Goal: Information Seeking & Learning: Find contact information

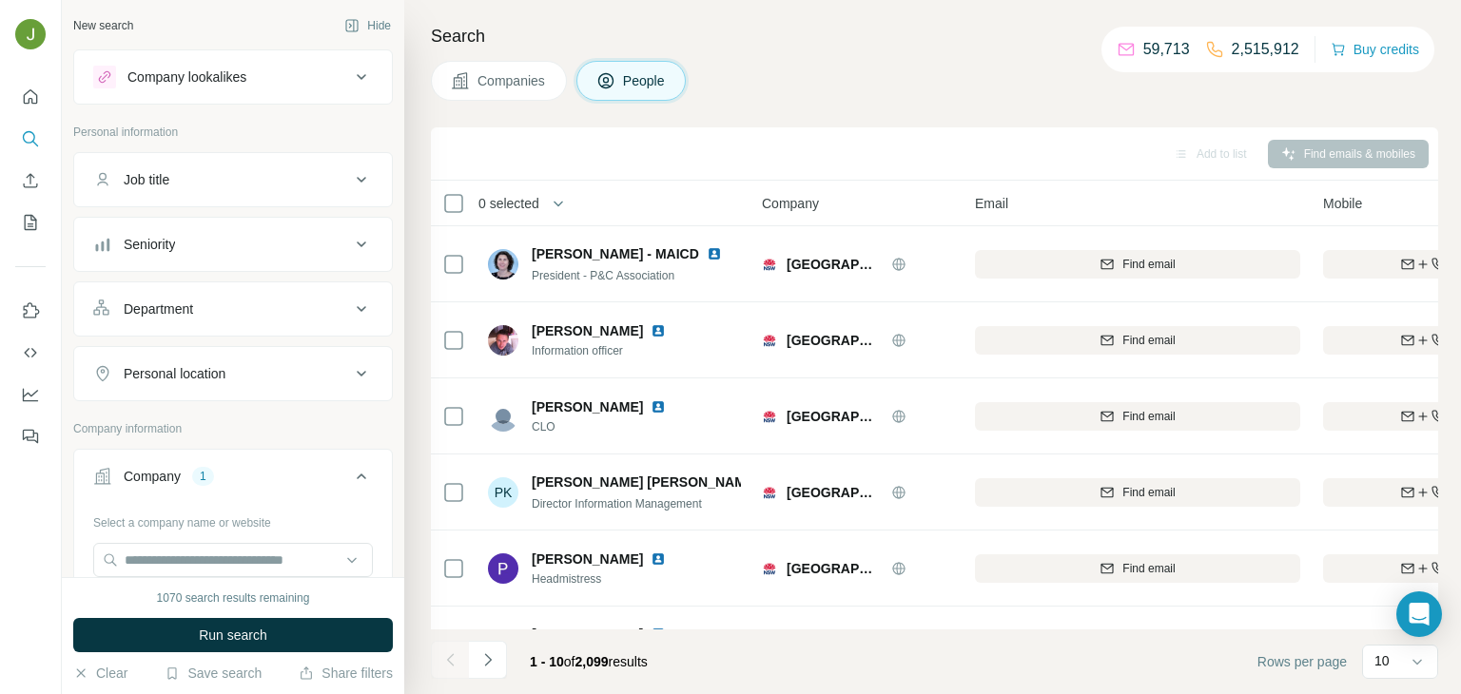
scroll to position [115, 0]
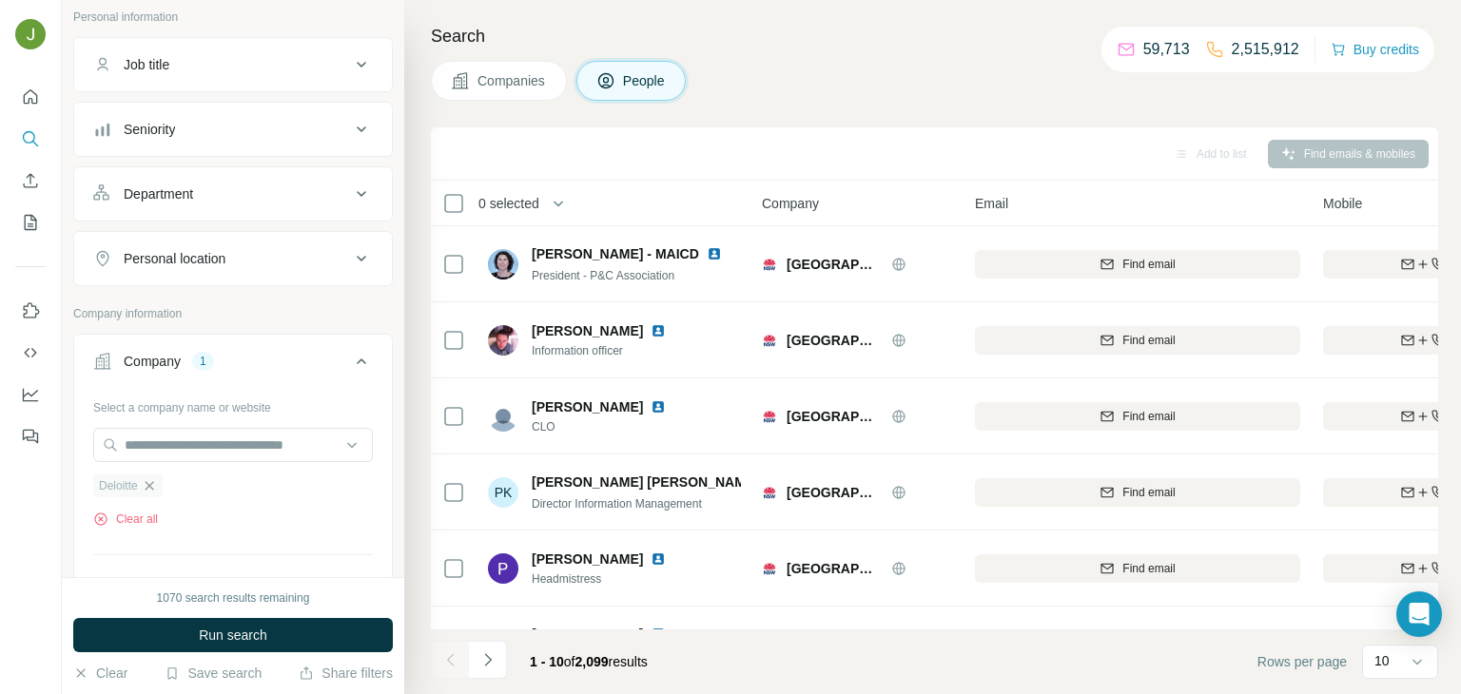
click at [147, 482] on icon "button" at bounding box center [149, 485] width 15 height 15
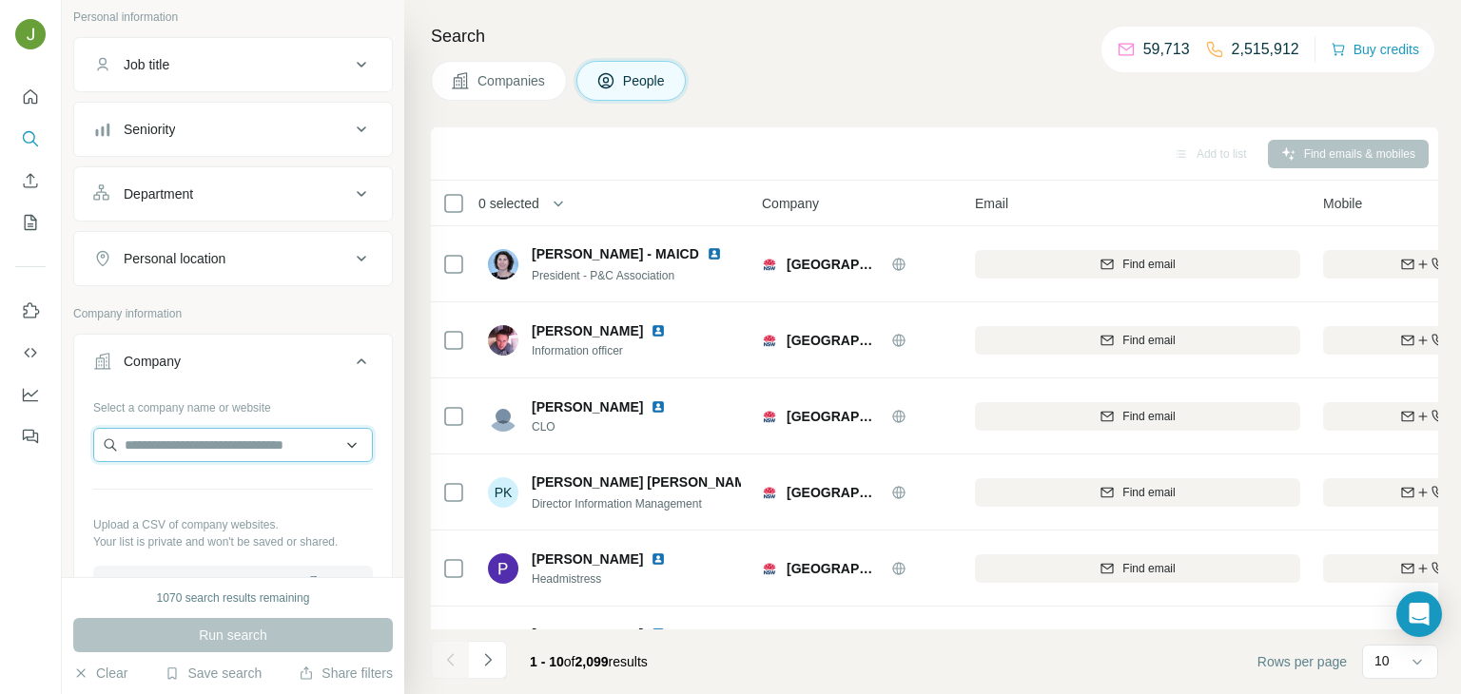
click at [227, 451] on input "text" at bounding box center [233, 445] width 280 height 34
paste input "**********"
type input "**********"
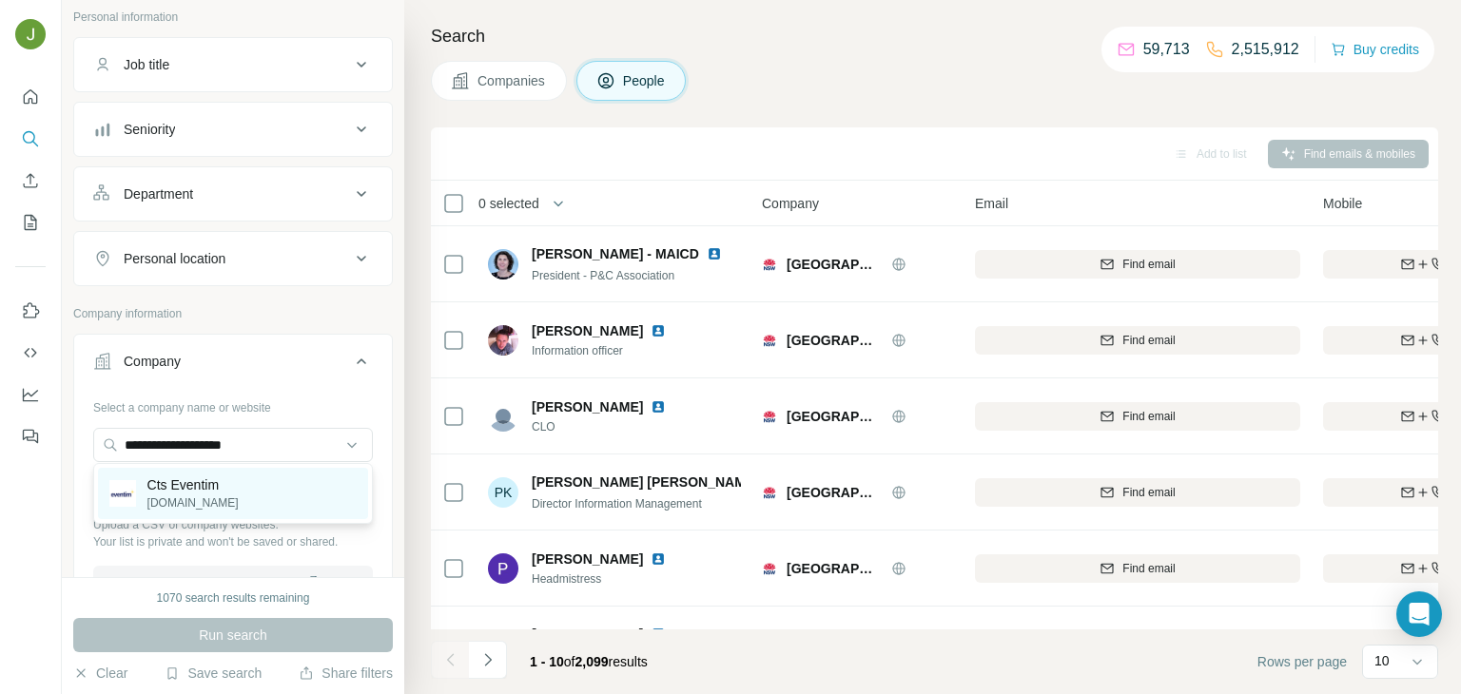
click at [236, 488] on div "Cts Eventim [DOMAIN_NAME]" at bounding box center [233, 493] width 270 height 51
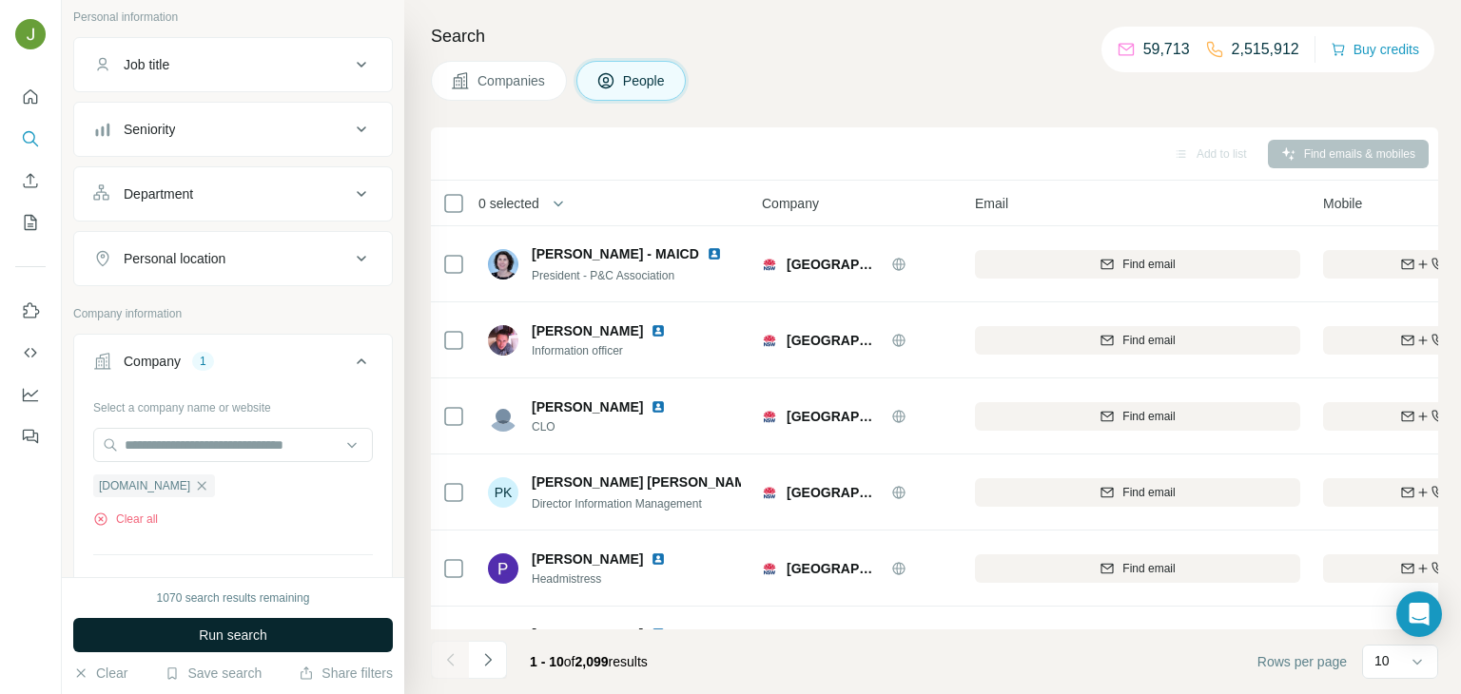
click at [309, 628] on button "Run search" at bounding box center [233, 635] width 320 height 34
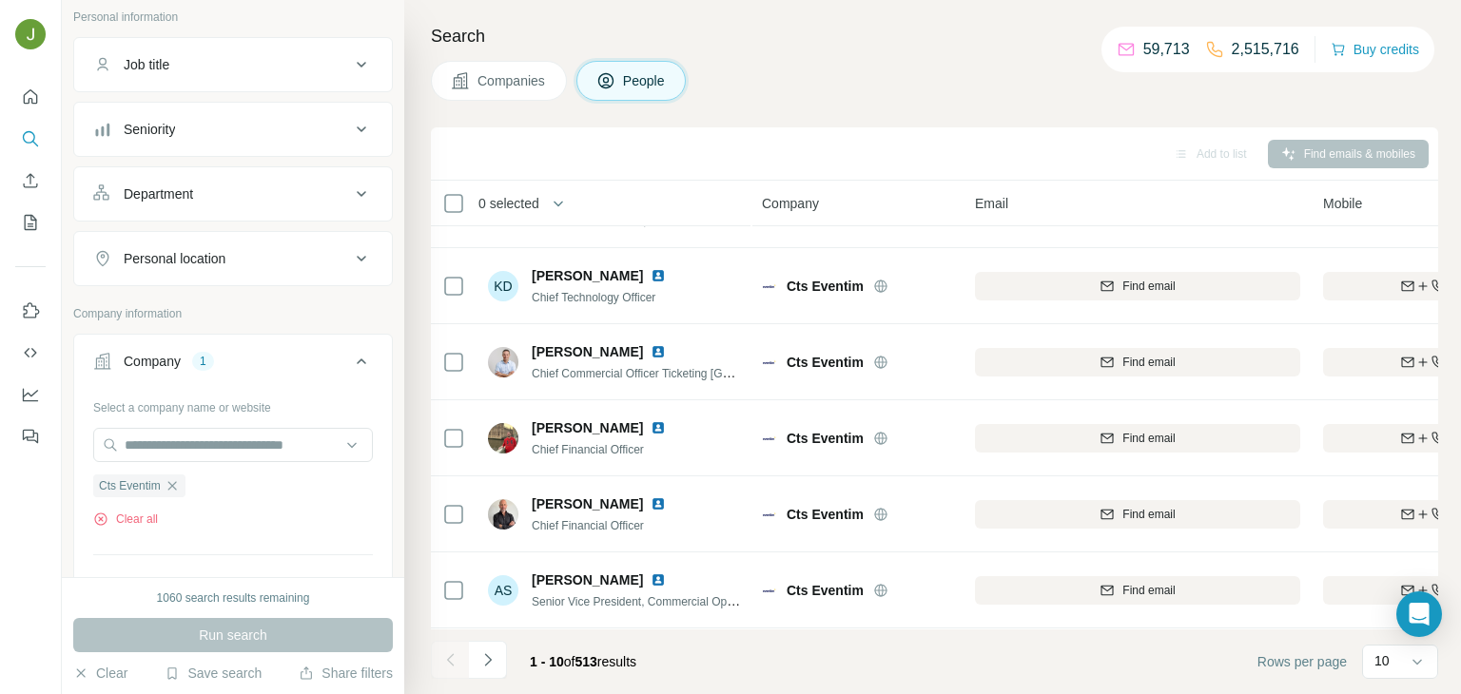
scroll to position [133, 0]
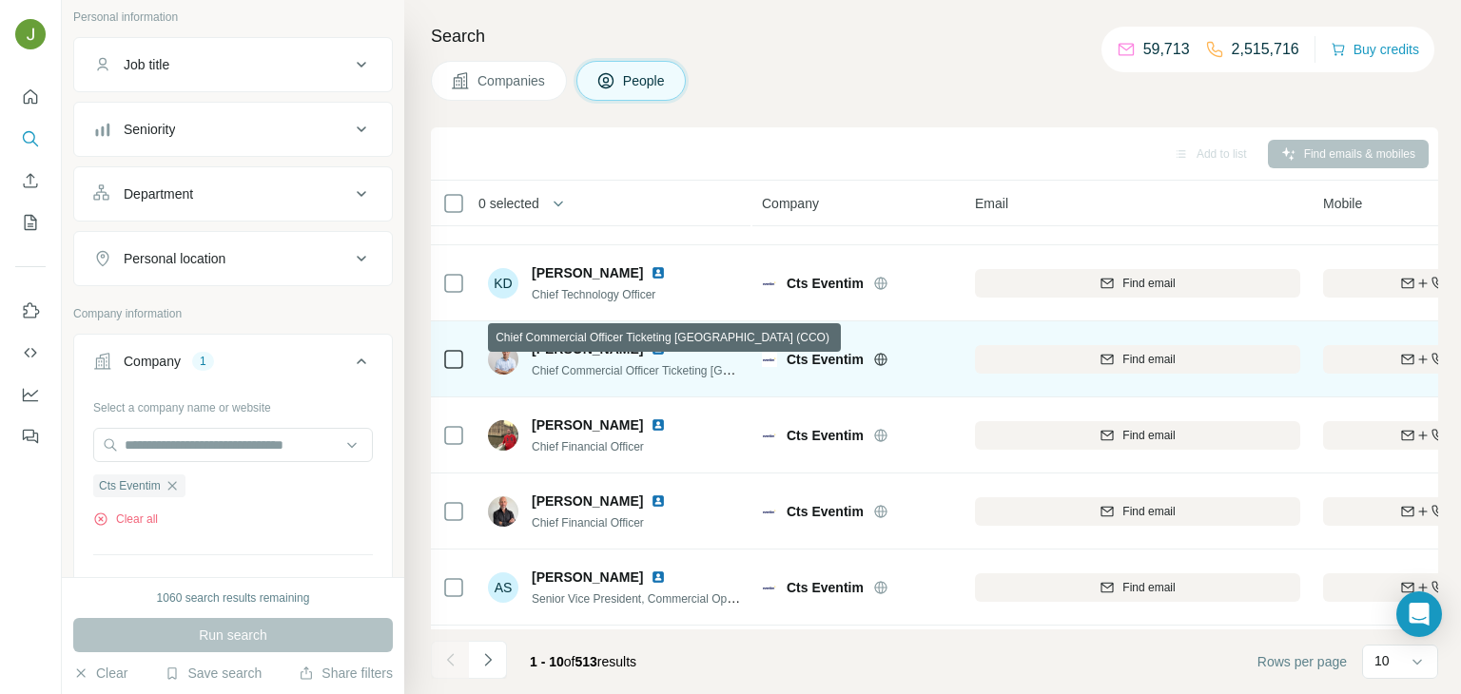
click at [608, 371] on span "Chief Commercial Officer Ticketing [GEOGRAPHIC_DATA] (CCO)" at bounding box center [699, 369] width 334 height 15
copy span "Commercial"
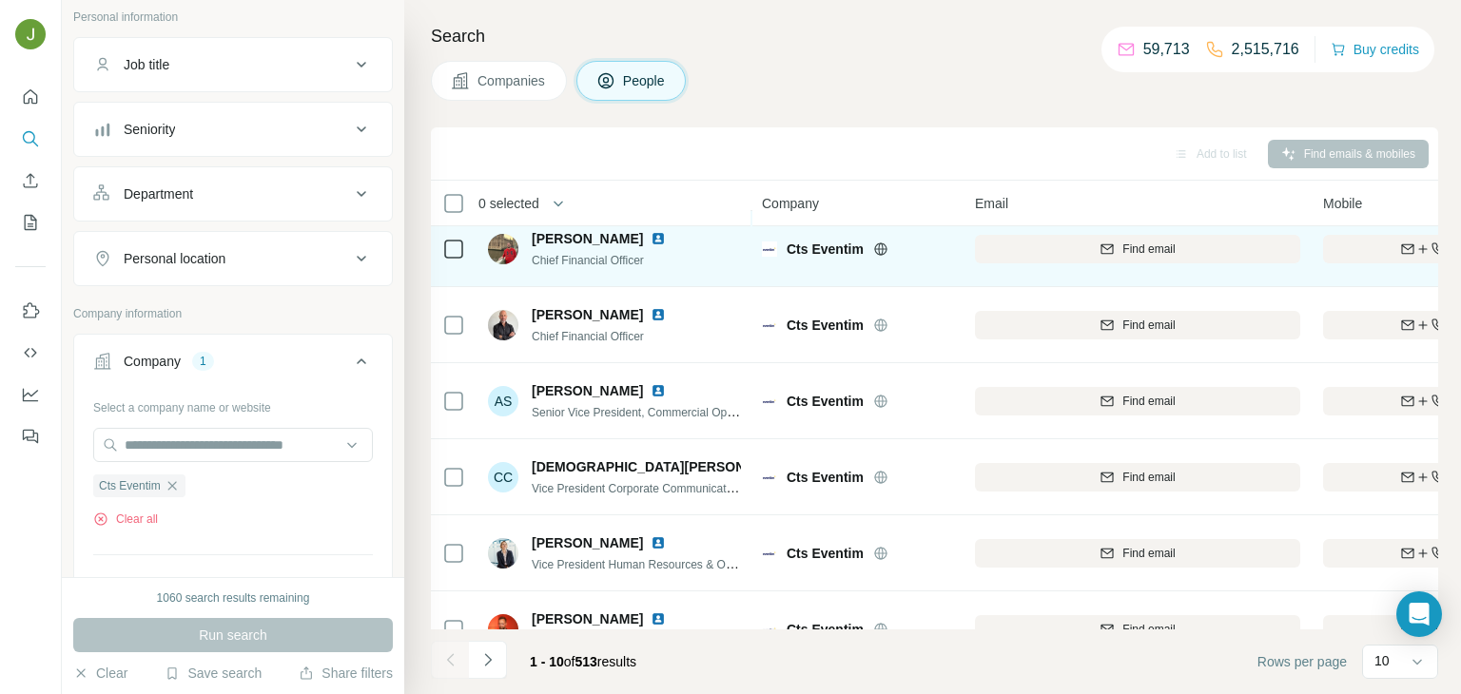
scroll to position [358, 0]
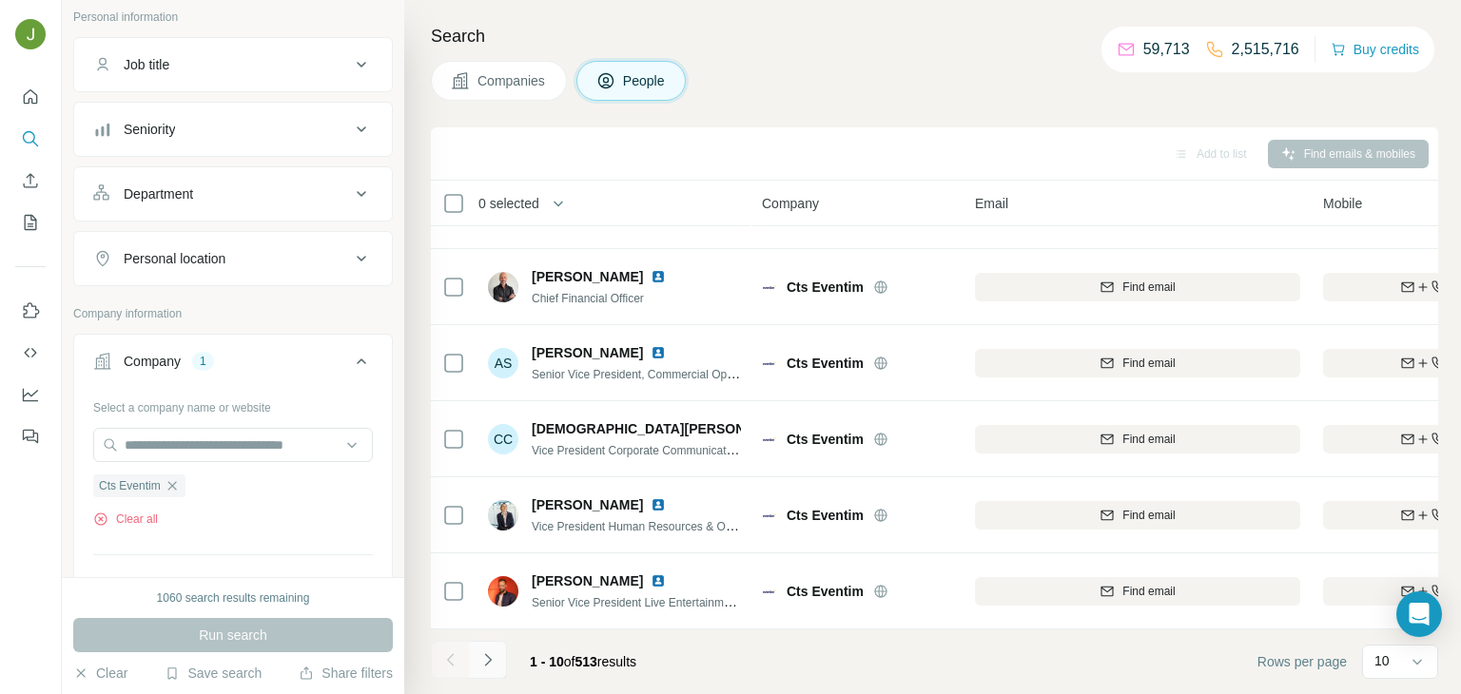
click at [495, 670] on button "Navigate to next page" at bounding box center [488, 660] width 38 height 38
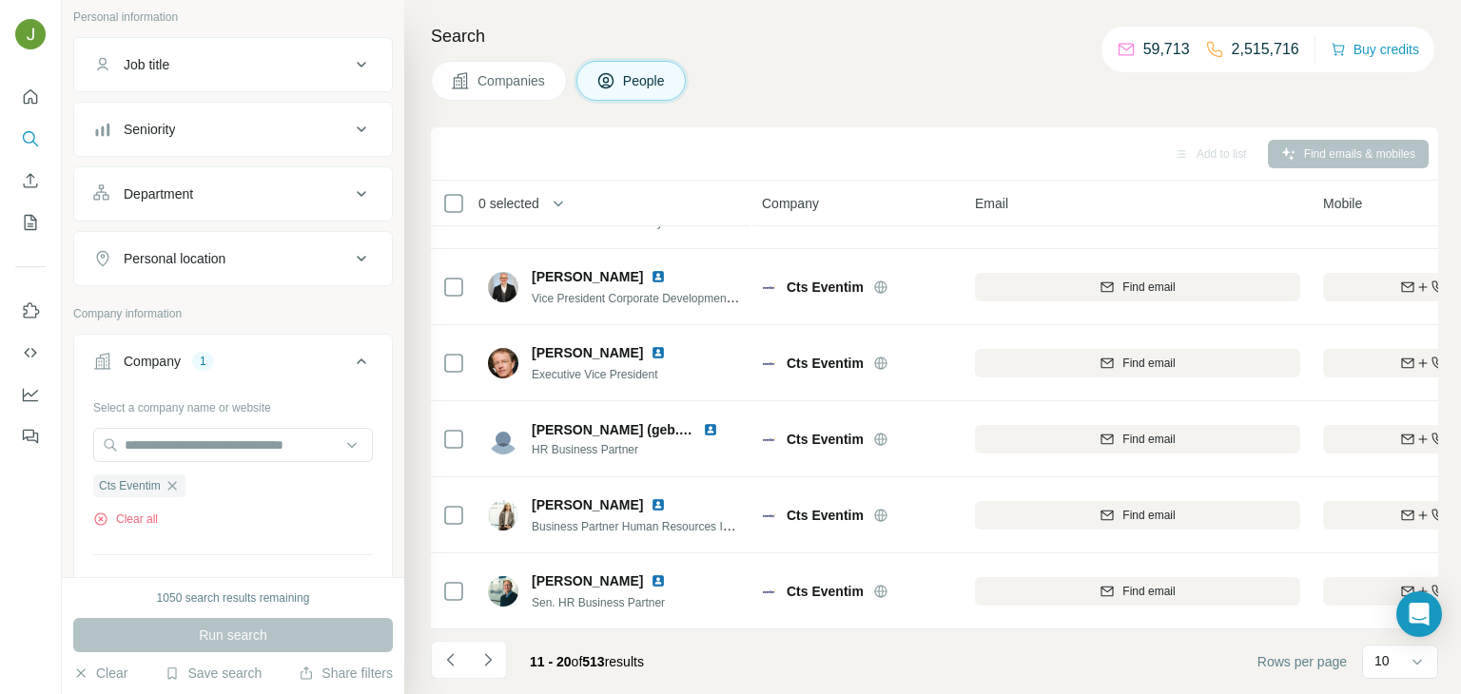
scroll to position [0, 0]
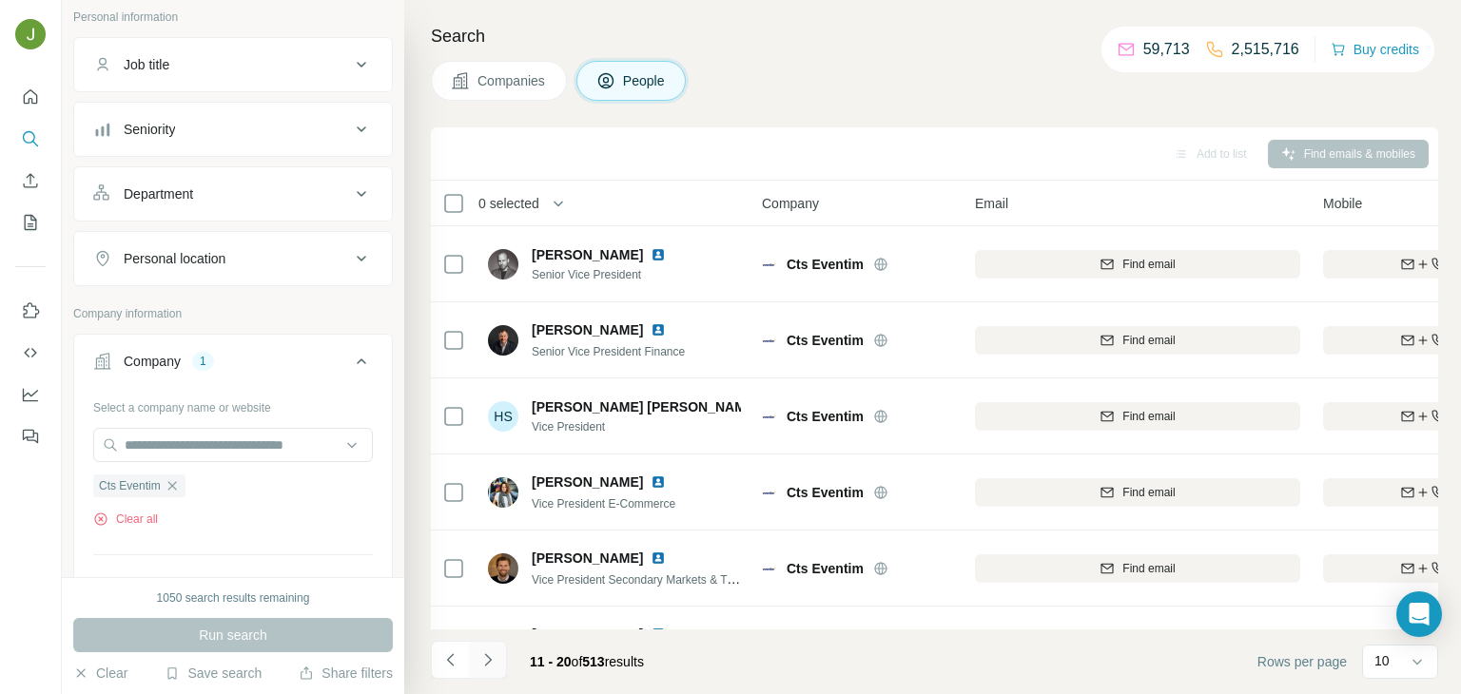
click at [496, 658] on icon "Navigate to next page" at bounding box center [487, 660] width 19 height 19
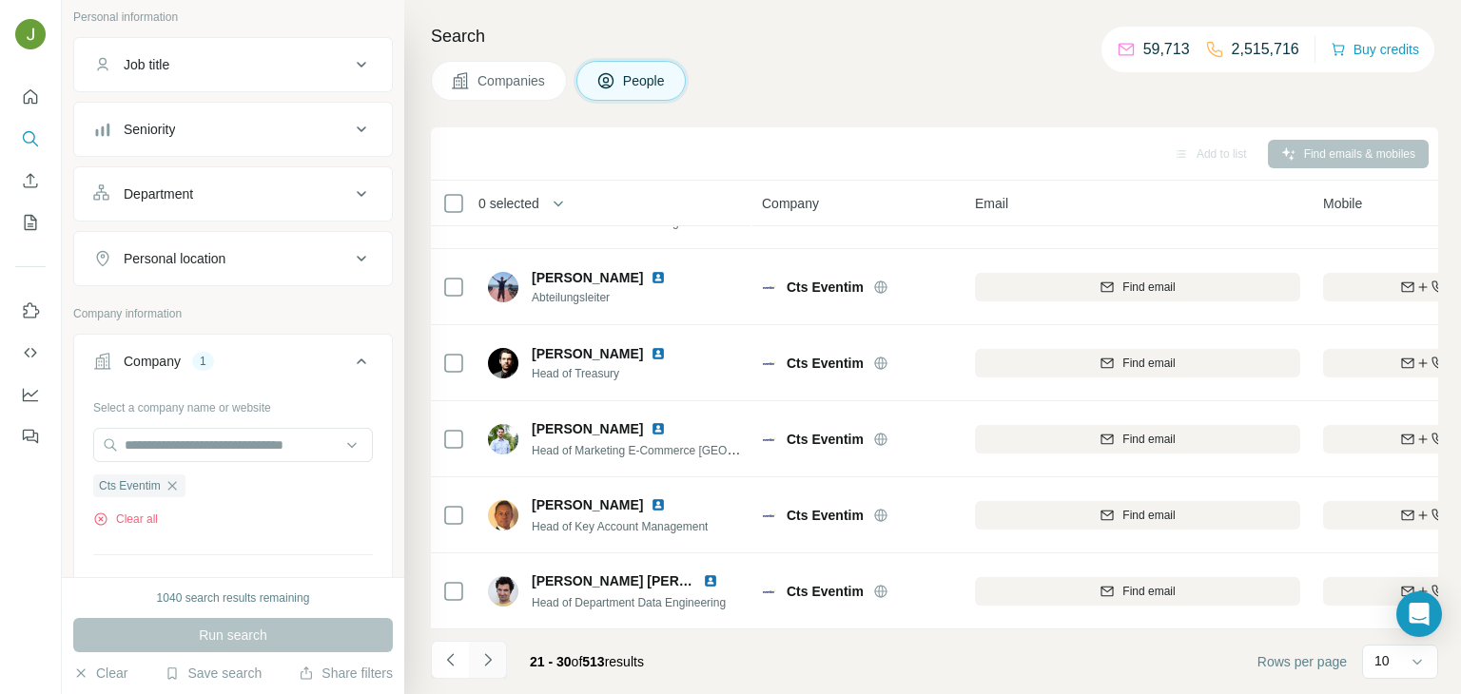
click at [501, 663] on button "Navigate to next page" at bounding box center [488, 660] width 38 height 38
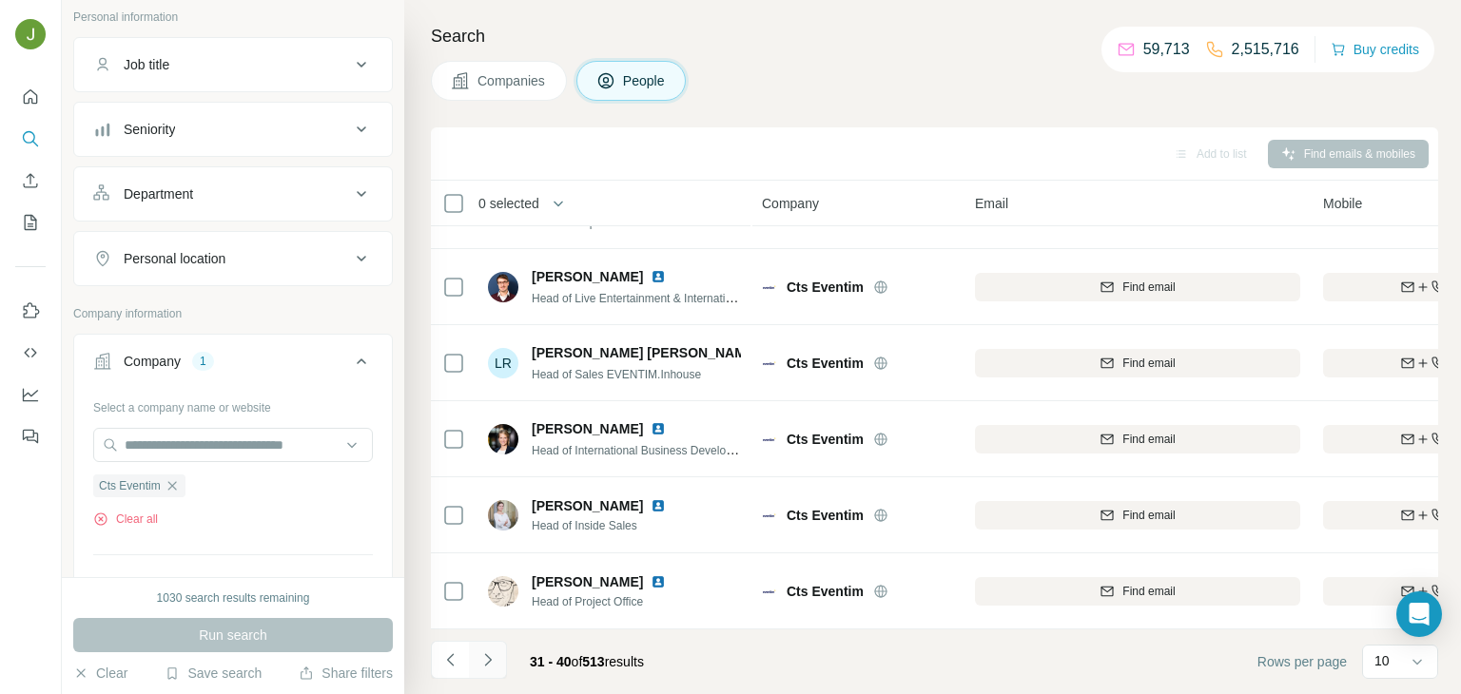
click at [493, 656] on icon "Navigate to next page" at bounding box center [487, 660] width 19 height 19
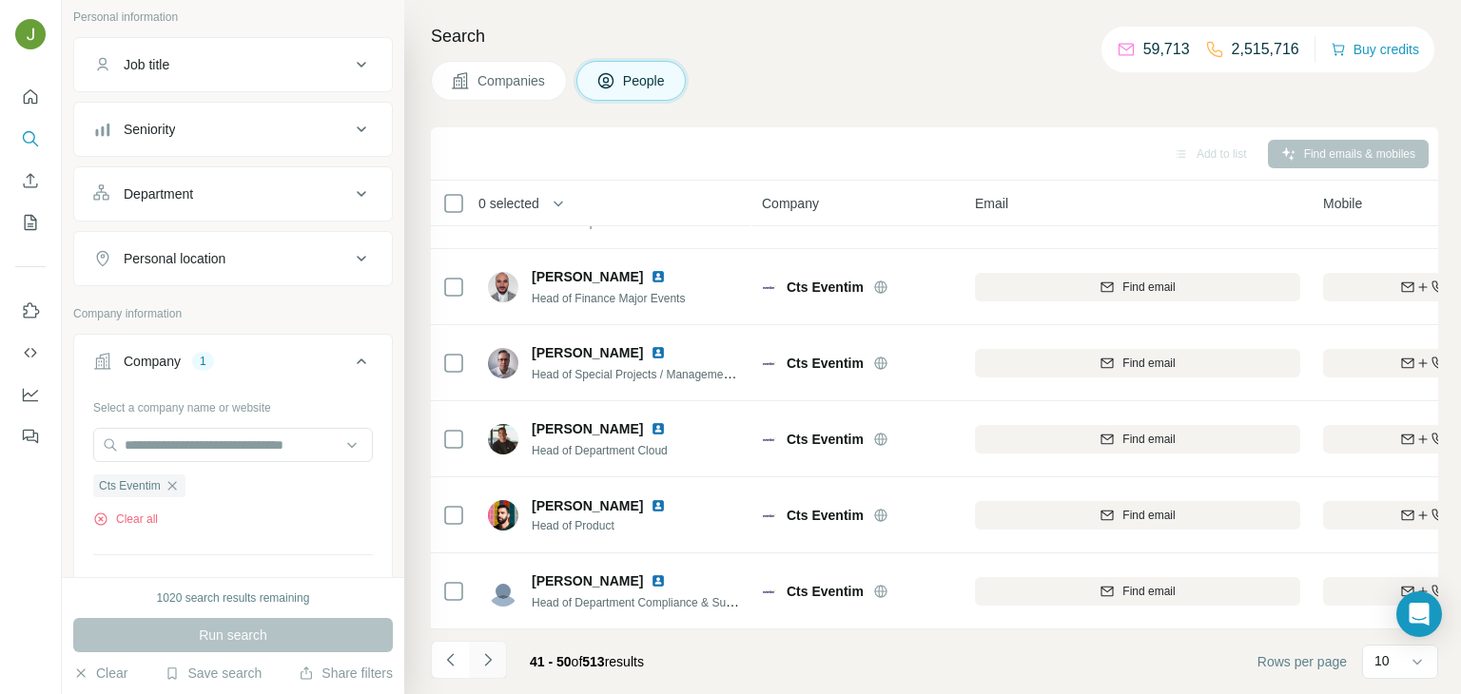
click at [493, 671] on button "Navigate to next page" at bounding box center [488, 660] width 38 height 38
click at [503, 660] on button "Navigate to next page" at bounding box center [488, 660] width 38 height 38
click at [493, 672] on button "Navigate to next page" at bounding box center [488, 660] width 38 height 38
click at [490, 654] on icon "Navigate to next page" at bounding box center [487, 660] width 19 height 19
click at [486, 659] on icon "Navigate to next page" at bounding box center [487, 660] width 19 height 19
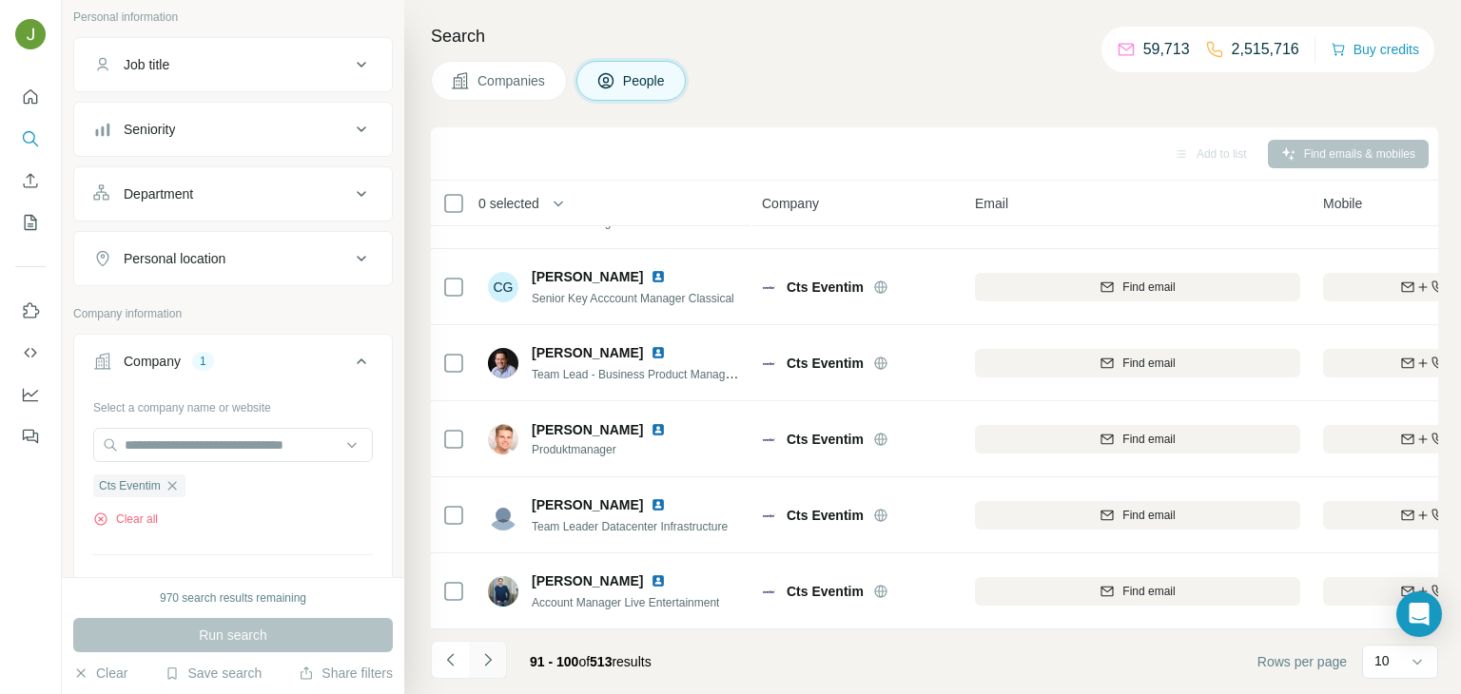
click at [493, 652] on icon "Navigate to next page" at bounding box center [487, 660] width 19 height 19
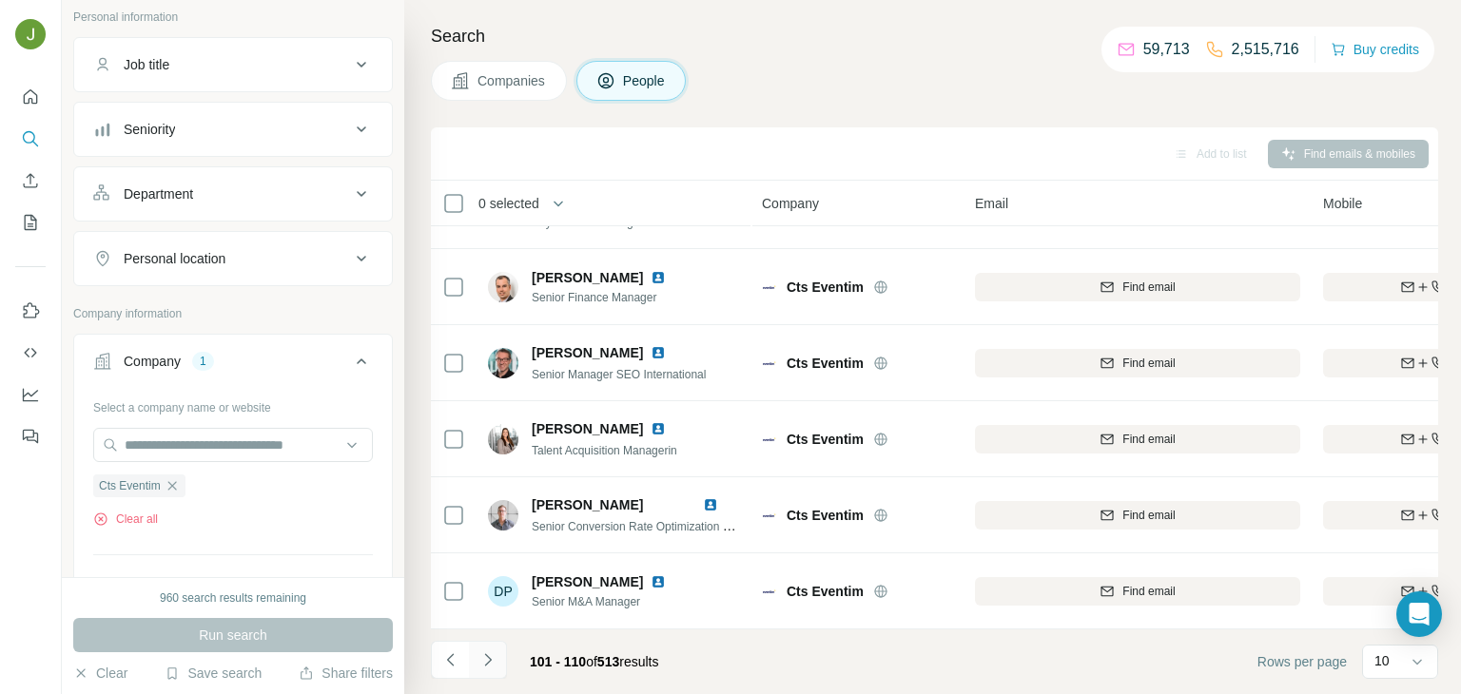
click at [484, 652] on icon "Navigate to next page" at bounding box center [487, 660] width 19 height 19
click at [493, 653] on icon "Navigate to next page" at bounding box center [487, 660] width 19 height 19
click at [480, 653] on icon "Navigate to next page" at bounding box center [487, 660] width 19 height 19
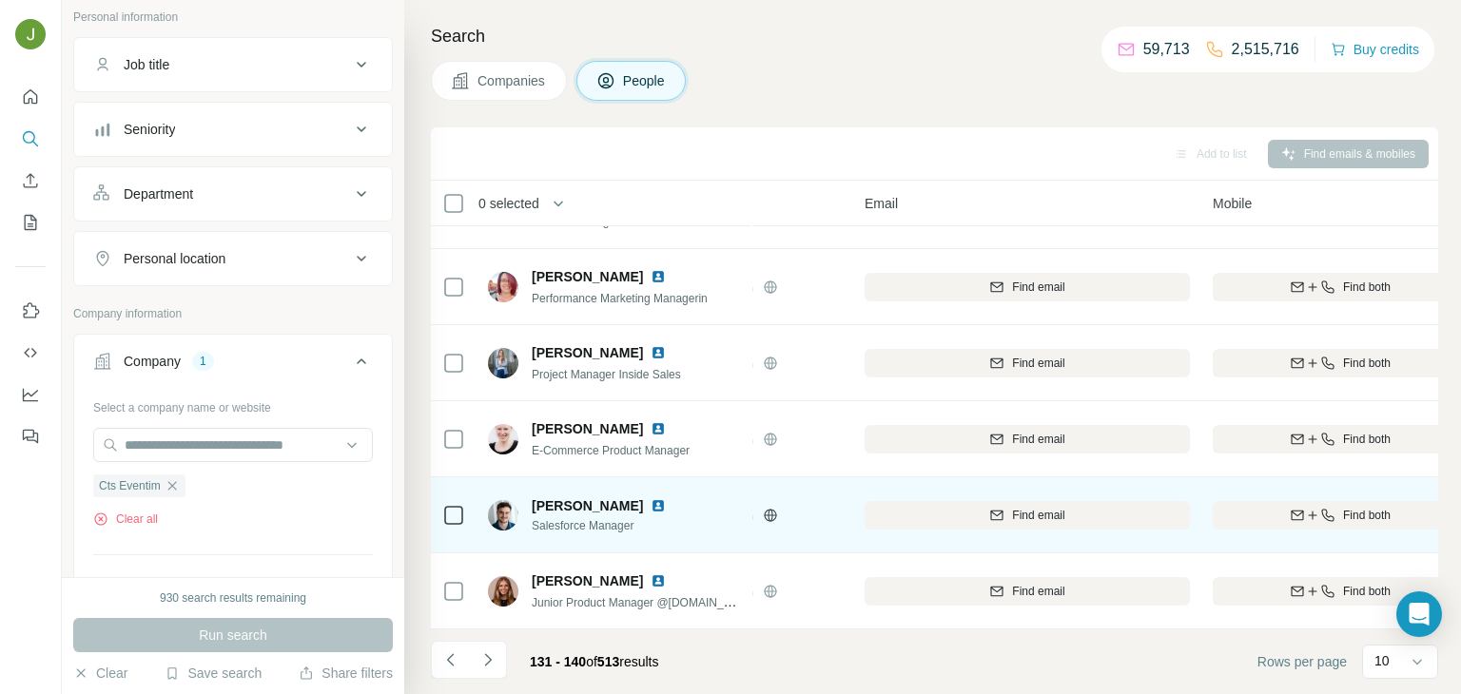
scroll to position [358, 139]
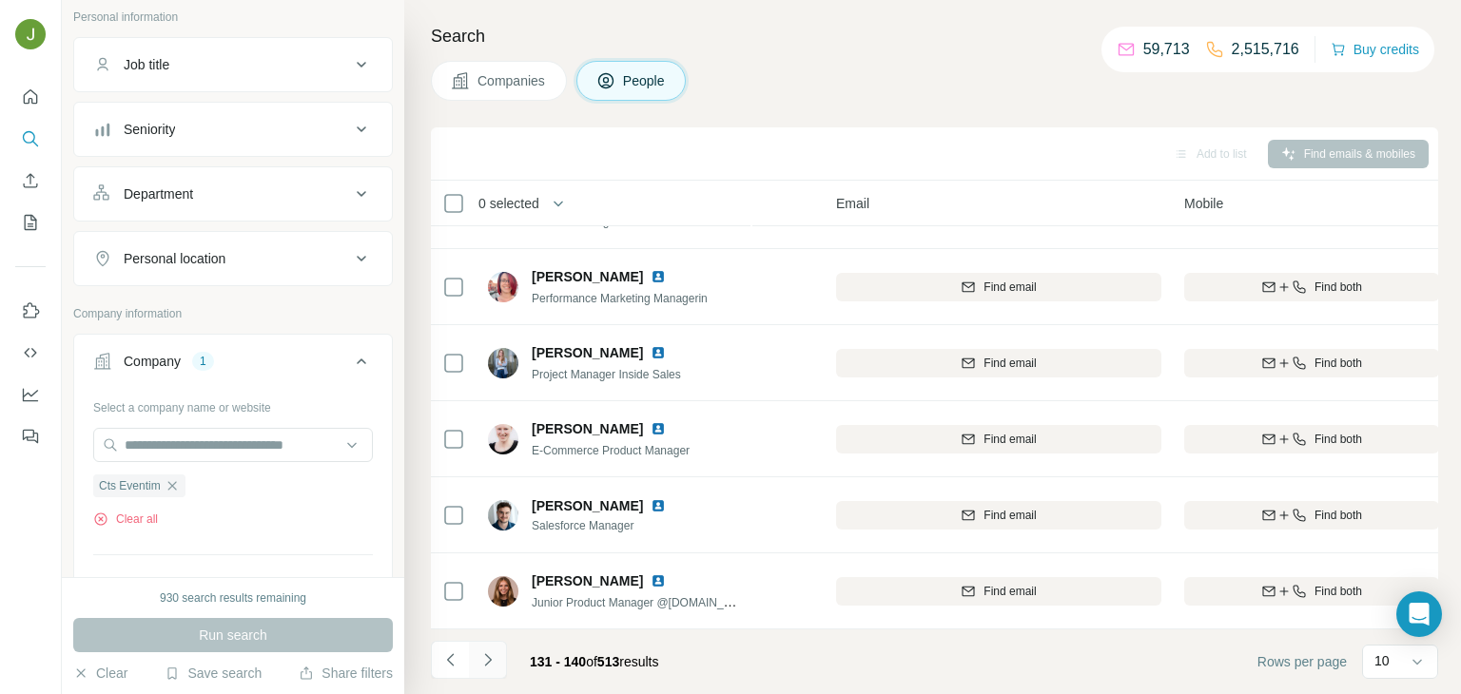
click at [489, 651] on icon "Navigate to next page" at bounding box center [487, 660] width 19 height 19
click at [487, 654] on icon "Navigate to next page" at bounding box center [487, 660] width 19 height 19
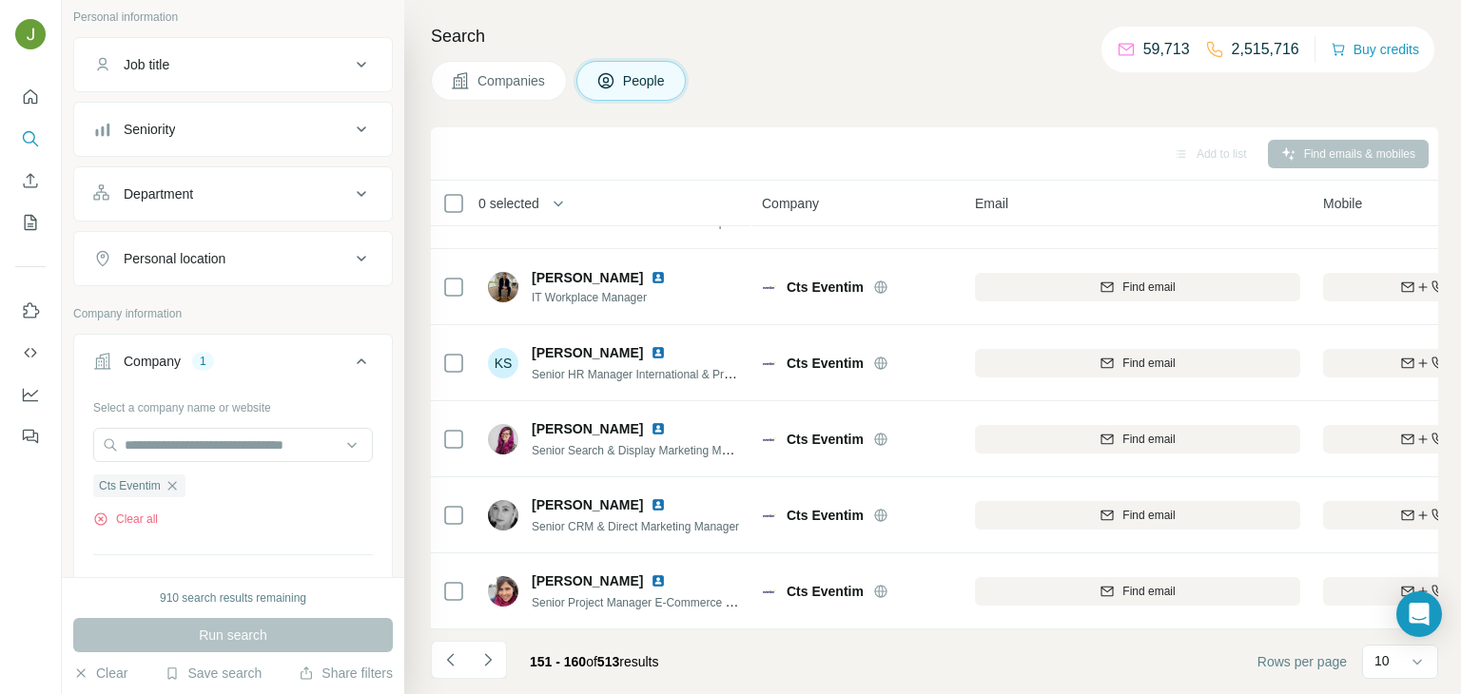
scroll to position [0, 0]
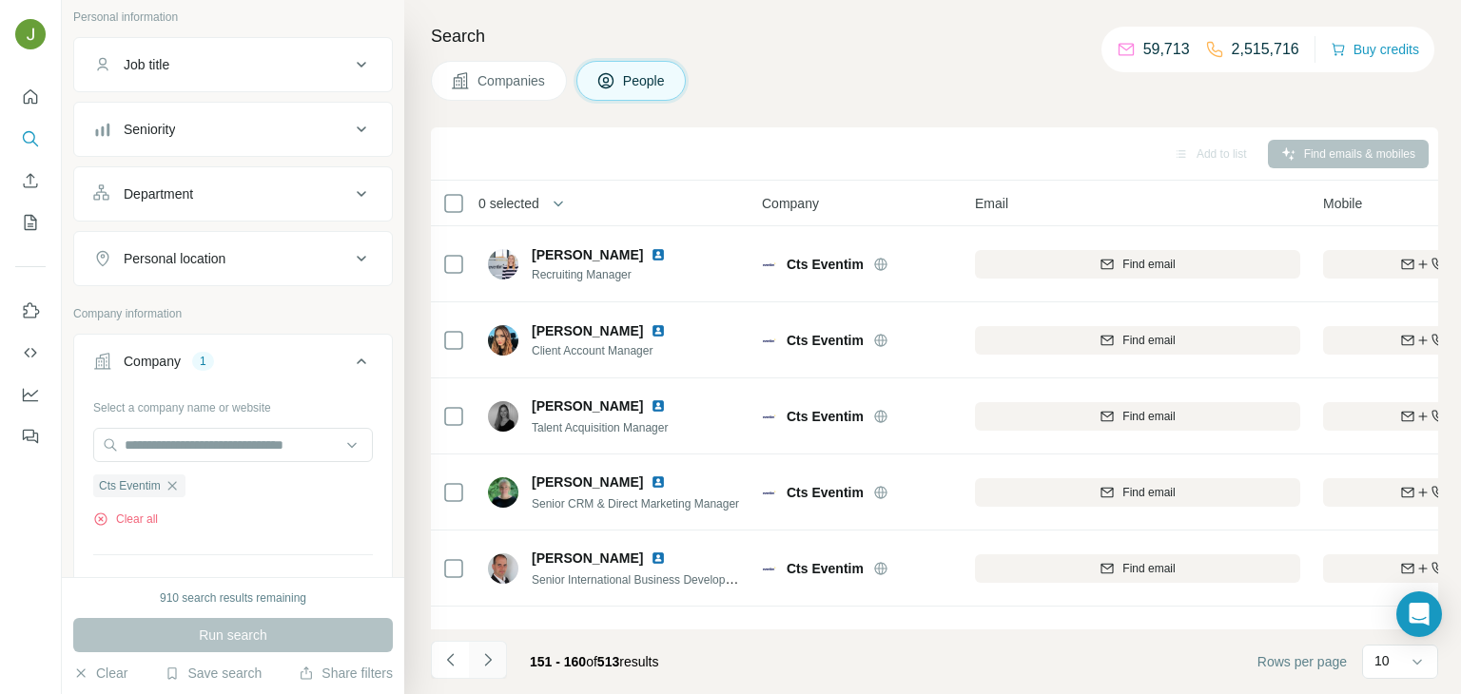
click at [481, 671] on button "Navigate to next page" at bounding box center [488, 660] width 38 height 38
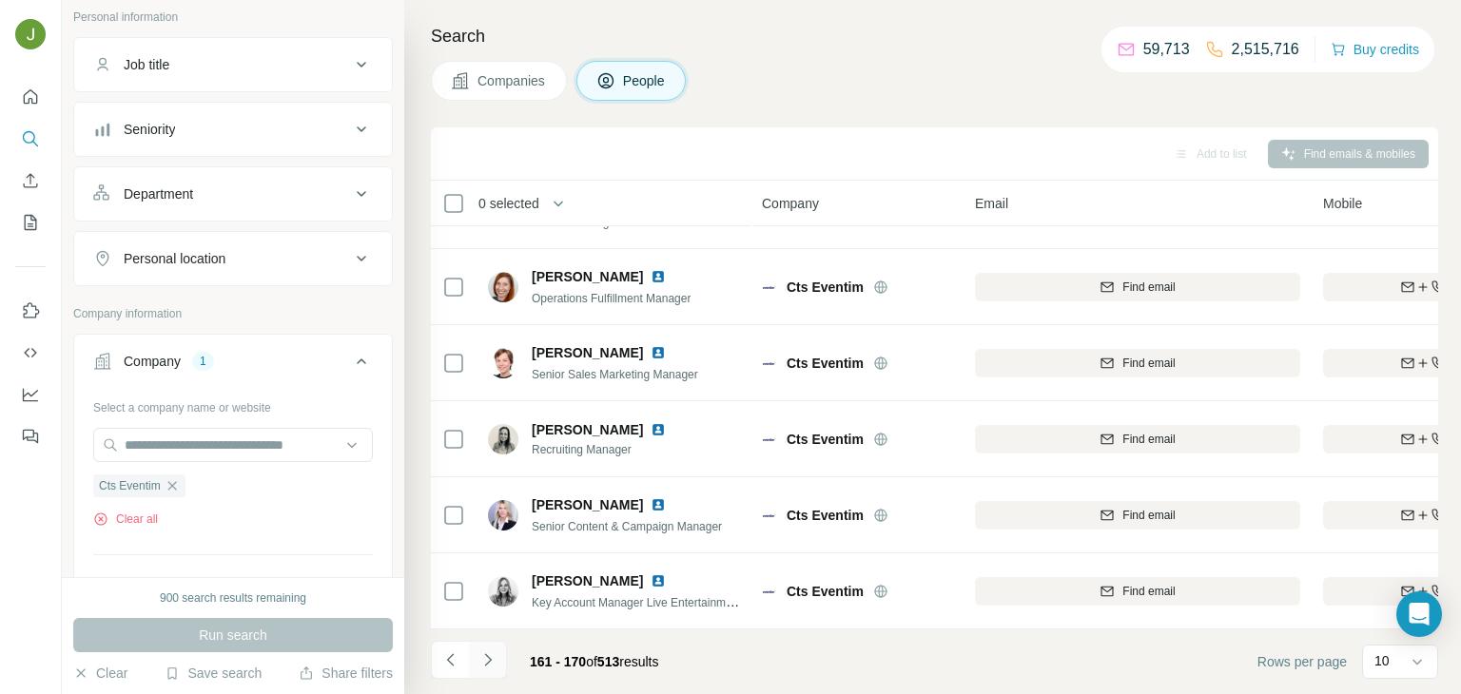
click at [485, 646] on button "Navigate to next page" at bounding box center [488, 660] width 38 height 38
click at [487, 649] on button "Navigate to next page" at bounding box center [488, 660] width 38 height 38
click at [482, 670] on button "Navigate to next page" at bounding box center [488, 660] width 38 height 38
click at [491, 671] on button "Navigate to next page" at bounding box center [488, 660] width 38 height 38
click at [495, 659] on icon "Navigate to next page" at bounding box center [487, 660] width 19 height 19
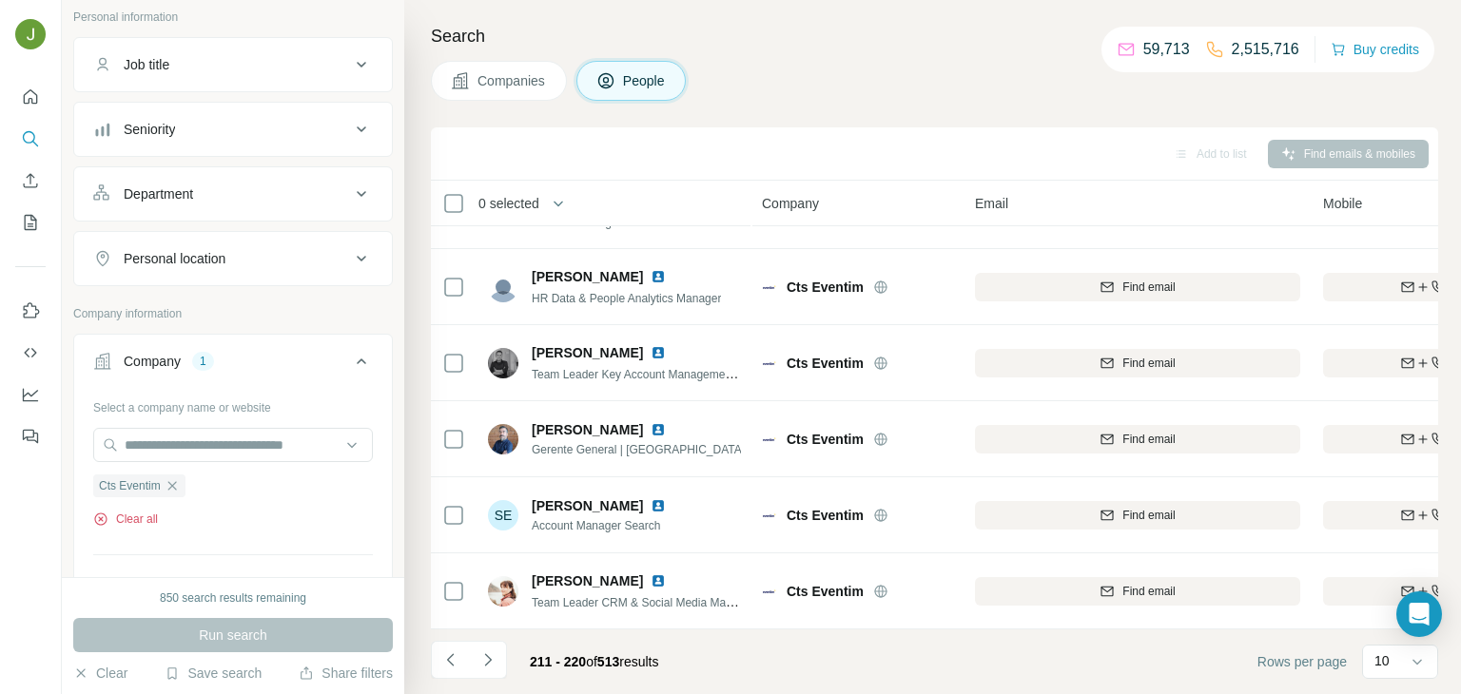
click at [131, 515] on button "Clear all" at bounding box center [125, 519] width 65 height 17
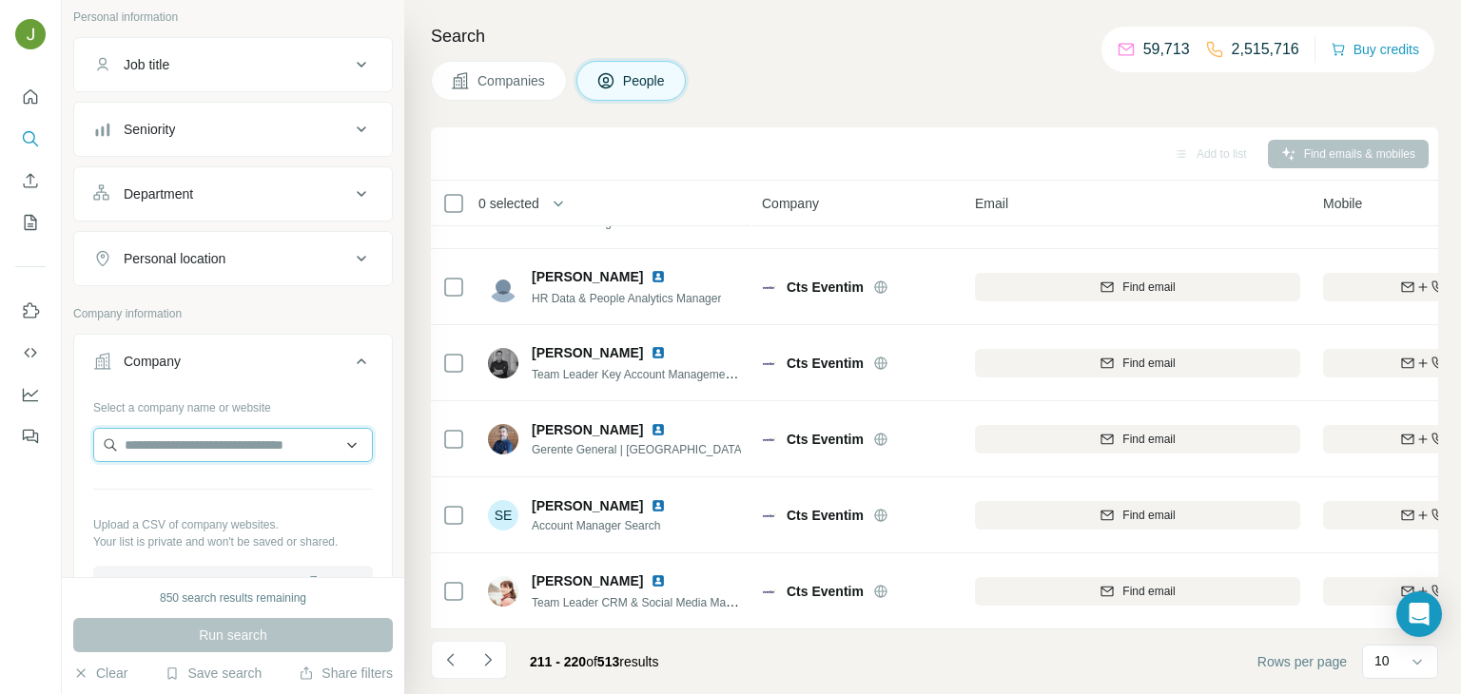
click at [252, 453] on input "text" at bounding box center [233, 445] width 280 height 34
paste input "**********"
type input "**********"
click at [175, 495] on p "[DOMAIN_NAME]" at bounding box center [192, 503] width 91 height 17
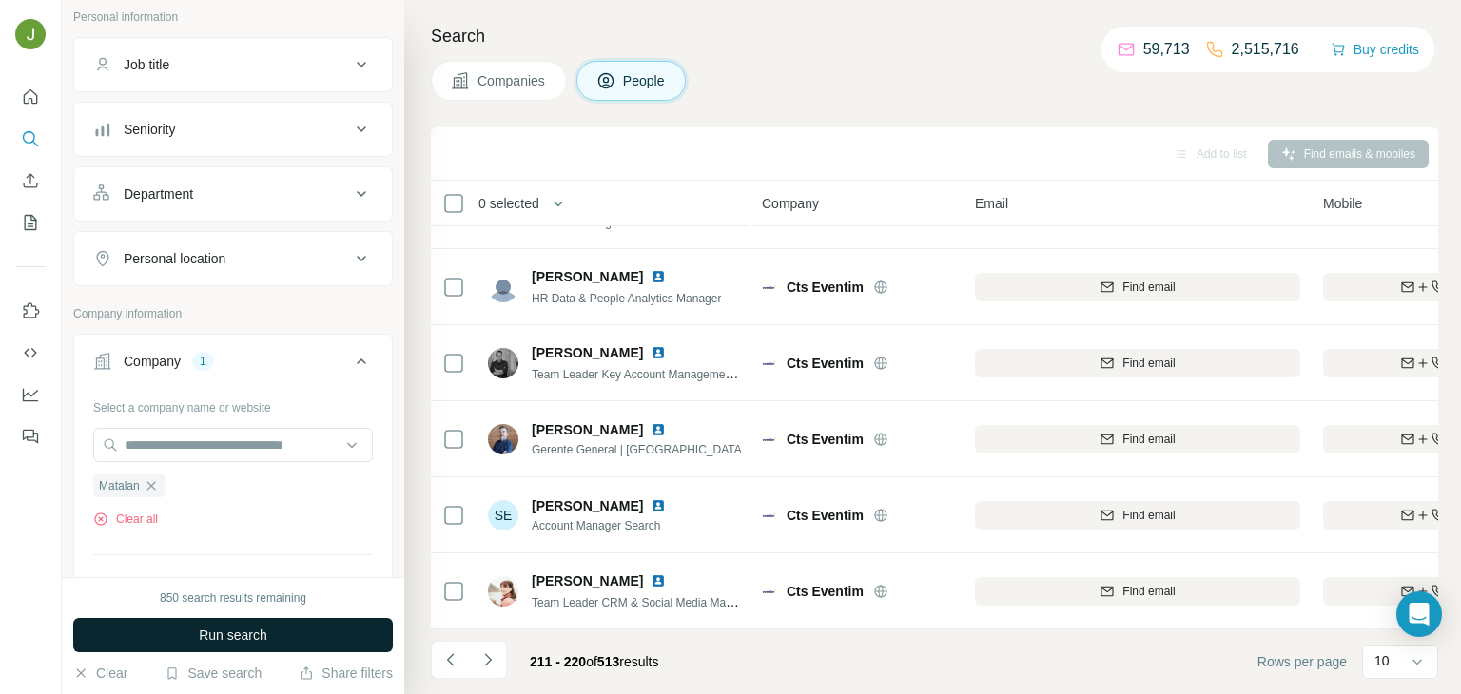
click at [285, 642] on button "Run search" at bounding box center [233, 635] width 320 height 34
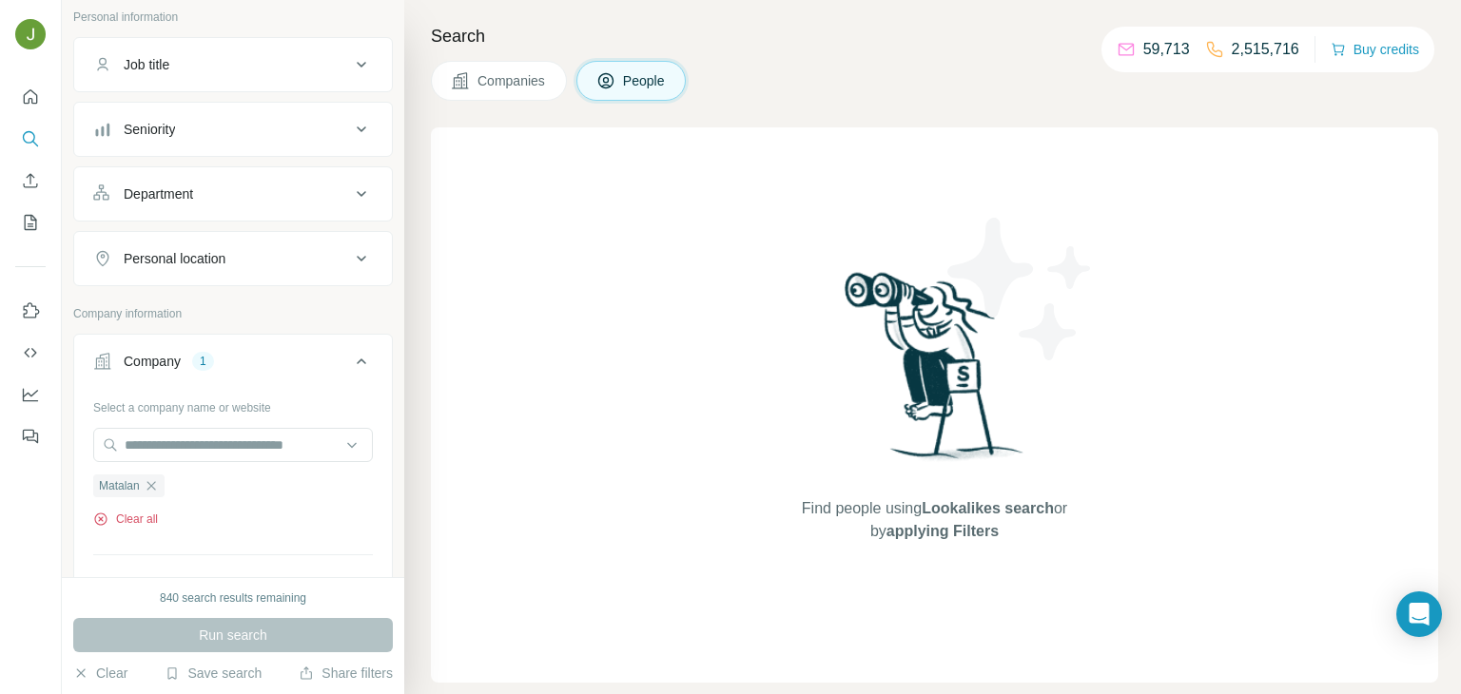
click at [150, 512] on button "Clear all" at bounding box center [125, 519] width 65 height 17
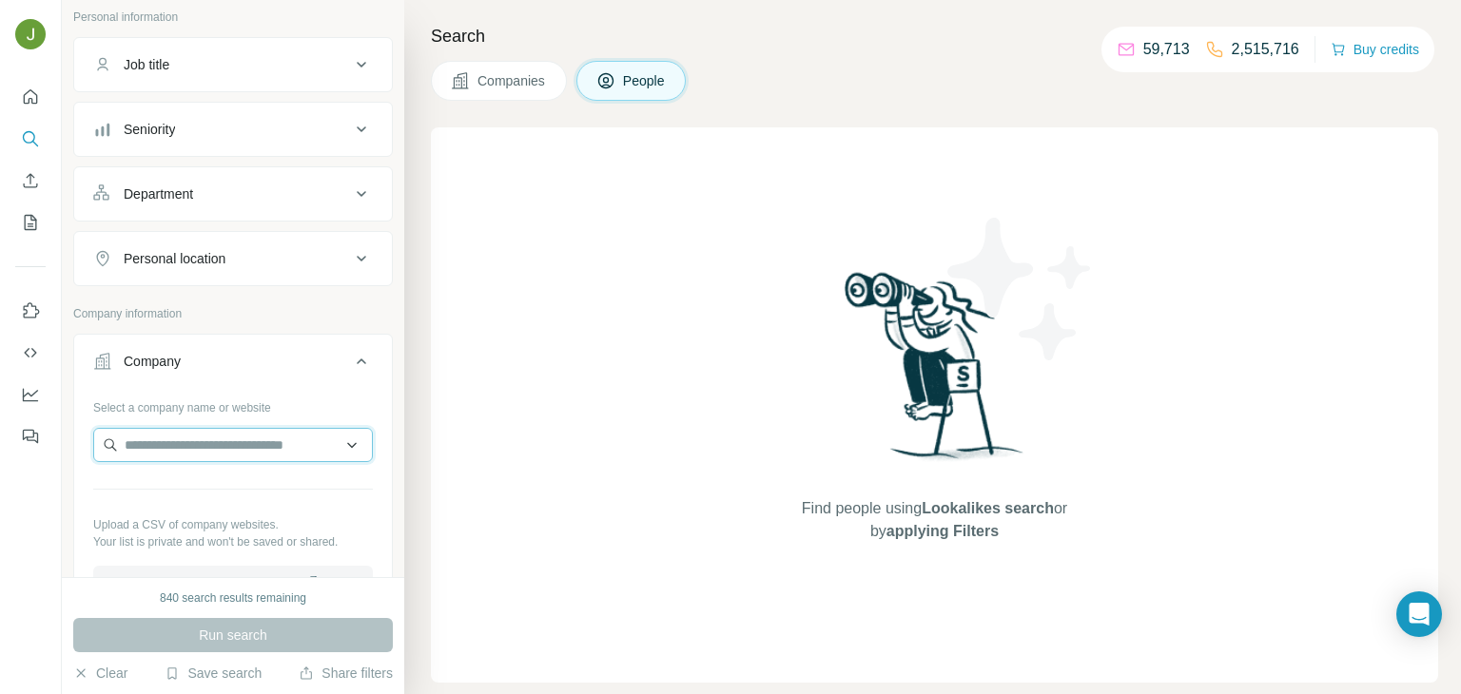
click at [161, 451] on input "text" at bounding box center [233, 445] width 280 height 34
paste input "**********"
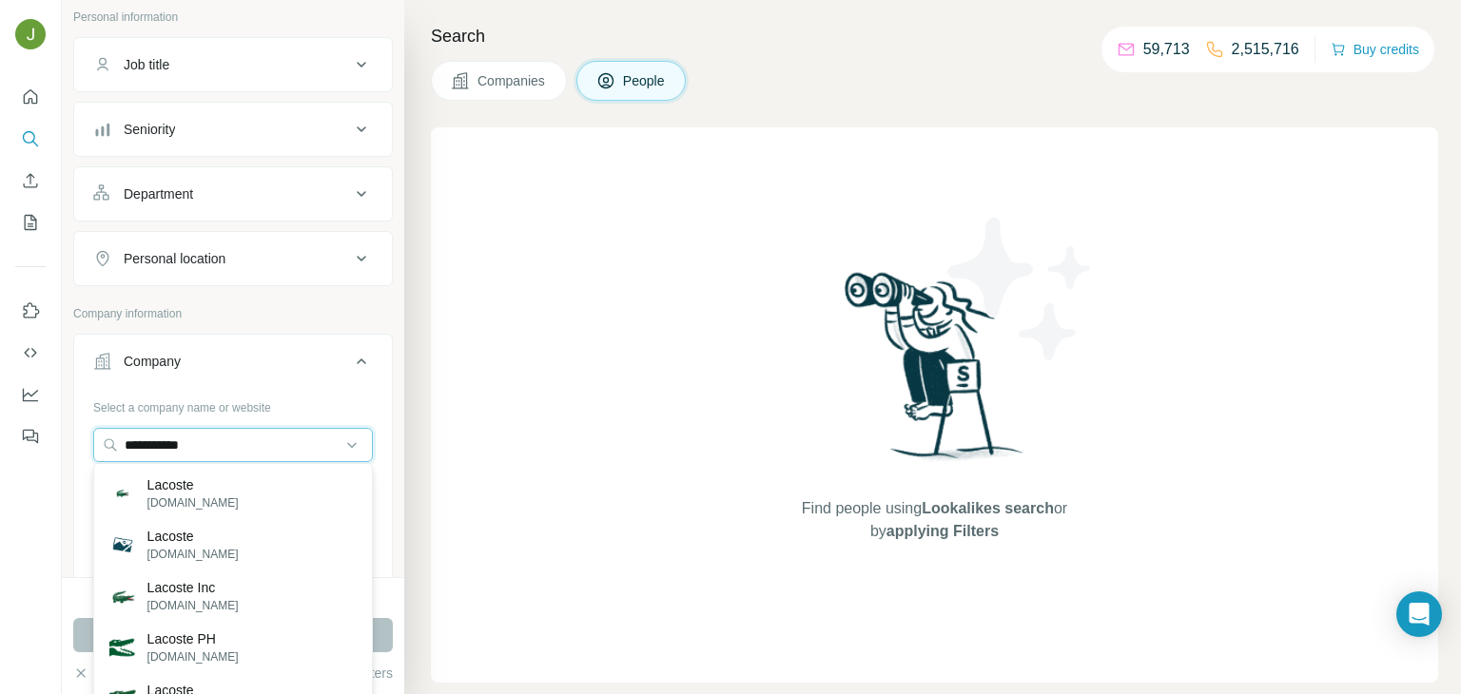
type input "**********"
click at [246, 491] on div "Lacoste [DOMAIN_NAME]" at bounding box center [233, 493] width 270 height 51
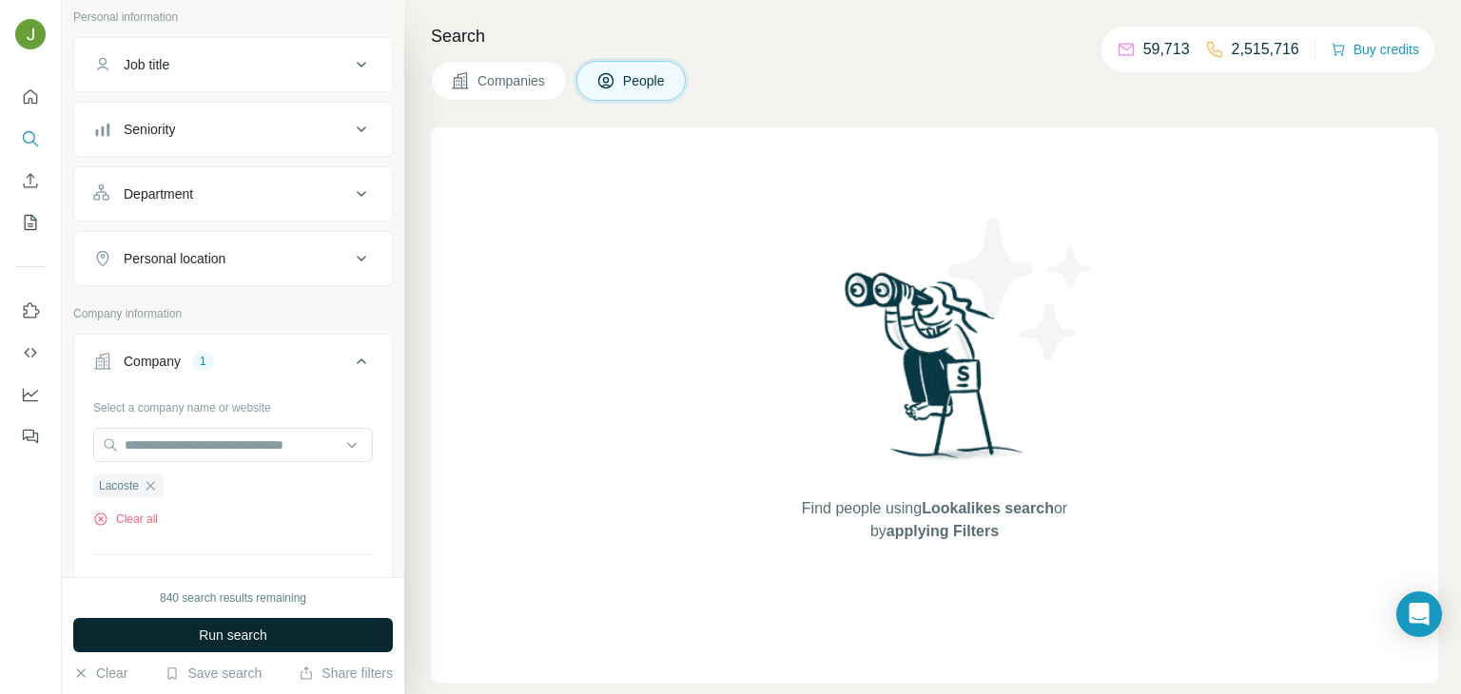
click at [273, 633] on button "Run search" at bounding box center [233, 635] width 320 height 34
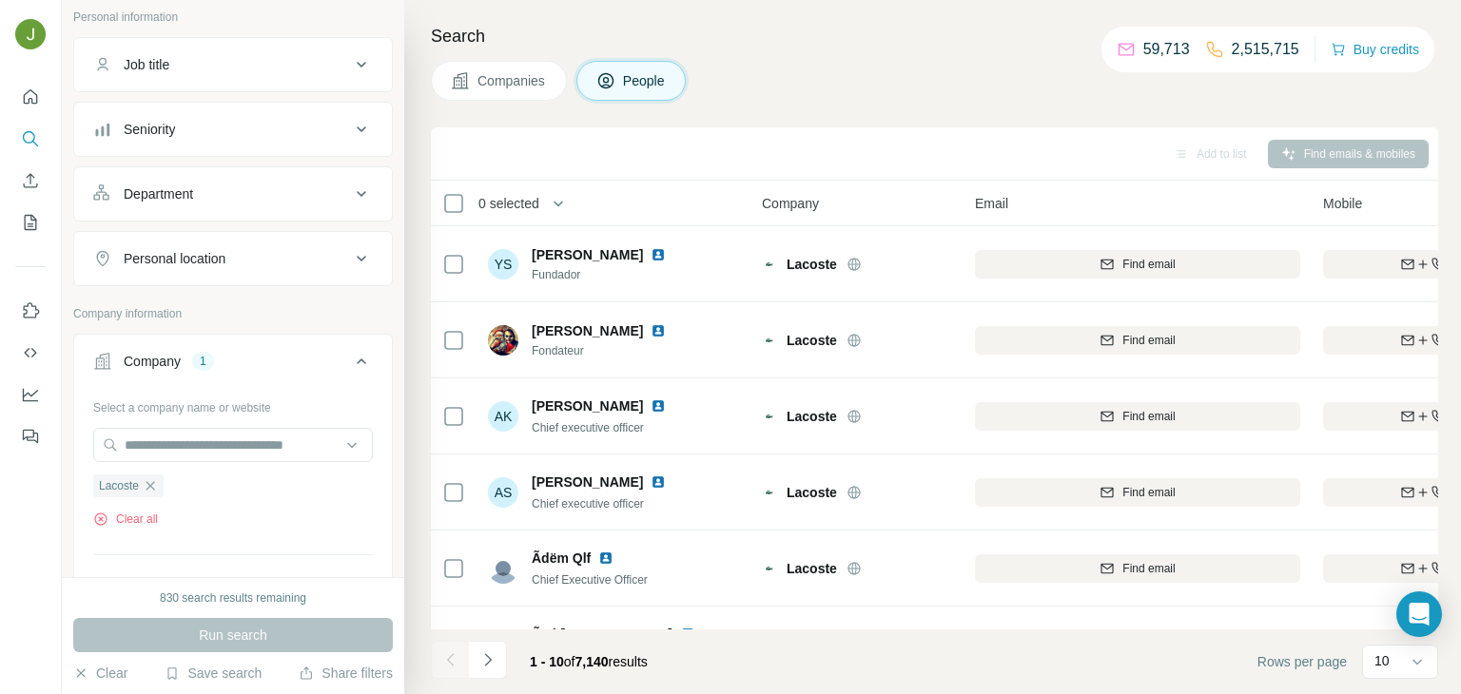
scroll to position [358, 0]
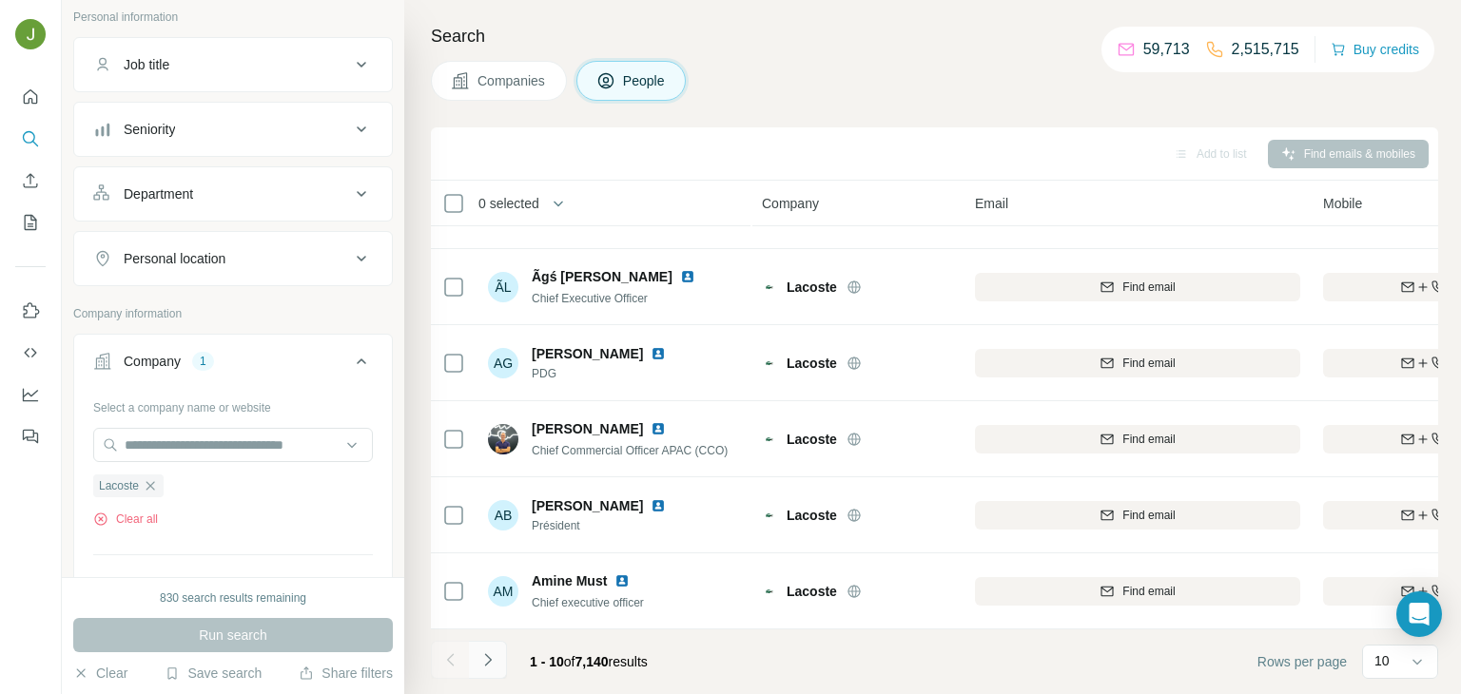
click at [491, 653] on icon "Navigate to next page" at bounding box center [487, 660] width 19 height 19
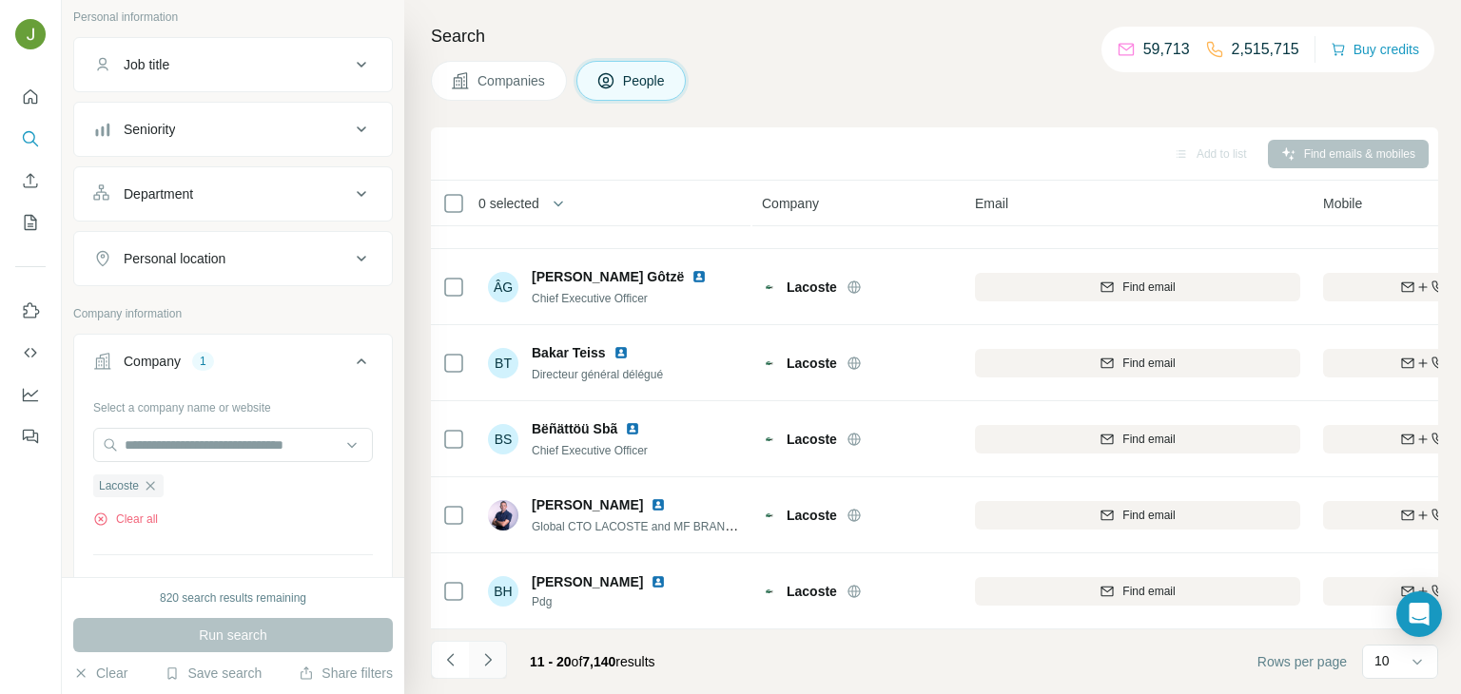
click at [479, 661] on icon "Navigate to next page" at bounding box center [487, 660] width 19 height 19
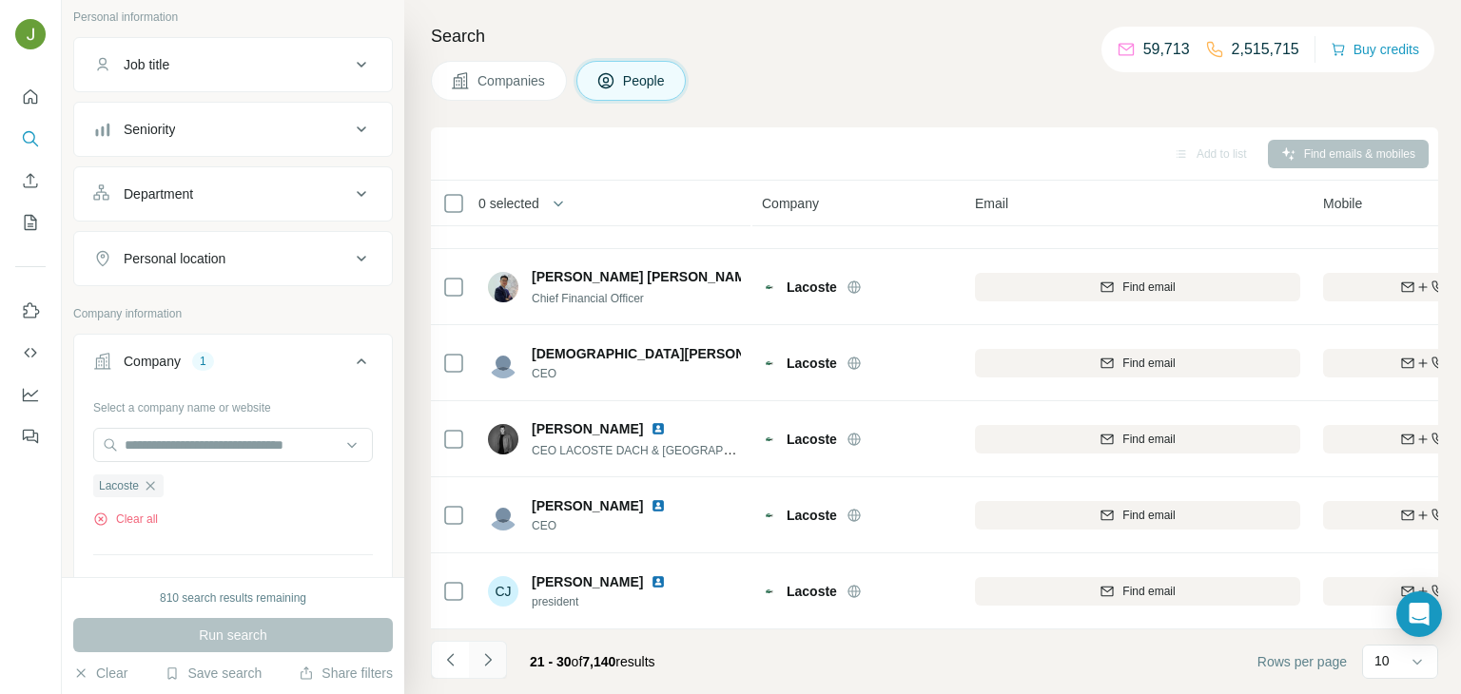
click at [496, 654] on icon "Navigate to next page" at bounding box center [487, 660] width 19 height 19
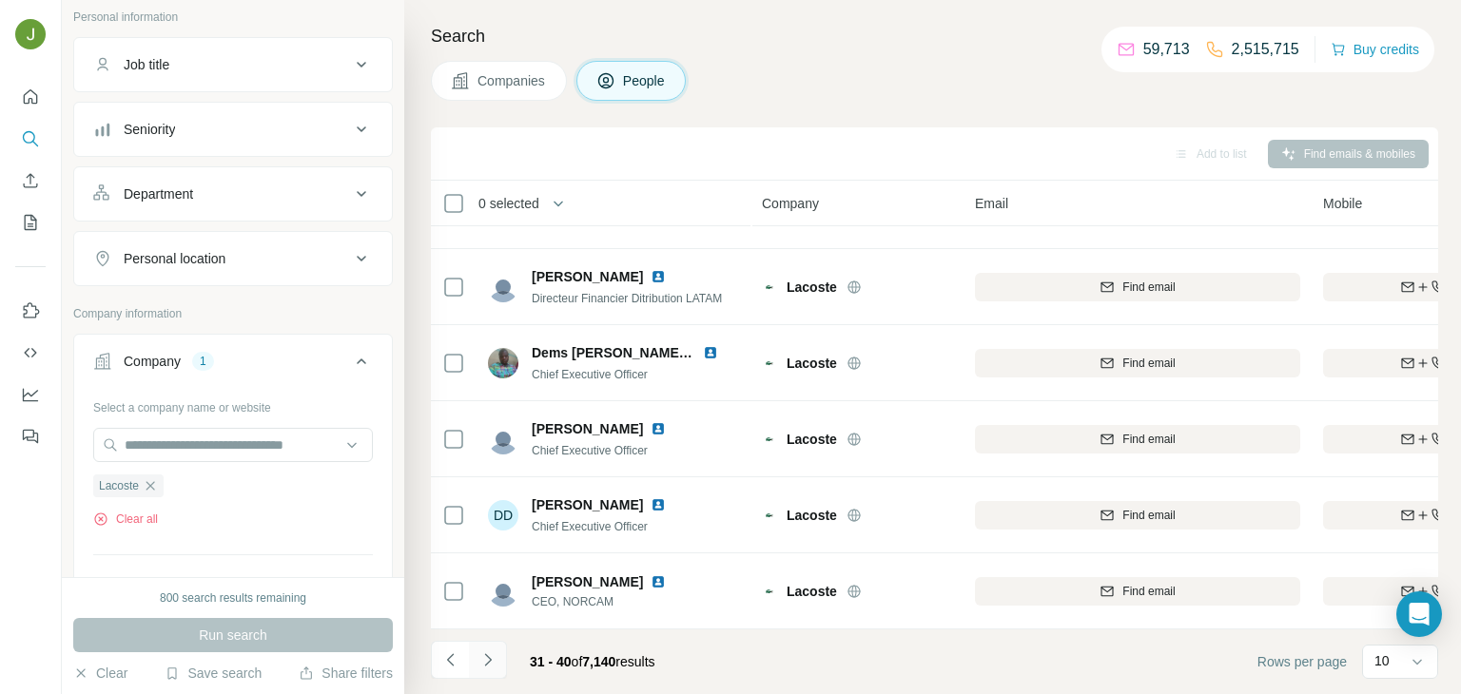
click at [490, 665] on icon "Navigate to next page" at bounding box center [487, 660] width 19 height 19
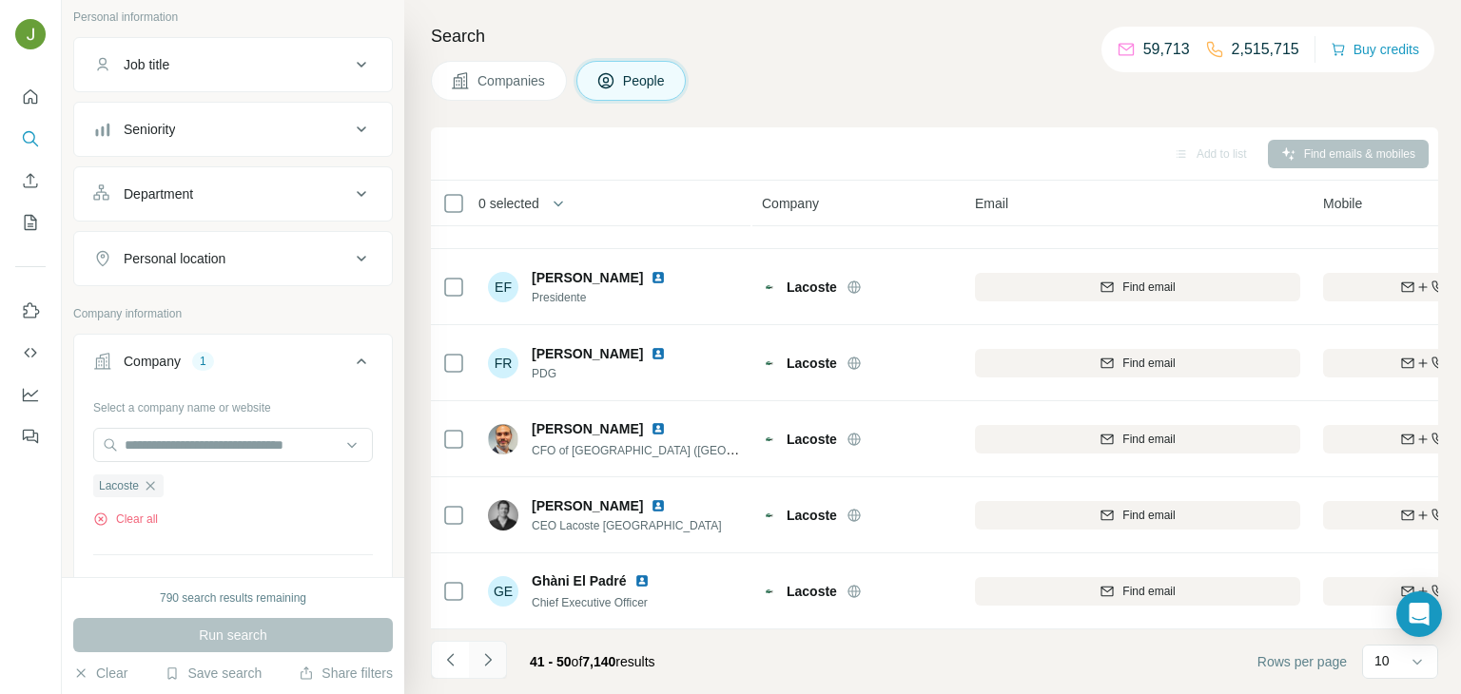
click at [489, 656] on icon "Navigate to next page" at bounding box center [487, 660] width 19 height 19
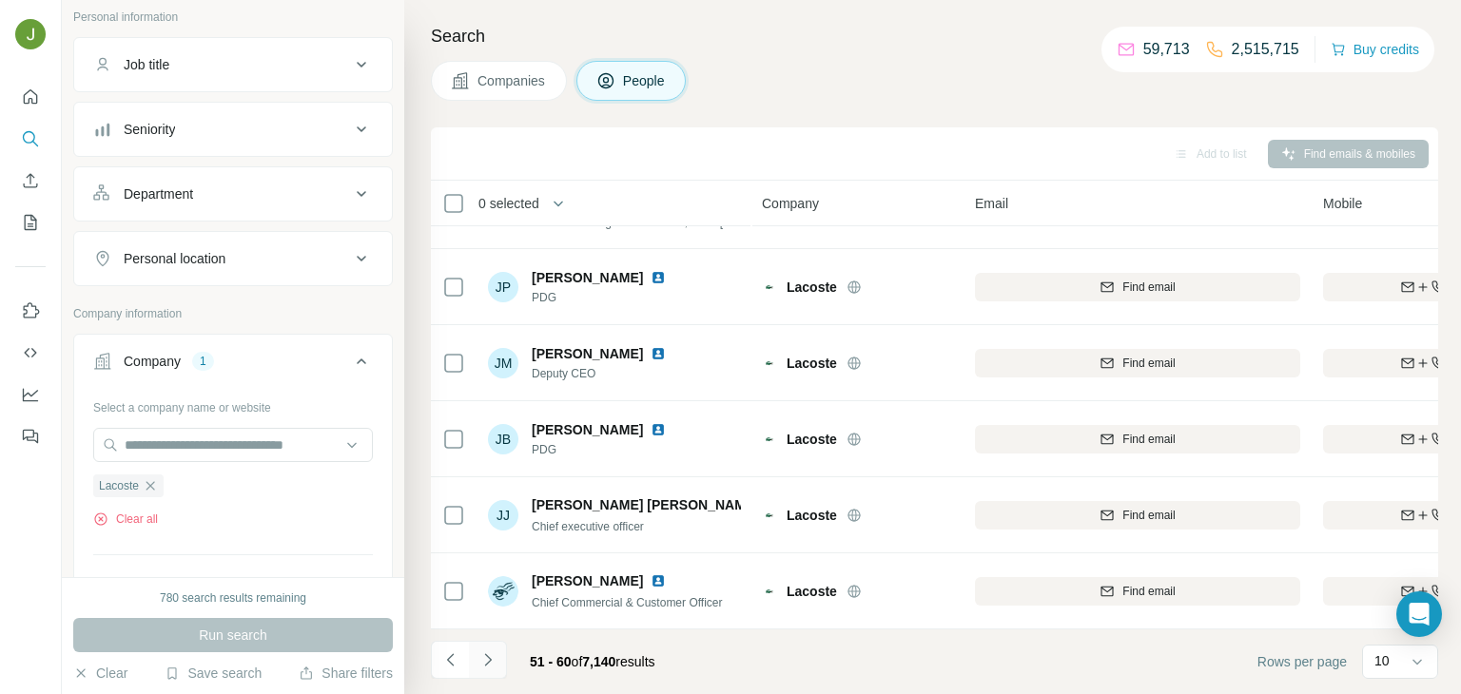
click at [503, 663] on button "Navigate to next page" at bounding box center [488, 660] width 38 height 38
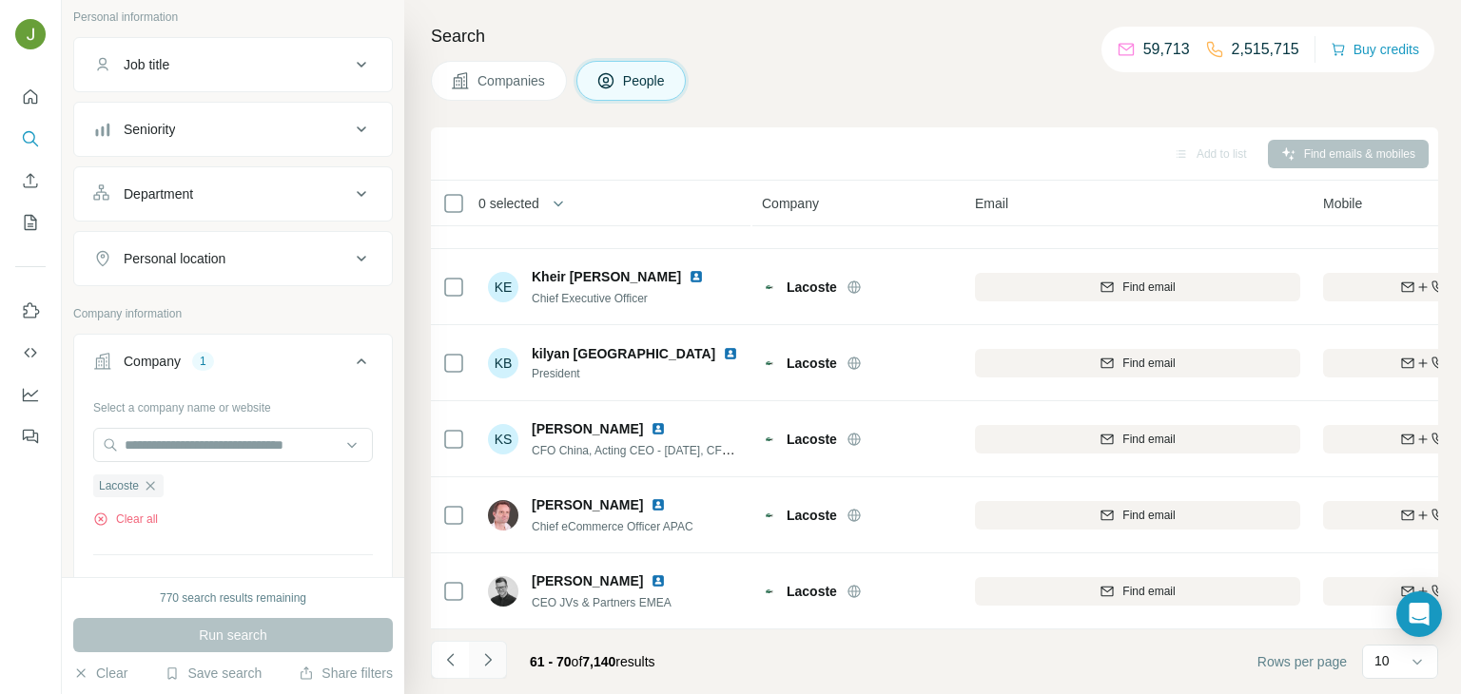
click at [489, 652] on icon "Navigate to next page" at bounding box center [487, 660] width 19 height 19
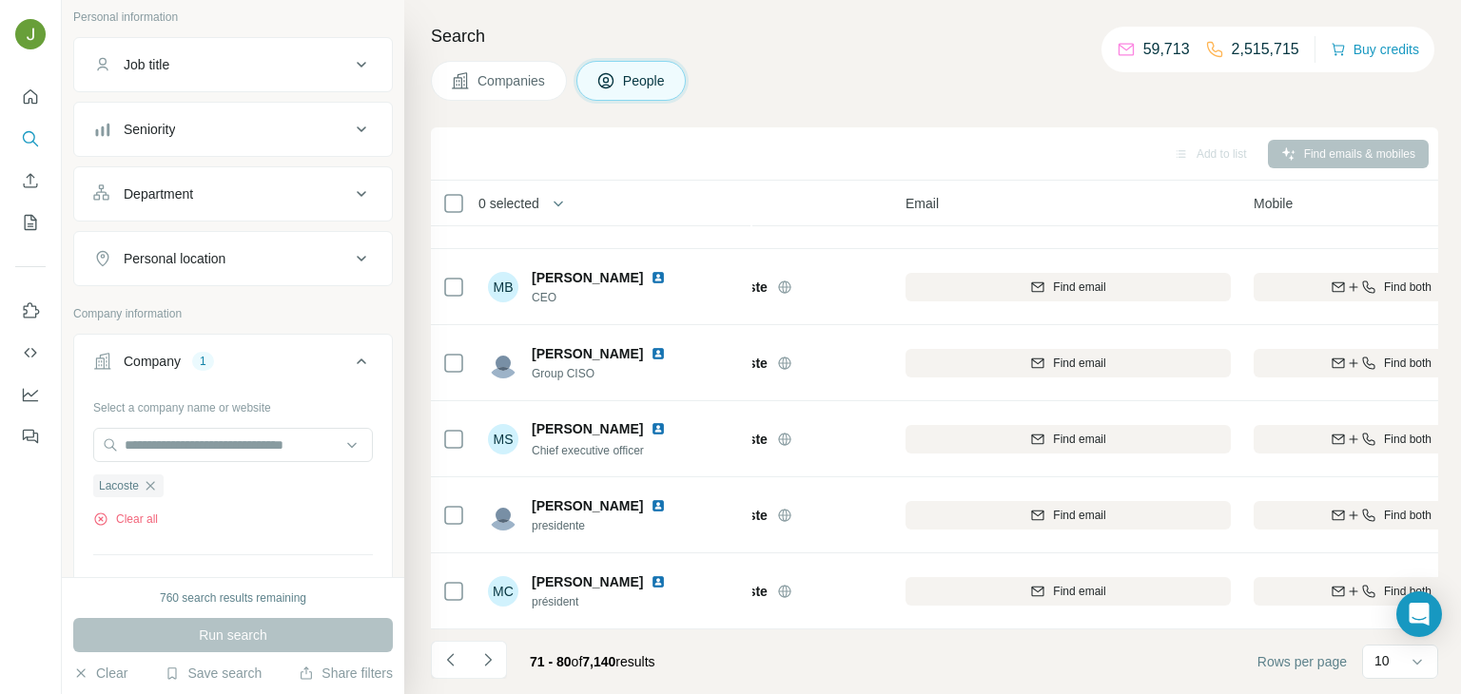
scroll to position [358, 72]
click at [495, 663] on icon "Navigate to next page" at bounding box center [487, 660] width 19 height 19
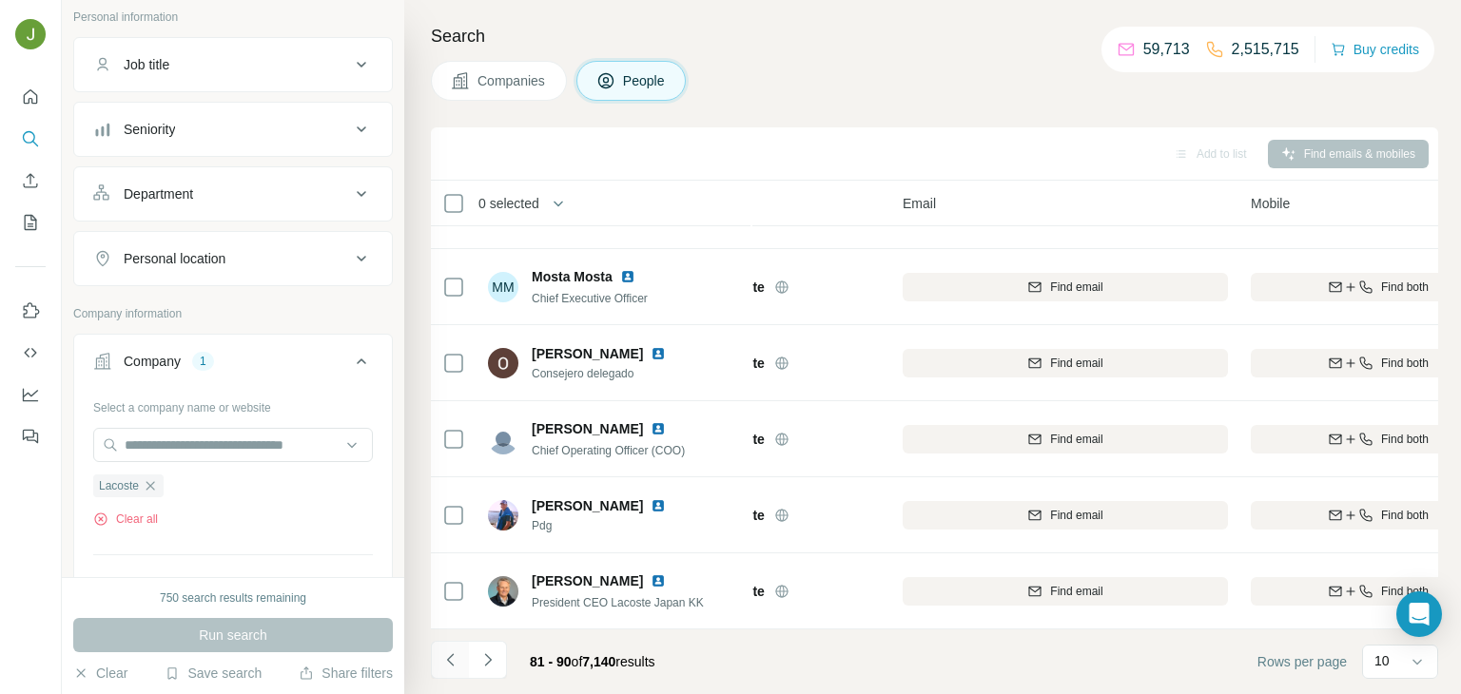
click at [452, 662] on icon "Navigate to previous page" at bounding box center [450, 660] width 19 height 19
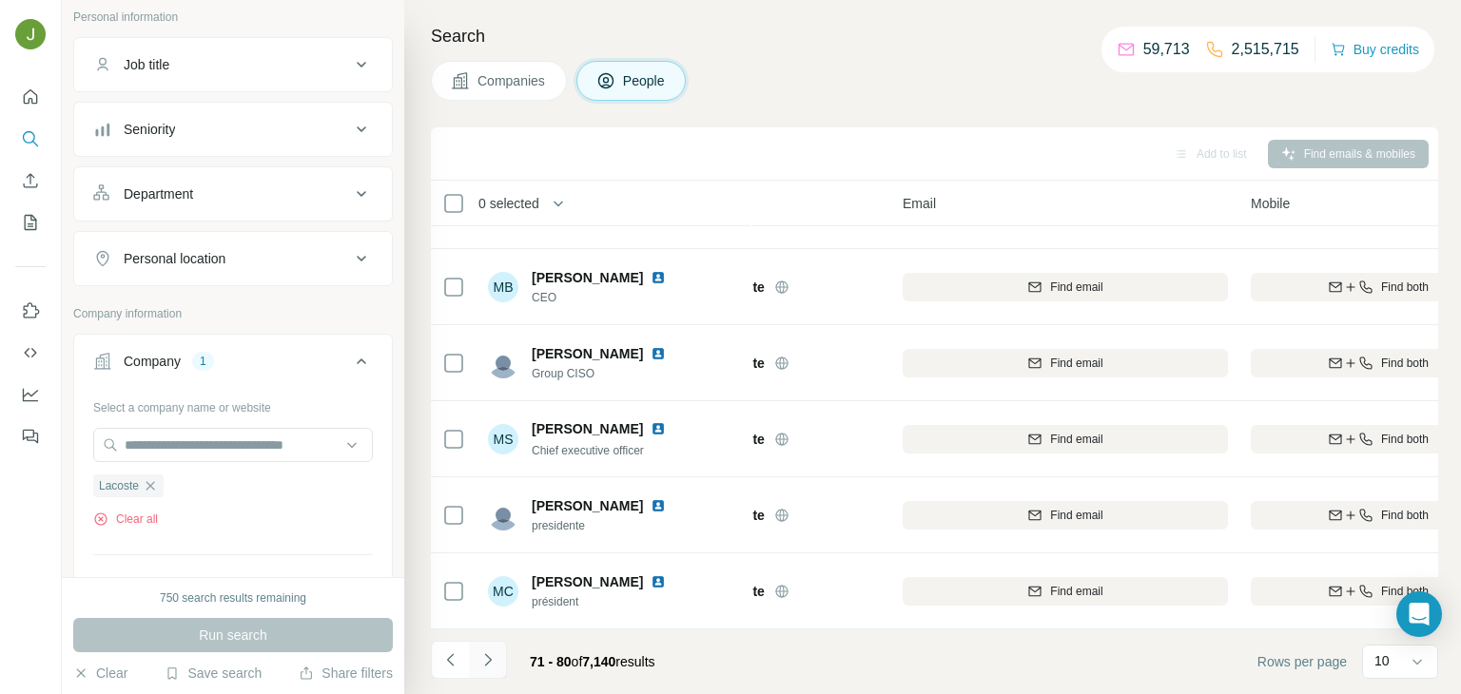
click at [493, 655] on icon "Navigate to next page" at bounding box center [487, 660] width 19 height 19
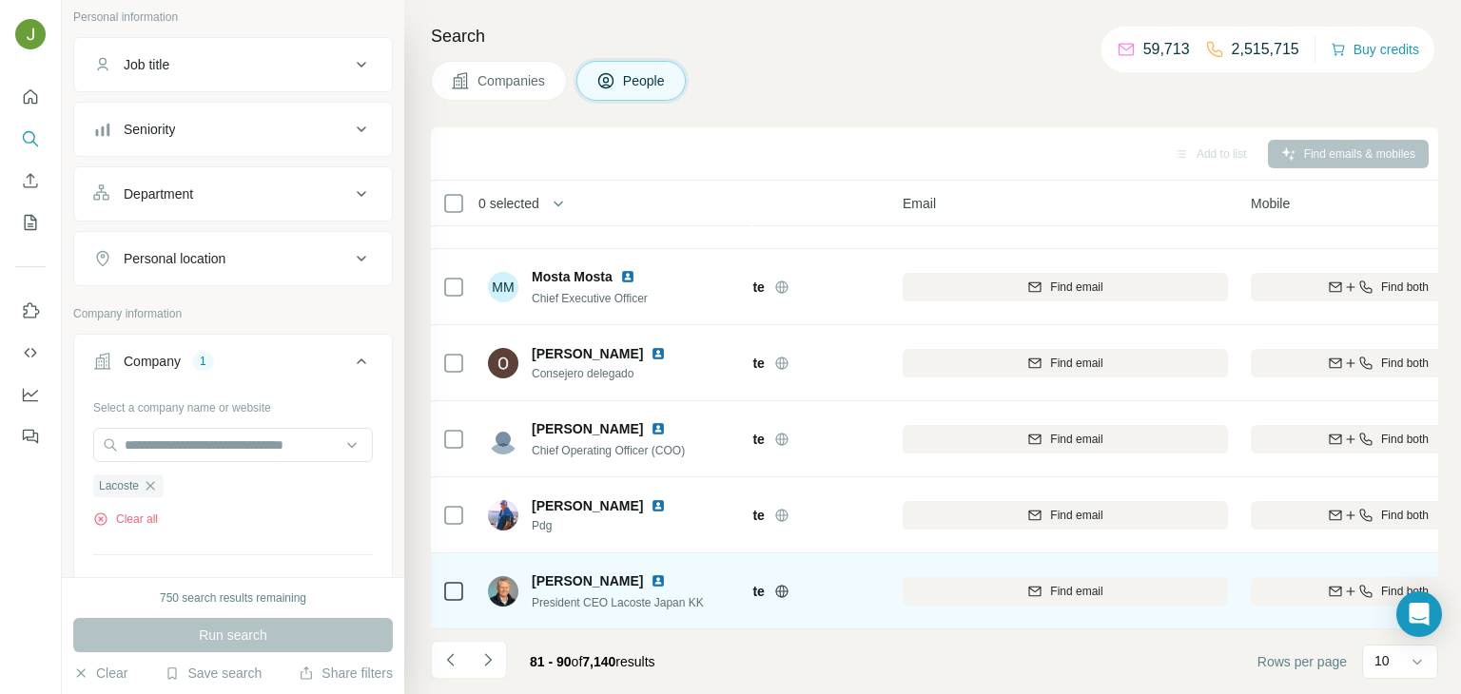
scroll to position [0, 72]
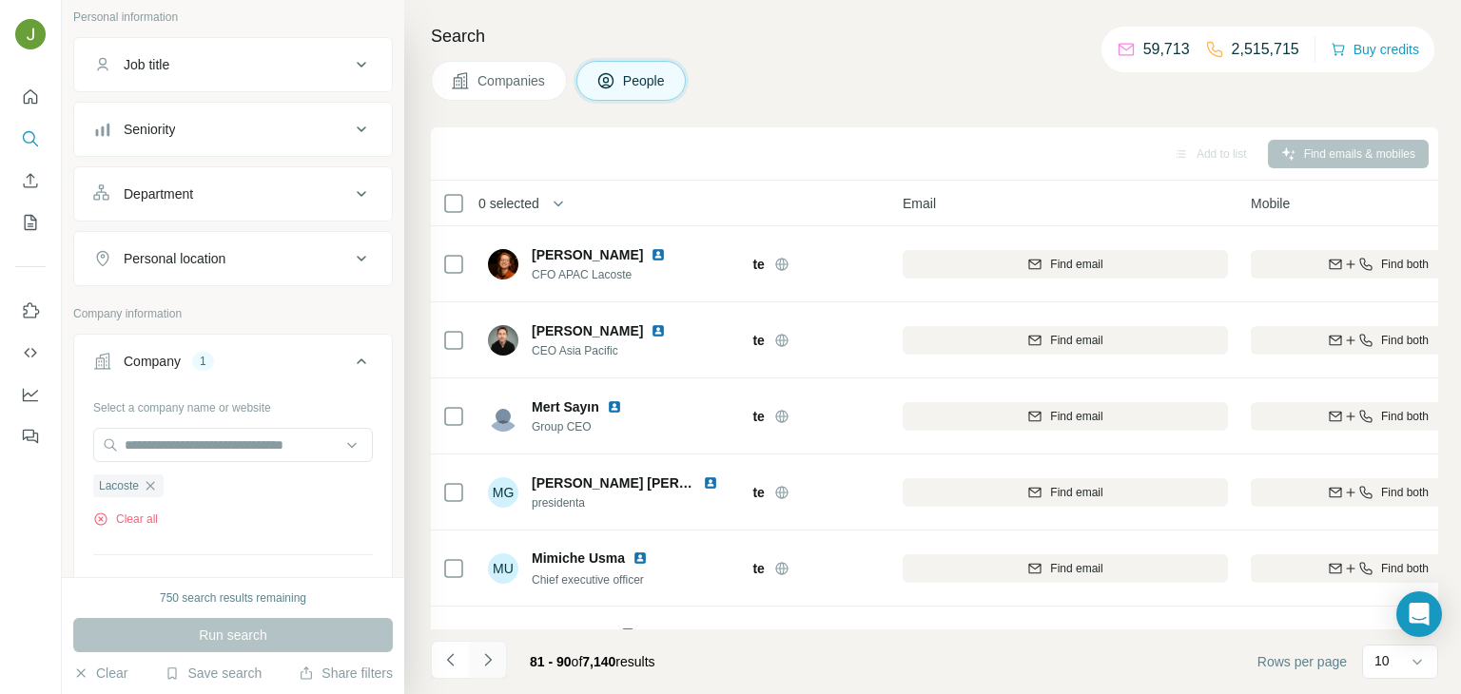
click at [496, 667] on icon "Navigate to next page" at bounding box center [487, 660] width 19 height 19
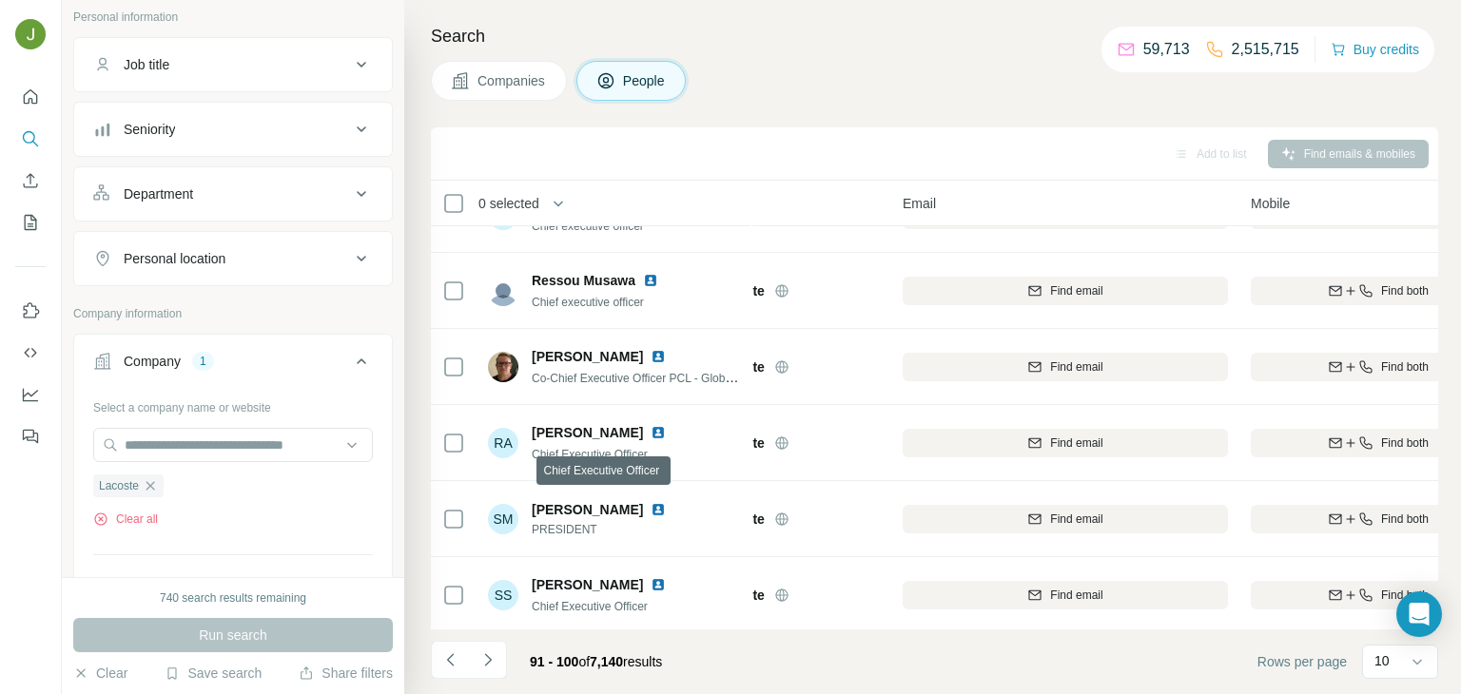
scroll to position [358, 72]
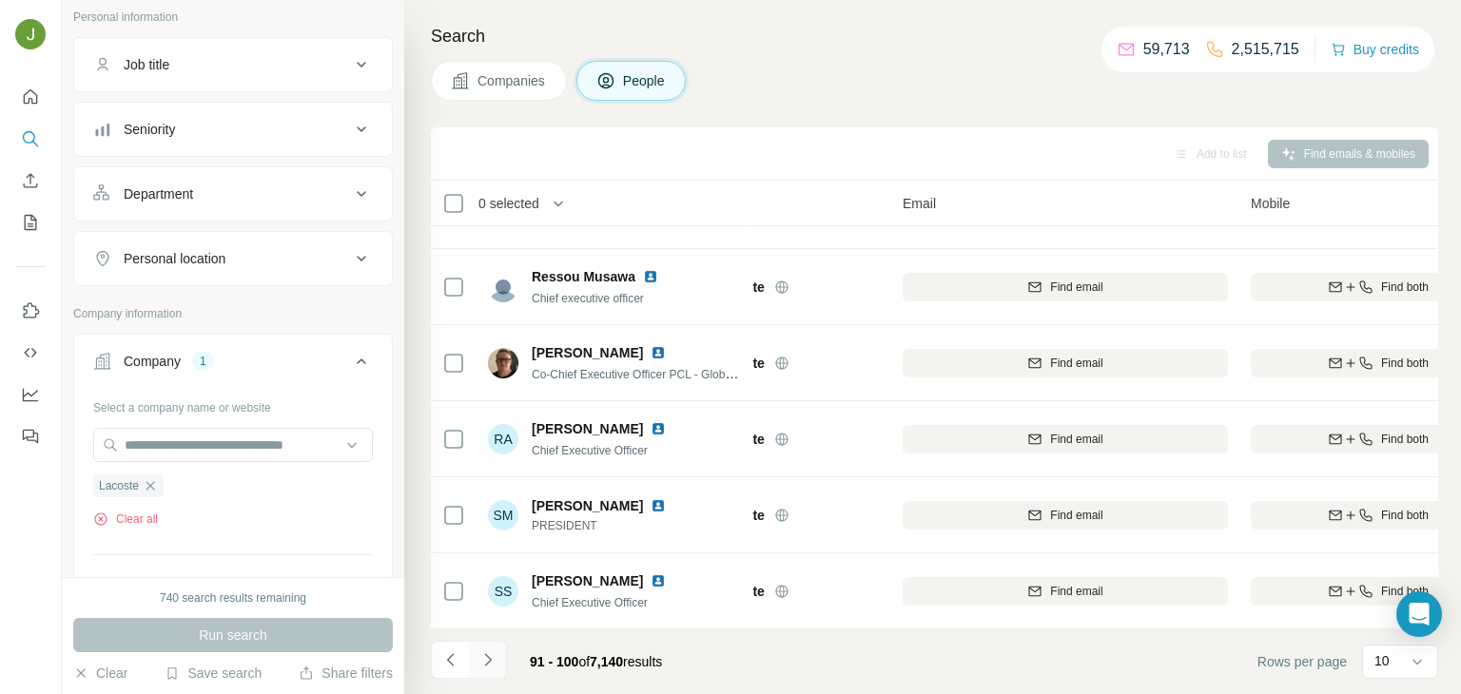
click at [485, 660] on icon "Navigate to next page" at bounding box center [487, 660] width 19 height 19
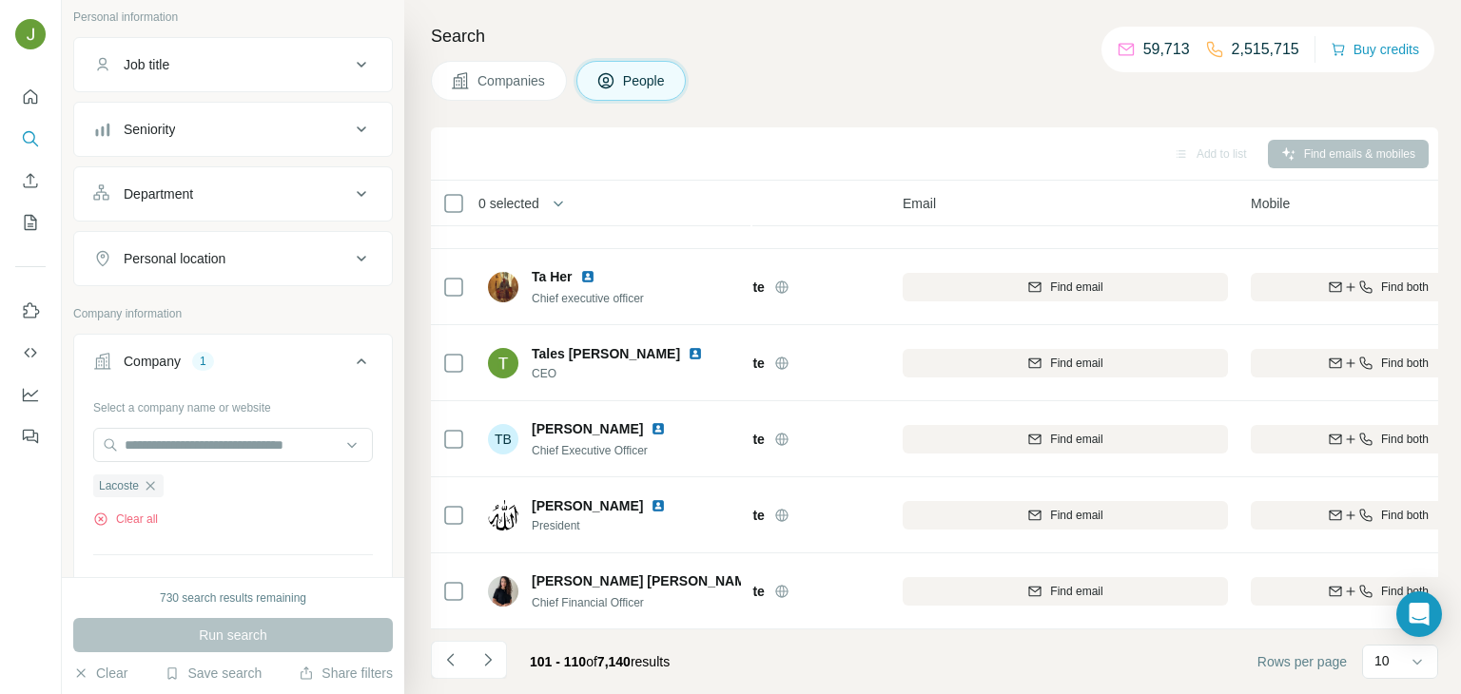
scroll to position [0, 72]
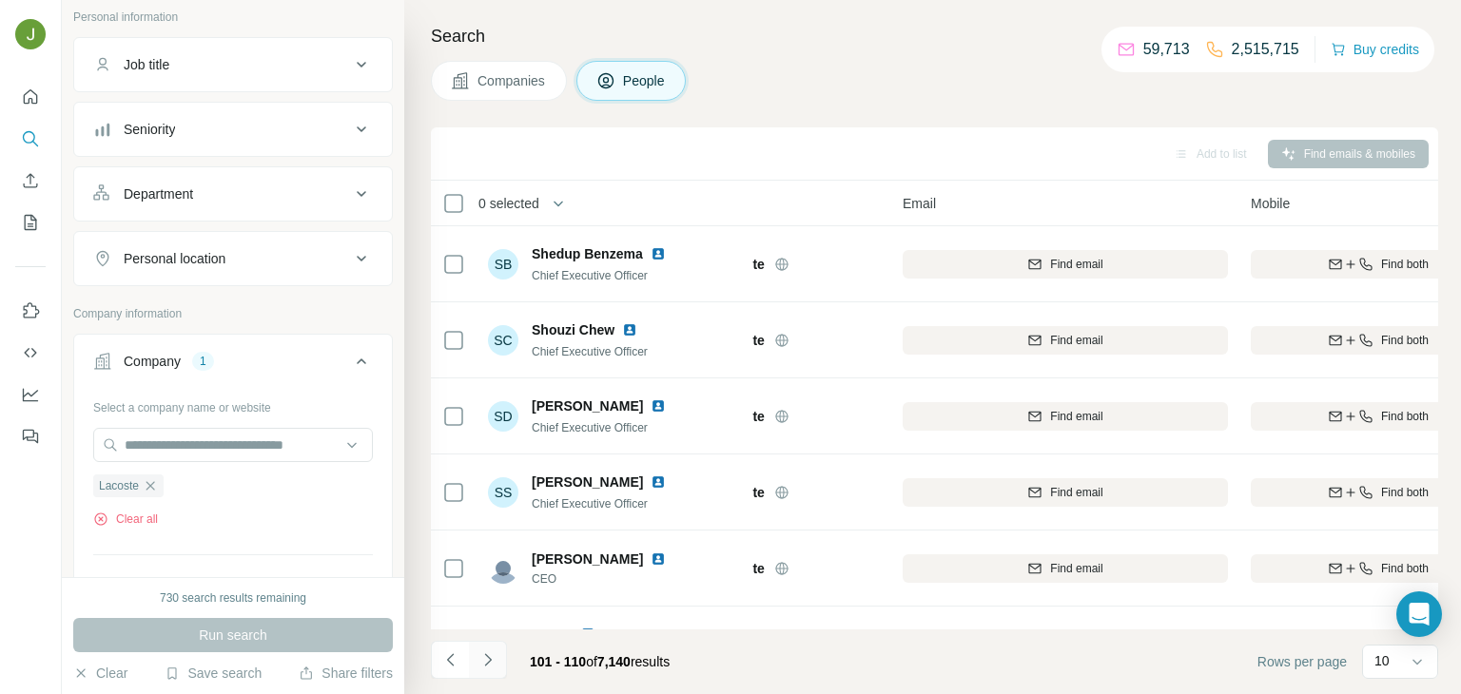
click at [487, 652] on icon "Navigate to next page" at bounding box center [487, 660] width 19 height 19
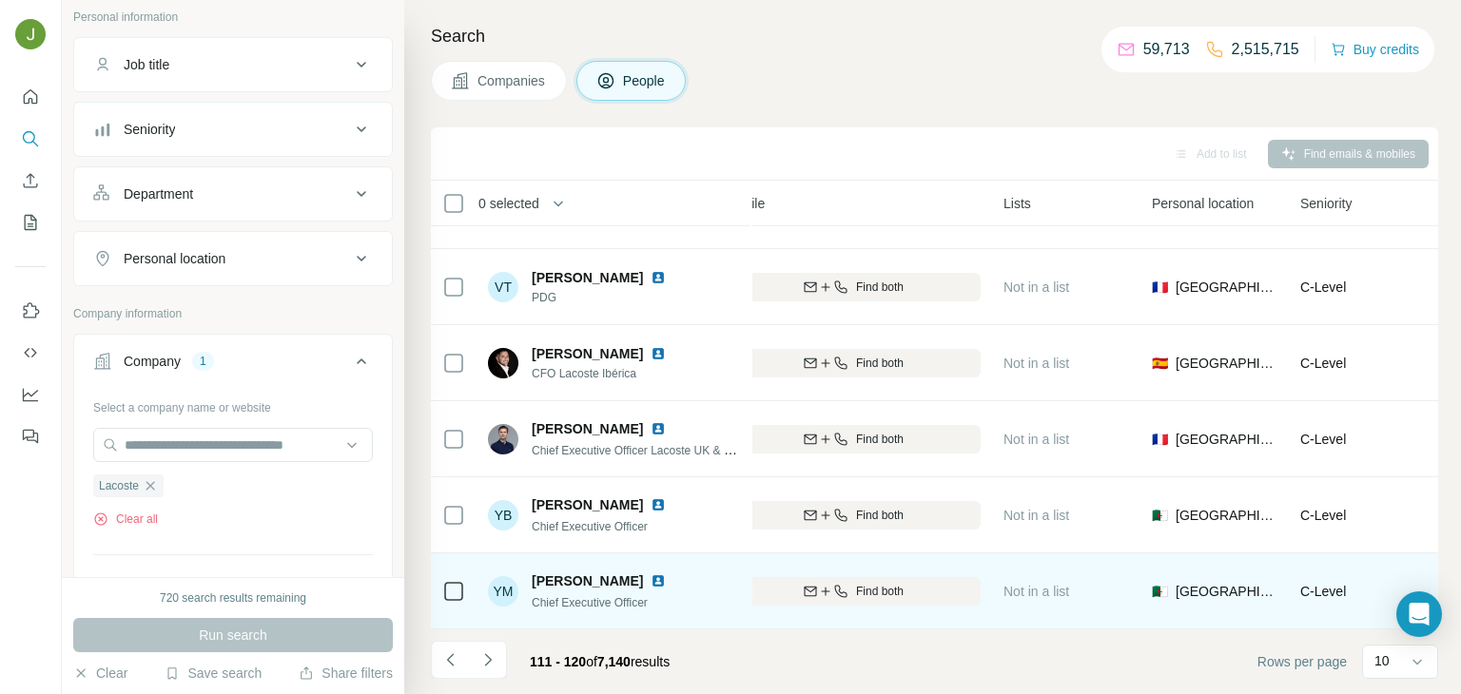
scroll to position [358, 599]
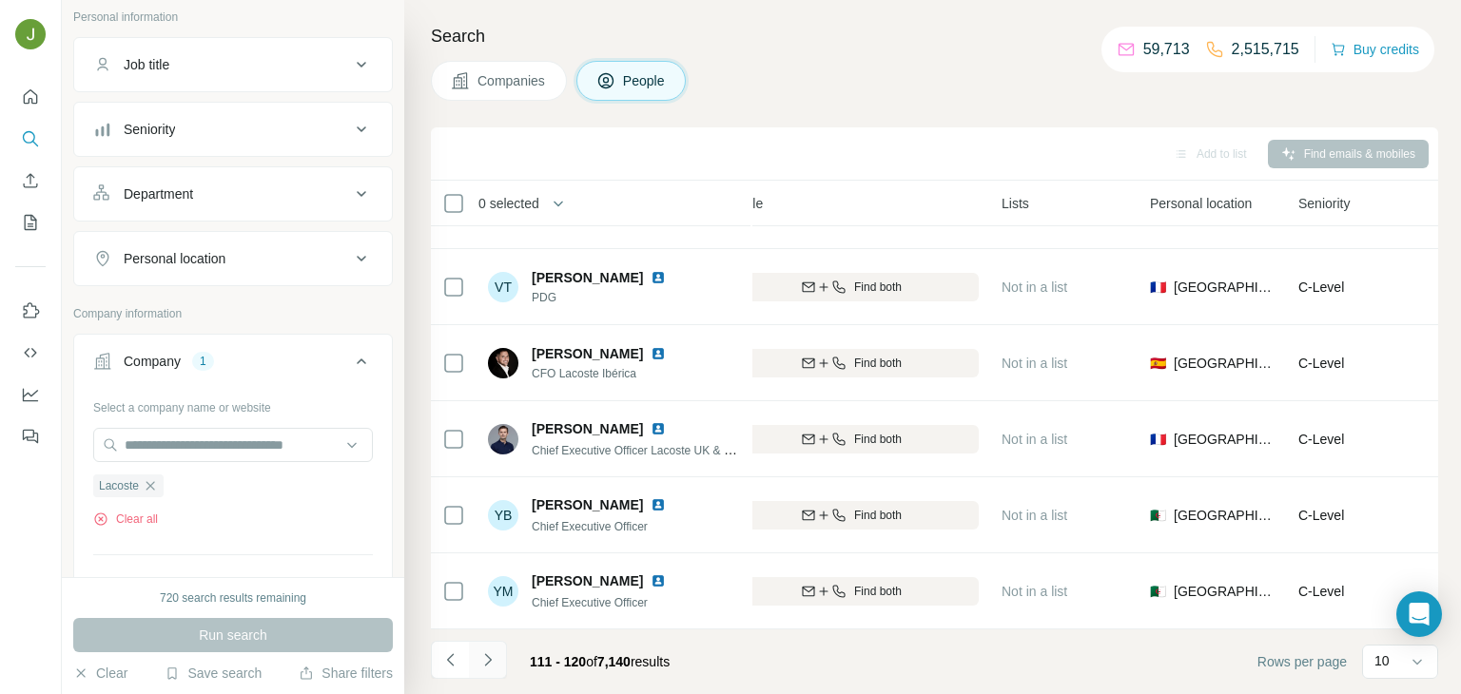
click at [486, 652] on icon "Navigate to next page" at bounding box center [487, 660] width 19 height 19
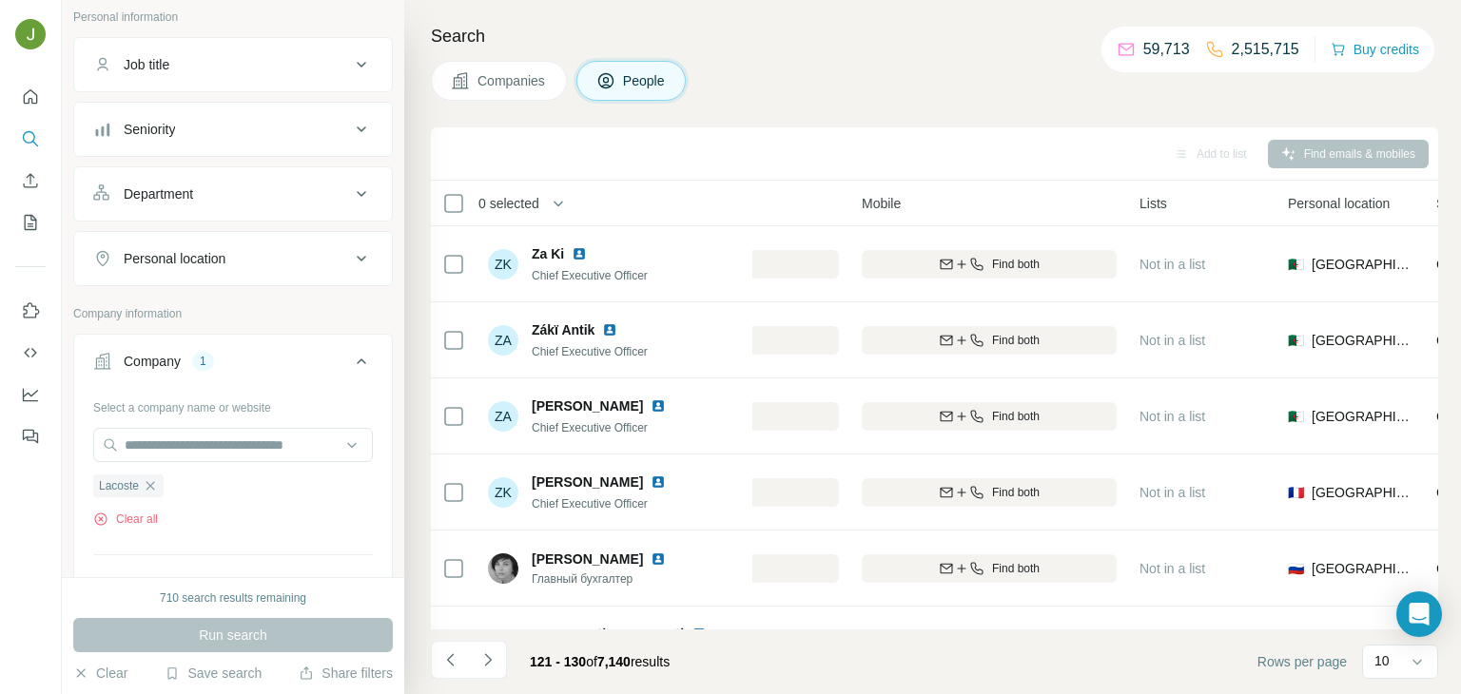
scroll to position [358, 461]
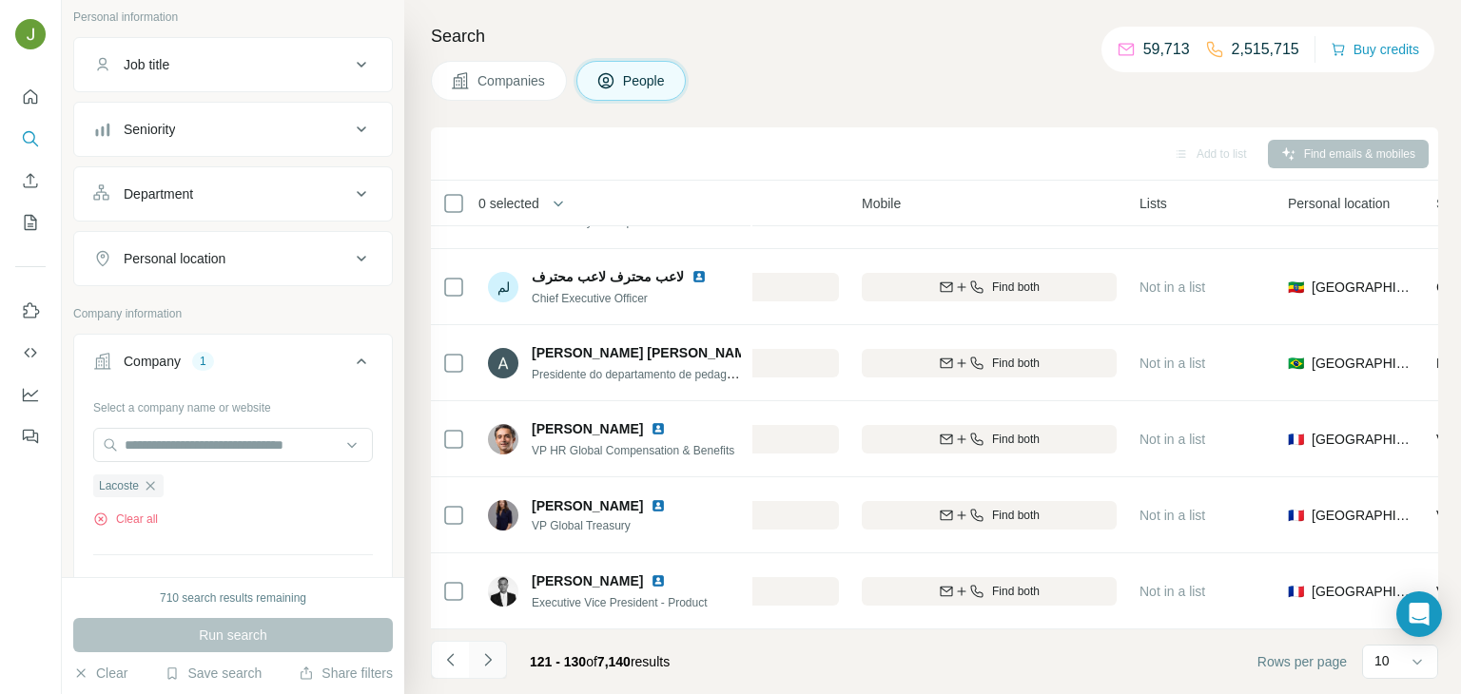
click at [487, 652] on icon "Navigate to next page" at bounding box center [487, 660] width 19 height 19
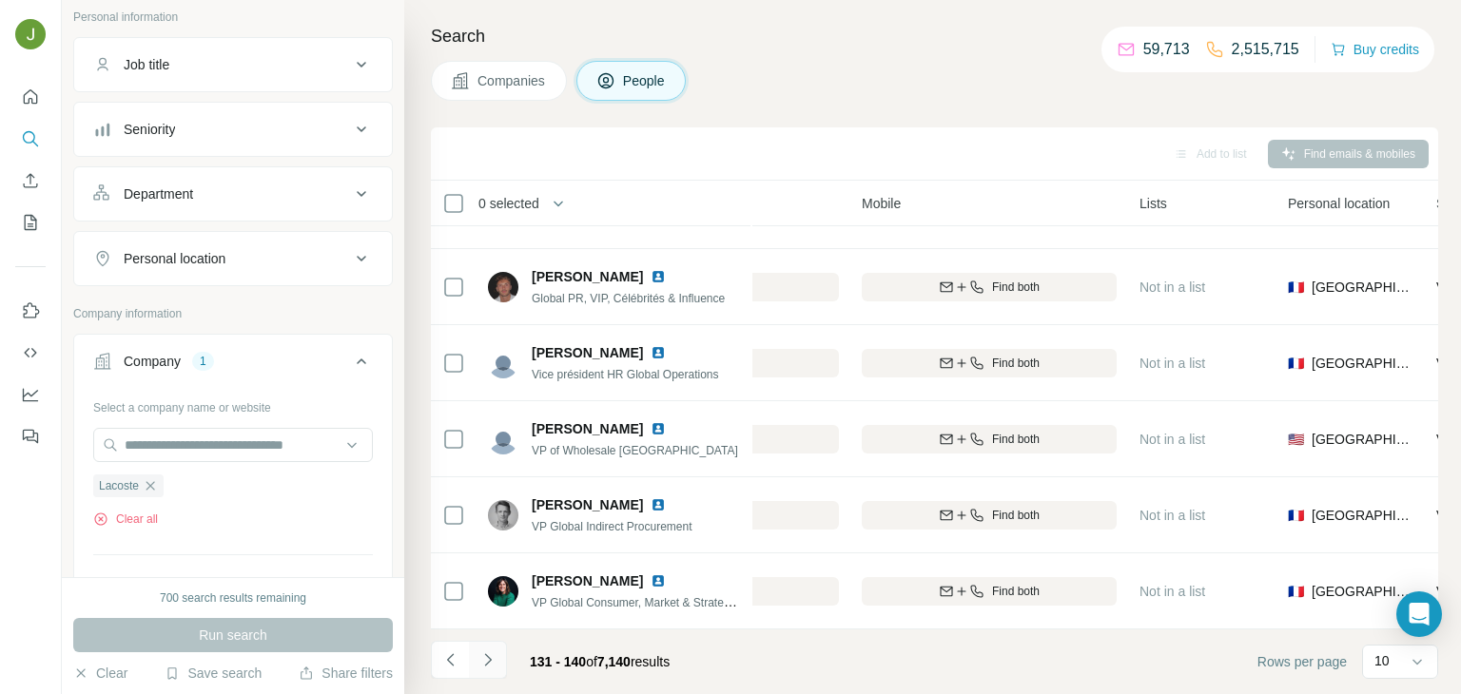
click at [490, 666] on icon "Navigate to next page" at bounding box center [487, 660] width 19 height 19
click at [490, 653] on icon "Navigate to next page" at bounding box center [487, 660] width 19 height 19
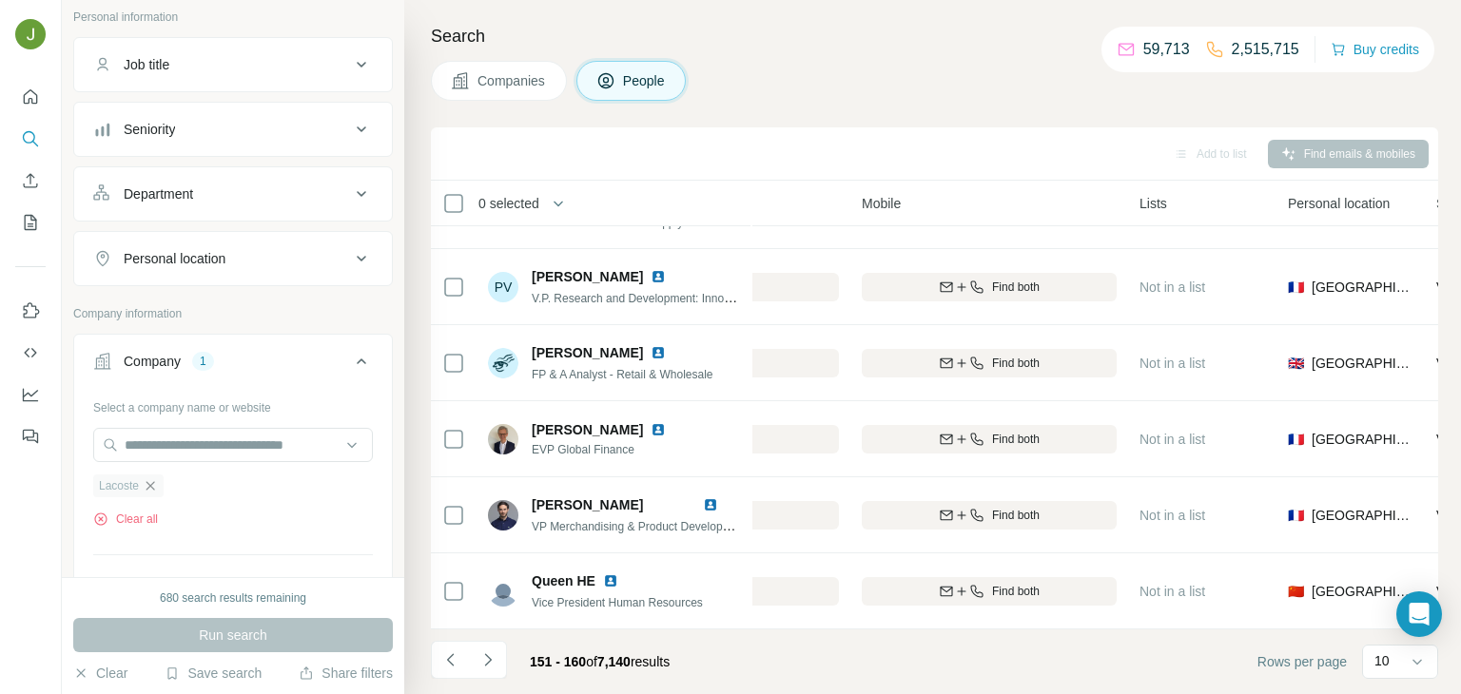
click at [154, 489] on icon "button" at bounding box center [150, 485] width 15 height 15
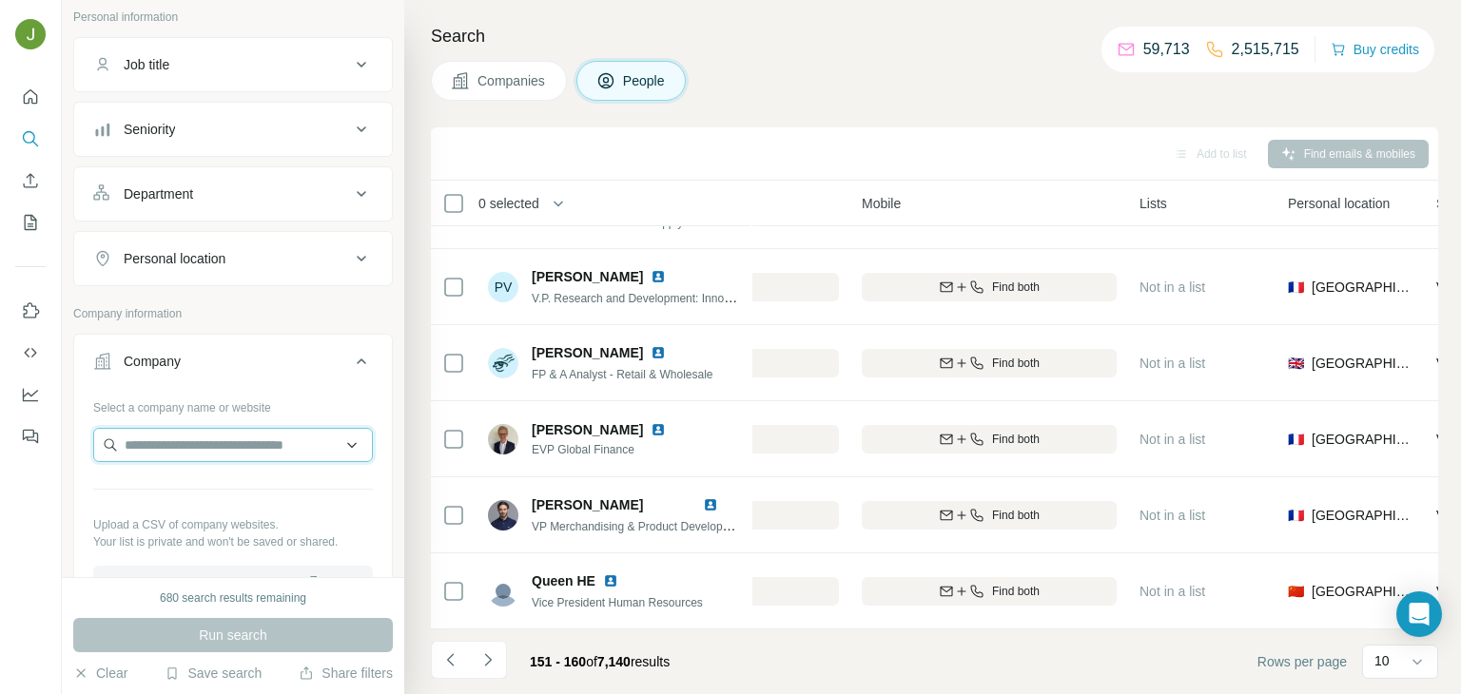
click at [143, 443] on input "text" at bounding box center [233, 445] width 280 height 34
paste input "*******"
type input "*******"
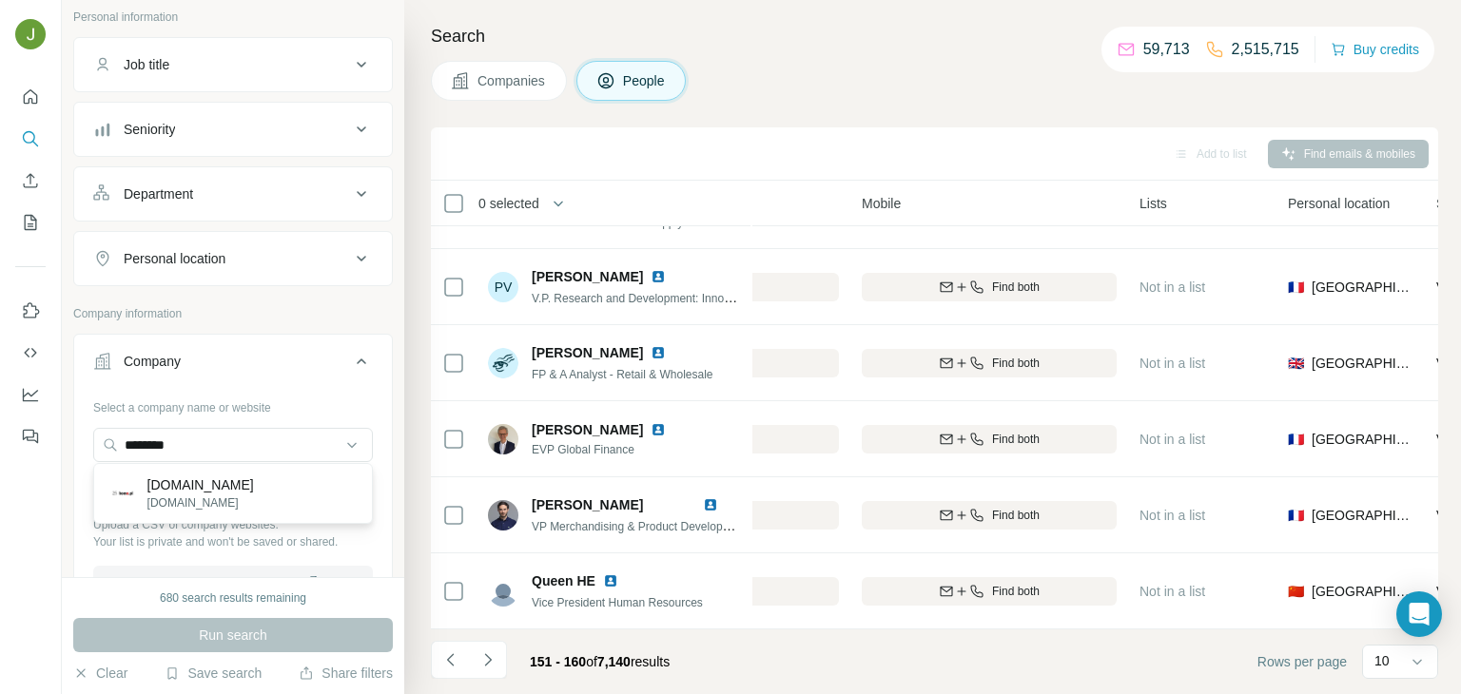
click at [216, 488] on div "[DOMAIN_NAME] [DOMAIN_NAME]" at bounding box center [233, 493] width 270 height 51
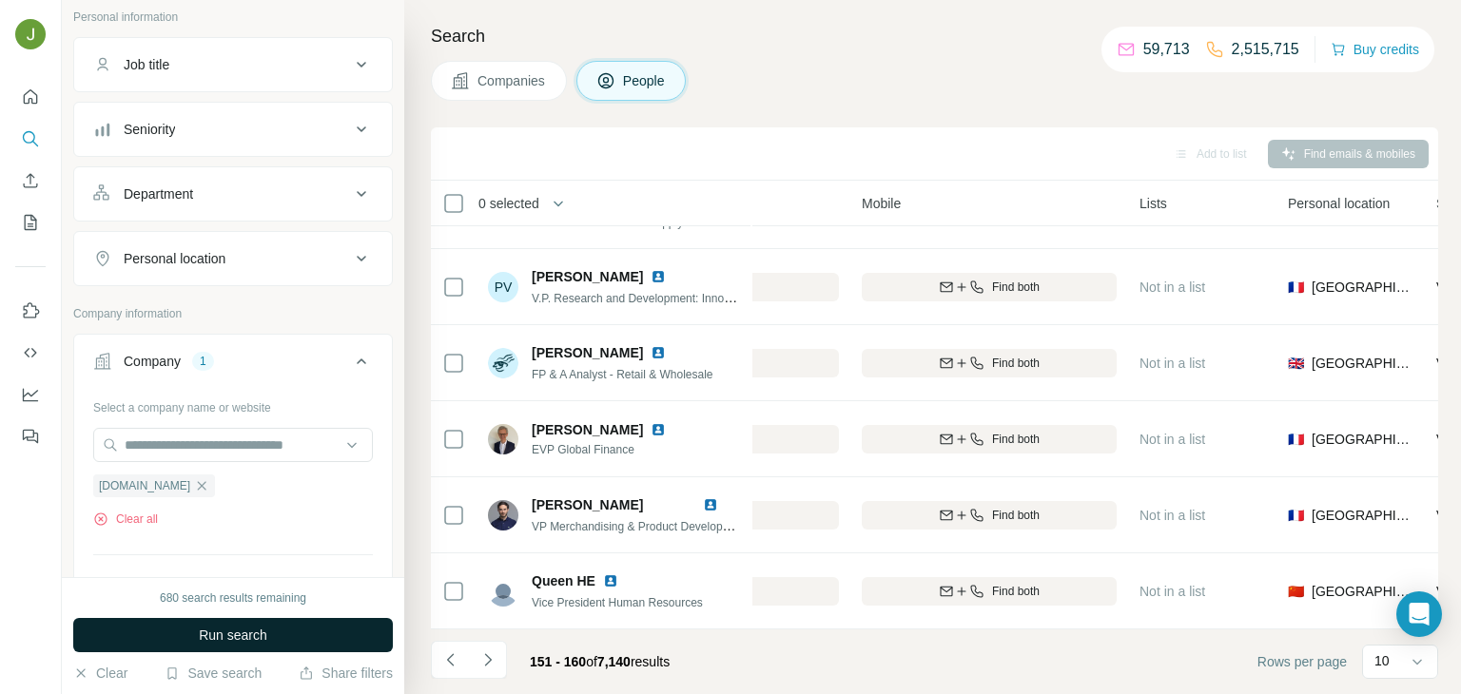
click at [264, 630] on span "Run search" at bounding box center [233, 635] width 68 height 19
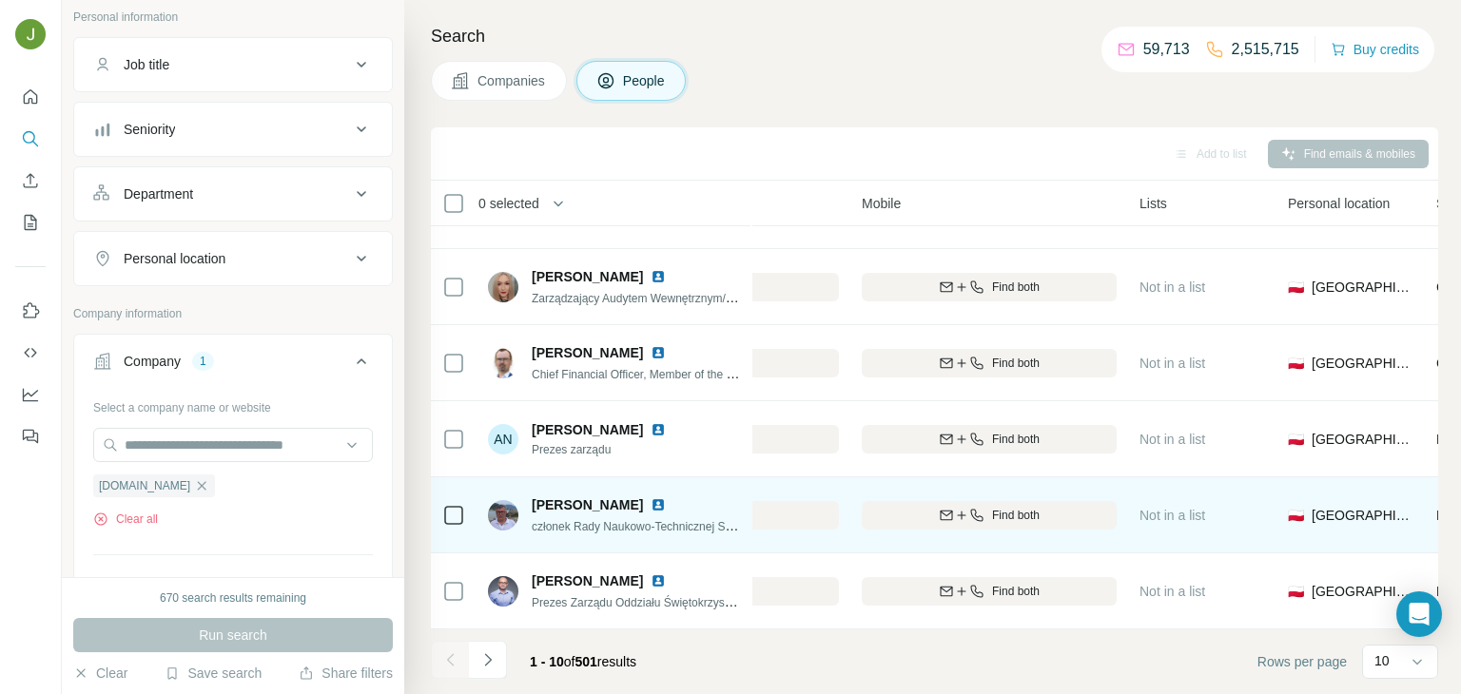
scroll to position [0, 461]
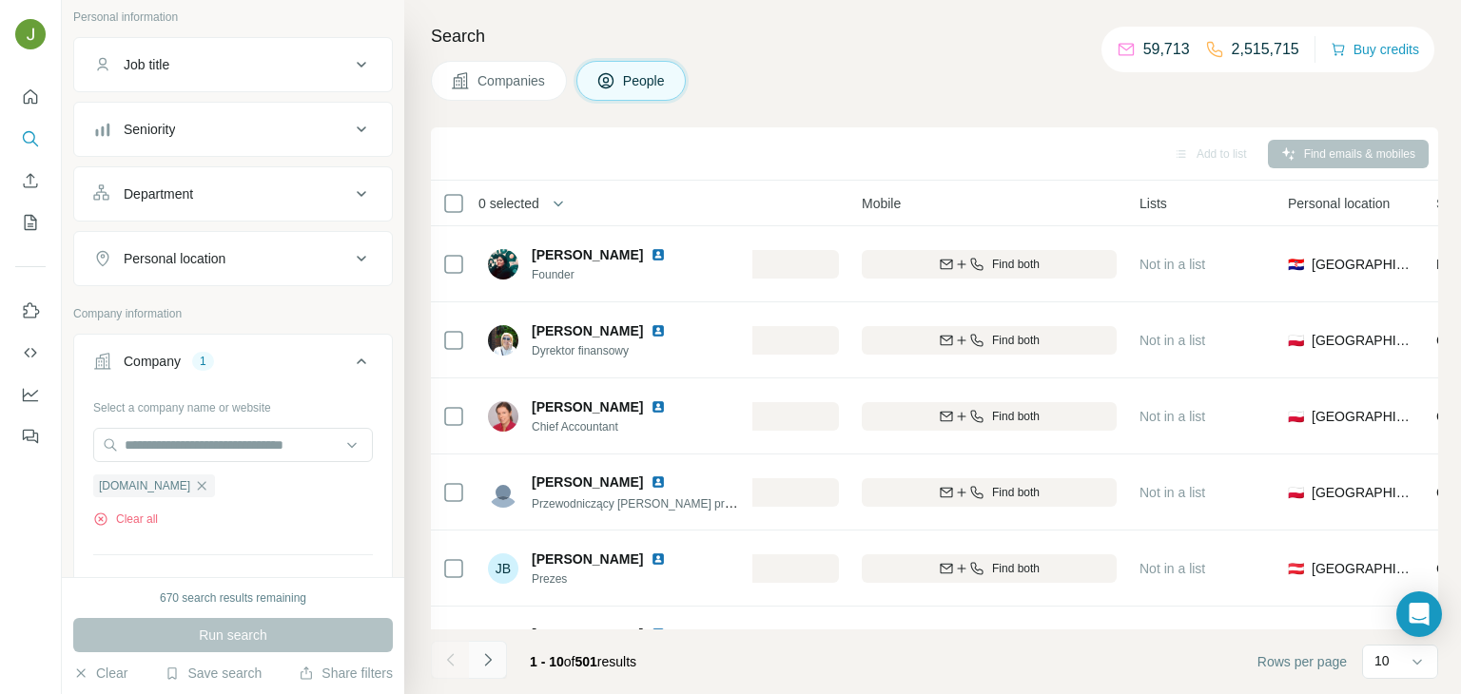
click at [473, 665] on button "Navigate to next page" at bounding box center [488, 660] width 38 height 38
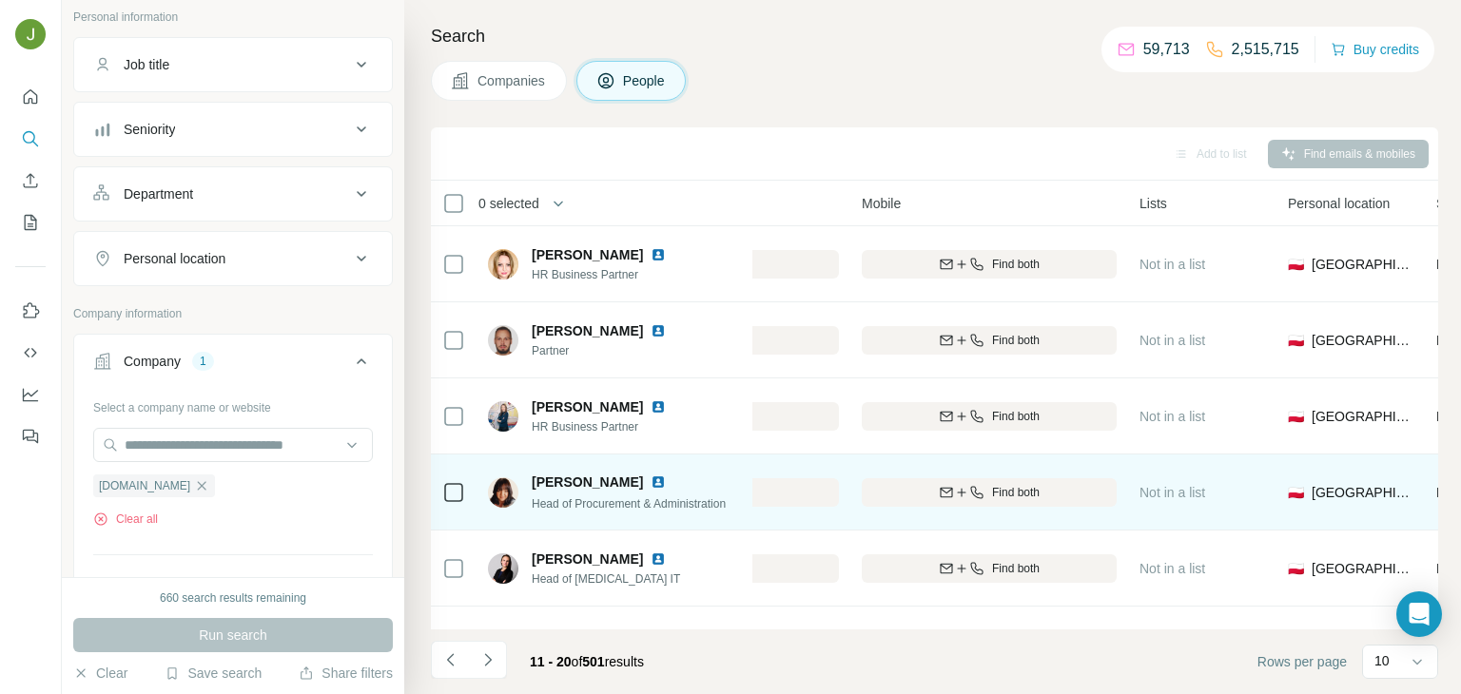
scroll to position [358, 461]
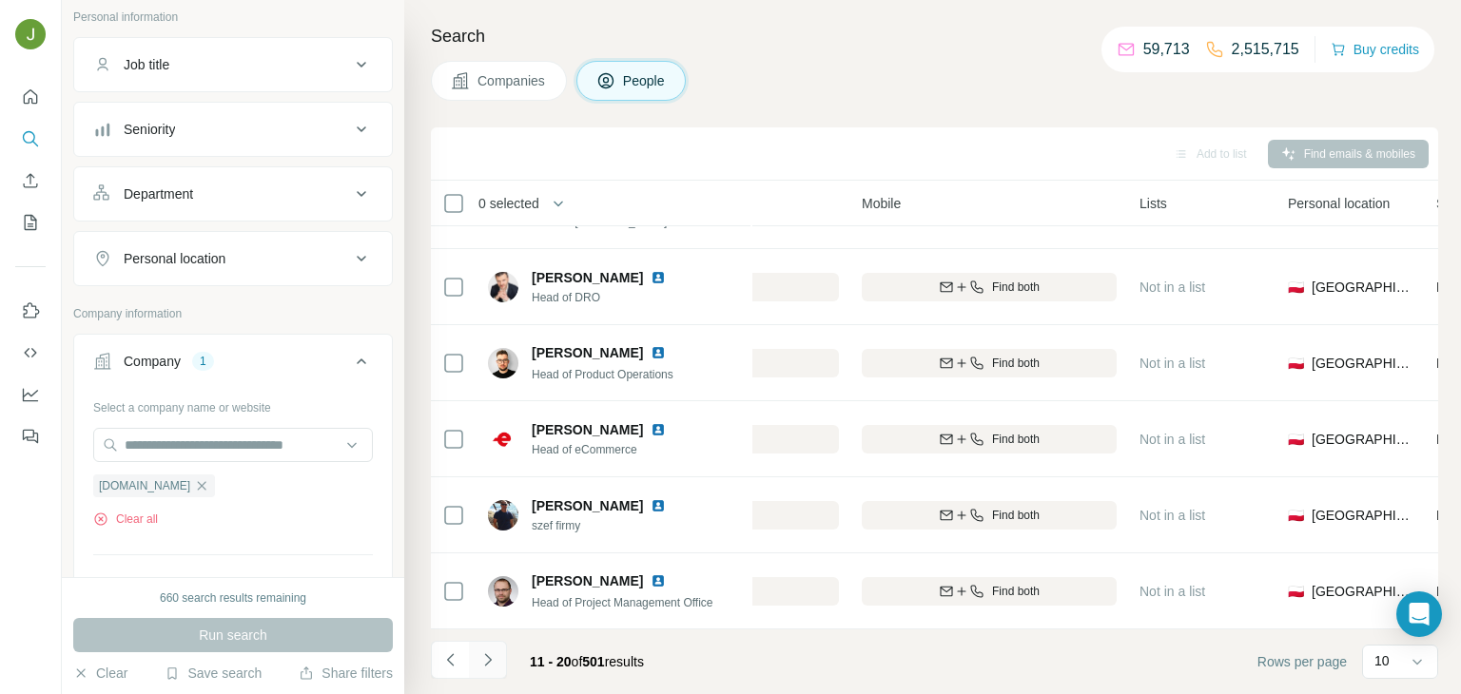
click at [491, 667] on icon "Navigate to next page" at bounding box center [487, 660] width 19 height 19
click at [495, 653] on icon "Navigate to next page" at bounding box center [487, 660] width 19 height 19
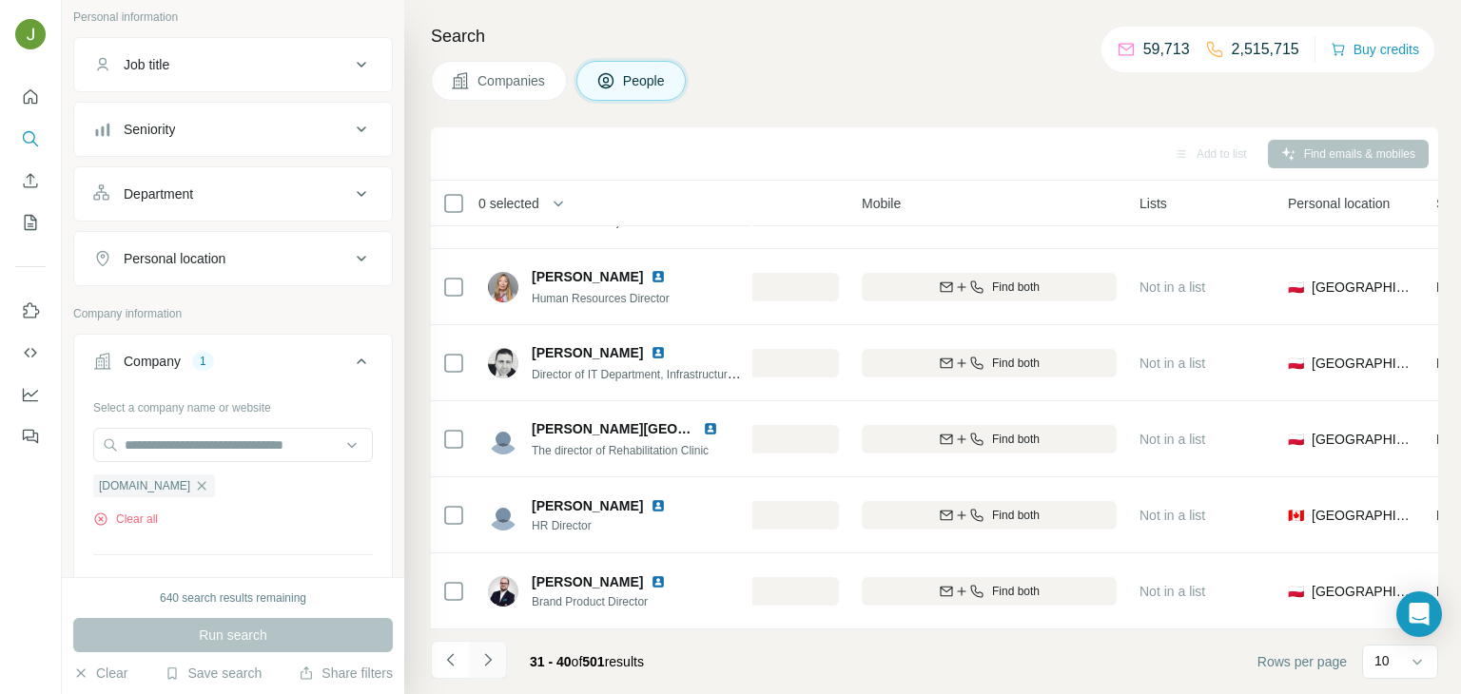
scroll to position [0, 461]
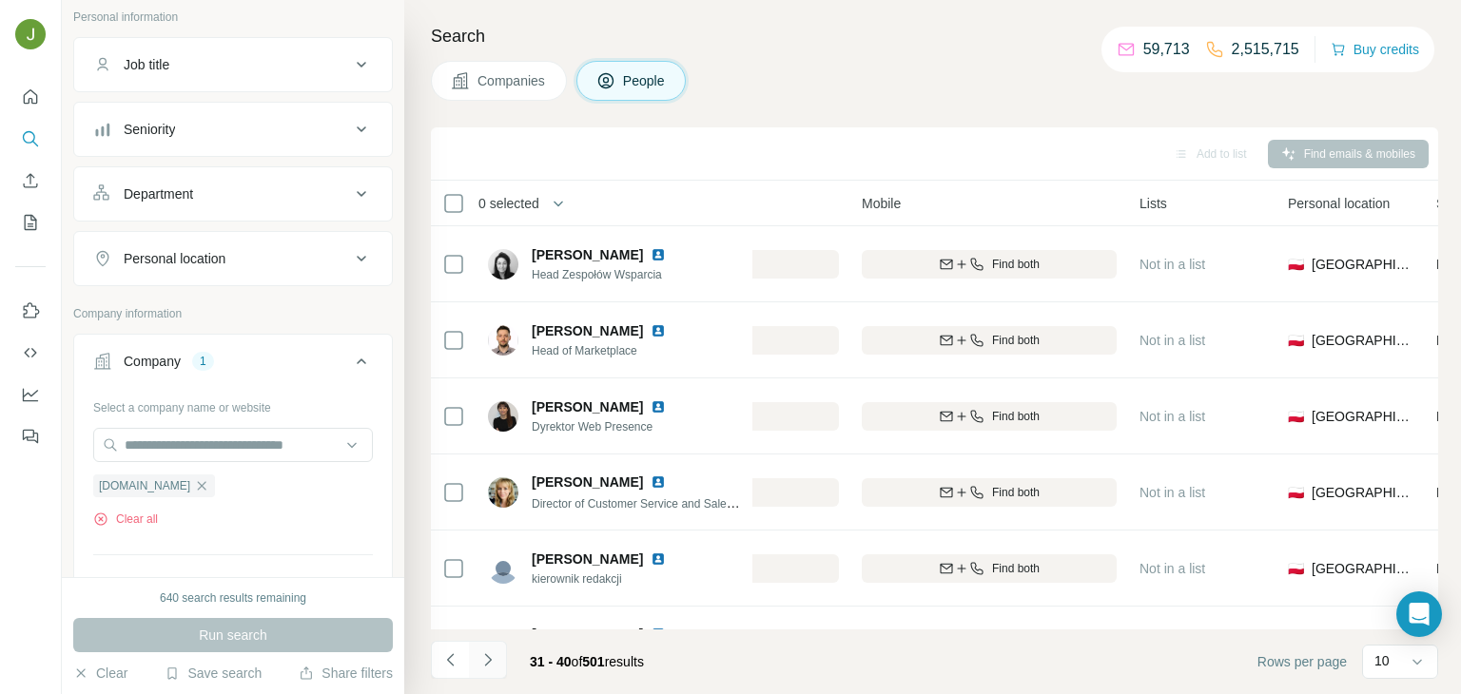
click at [504, 659] on button "Navigate to next page" at bounding box center [488, 660] width 38 height 38
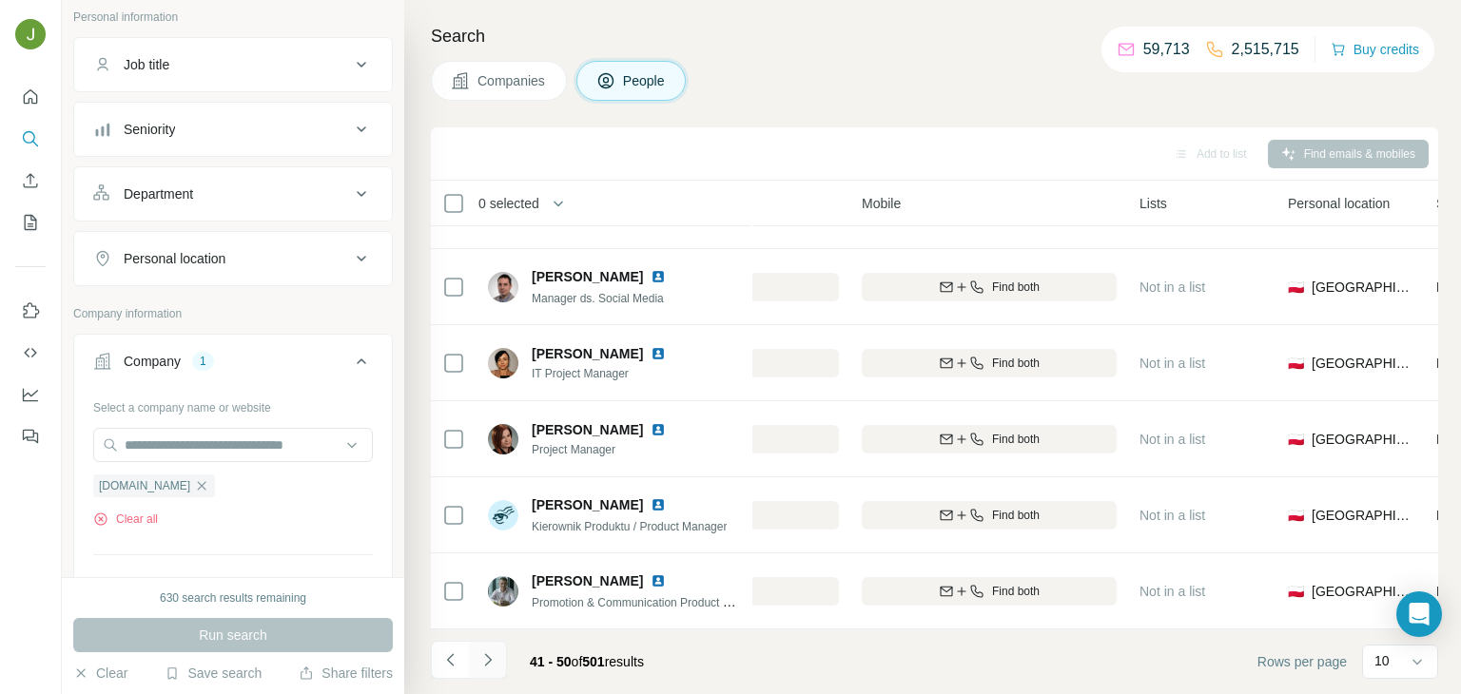
click at [494, 643] on button "Navigate to next page" at bounding box center [488, 660] width 38 height 38
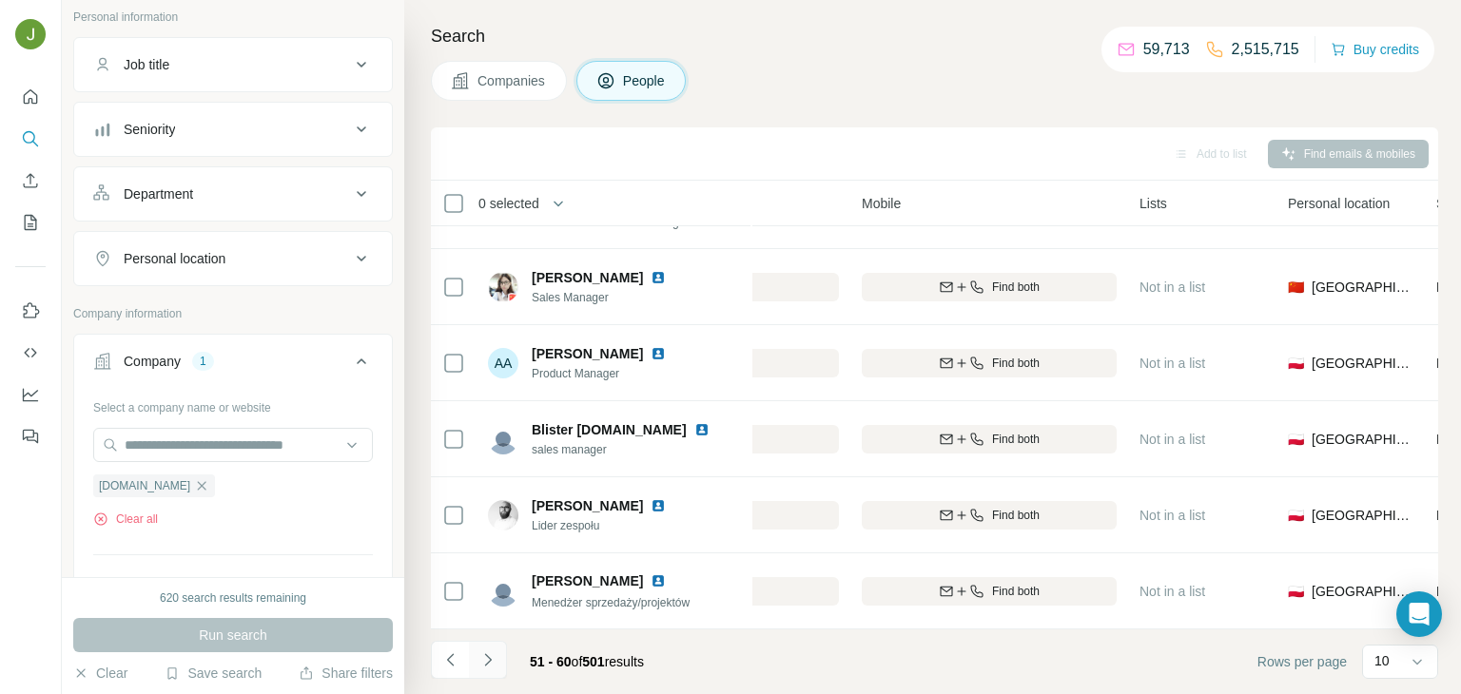
click at [490, 663] on icon "Navigate to next page" at bounding box center [487, 660] width 19 height 19
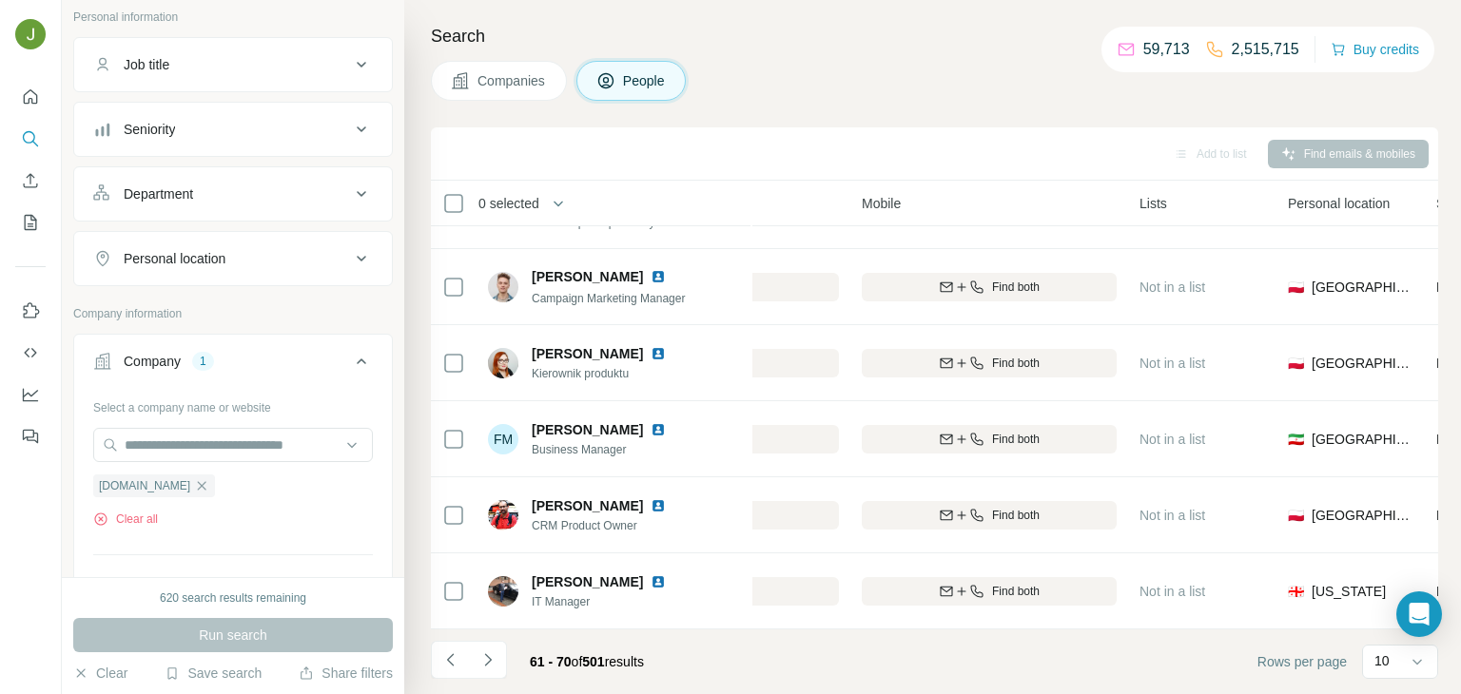
scroll to position [0, 461]
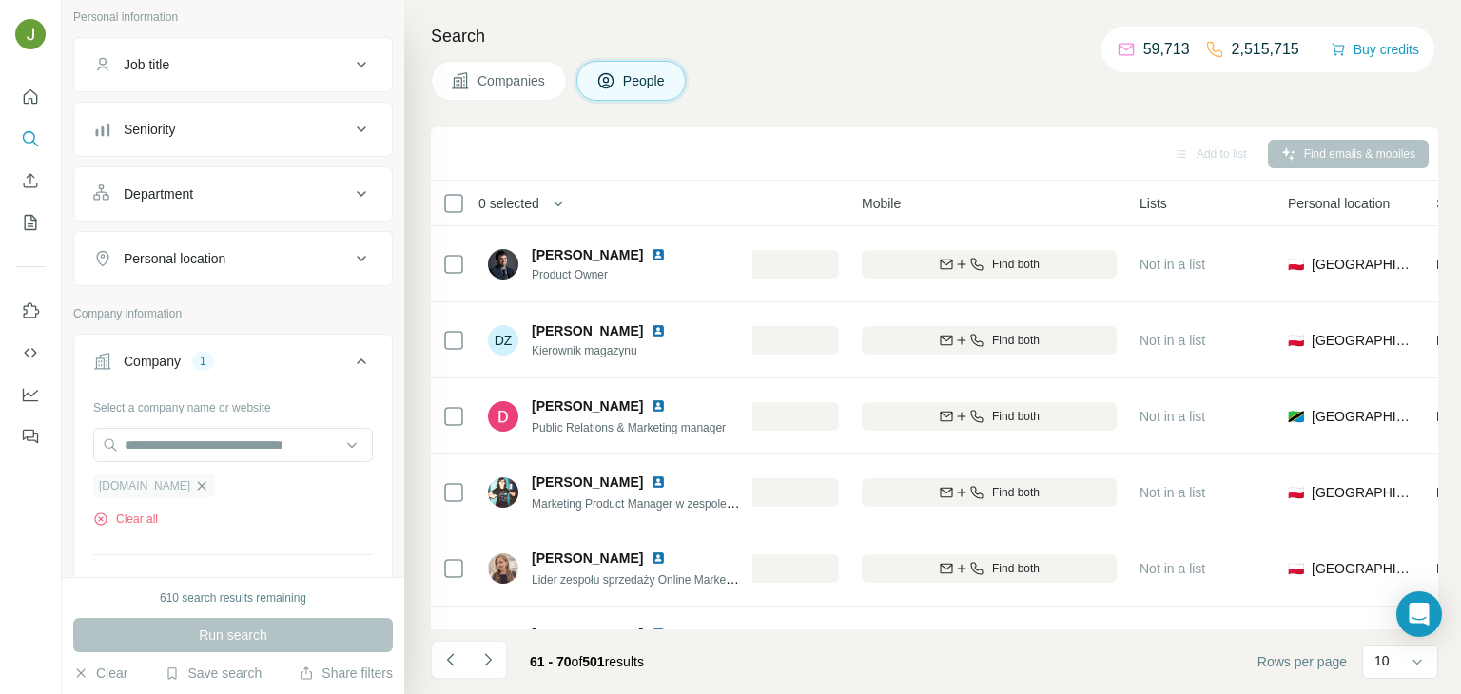
click at [194, 482] on icon "button" at bounding box center [201, 485] width 15 height 15
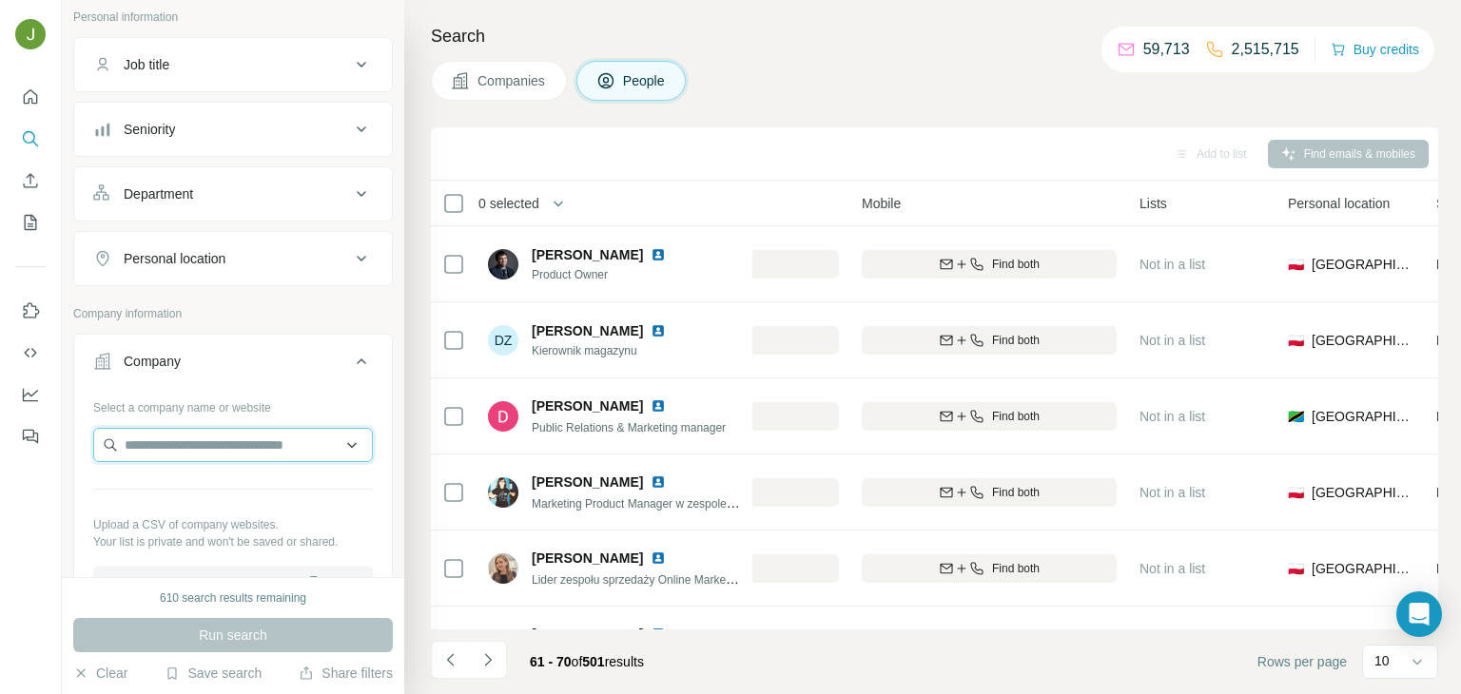
click at [143, 449] on input "text" at bounding box center [233, 445] width 280 height 34
paste input "**********"
type input "**********"
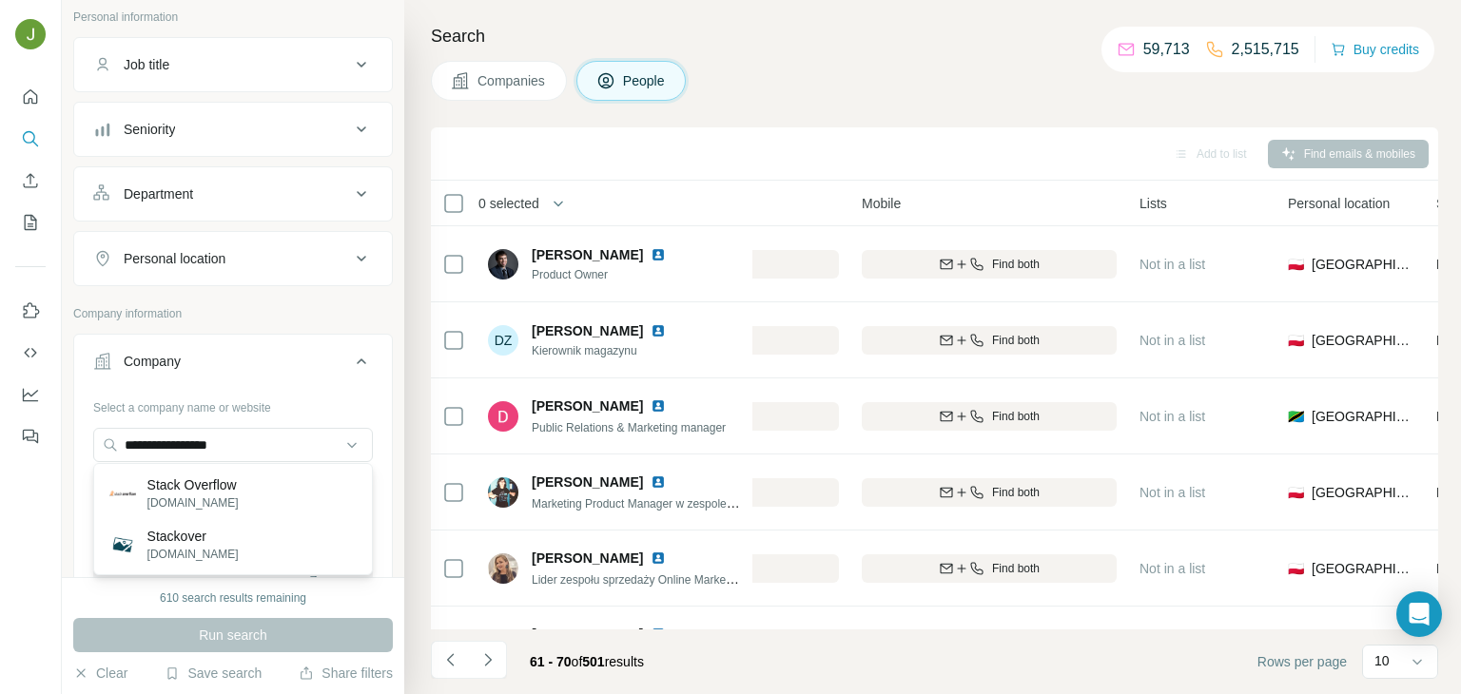
click at [249, 490] on div "Stack Overflow [DOMAIN_NAME]" at bounding box center [233, 493] width 270 height 51
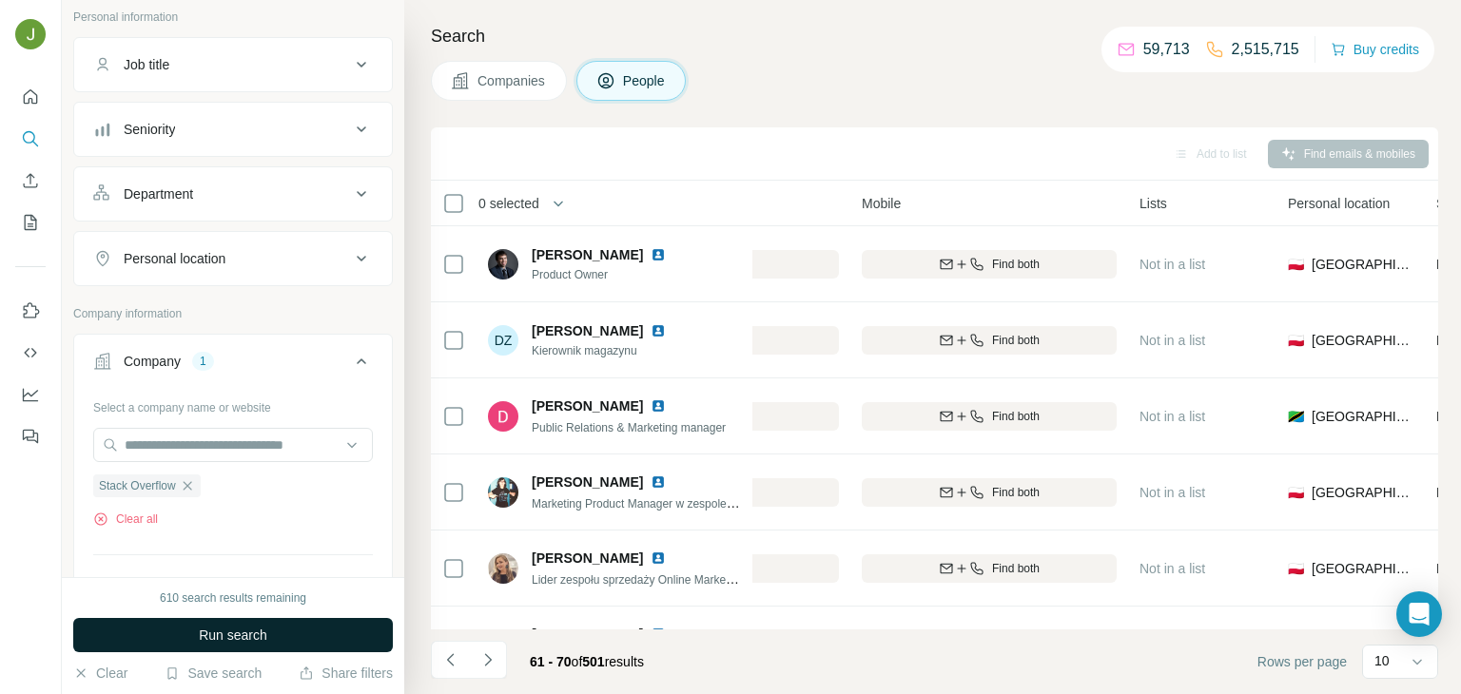
click at [263, 630] on span "Run search" at bounding box center [233, 635] width 68 height 19
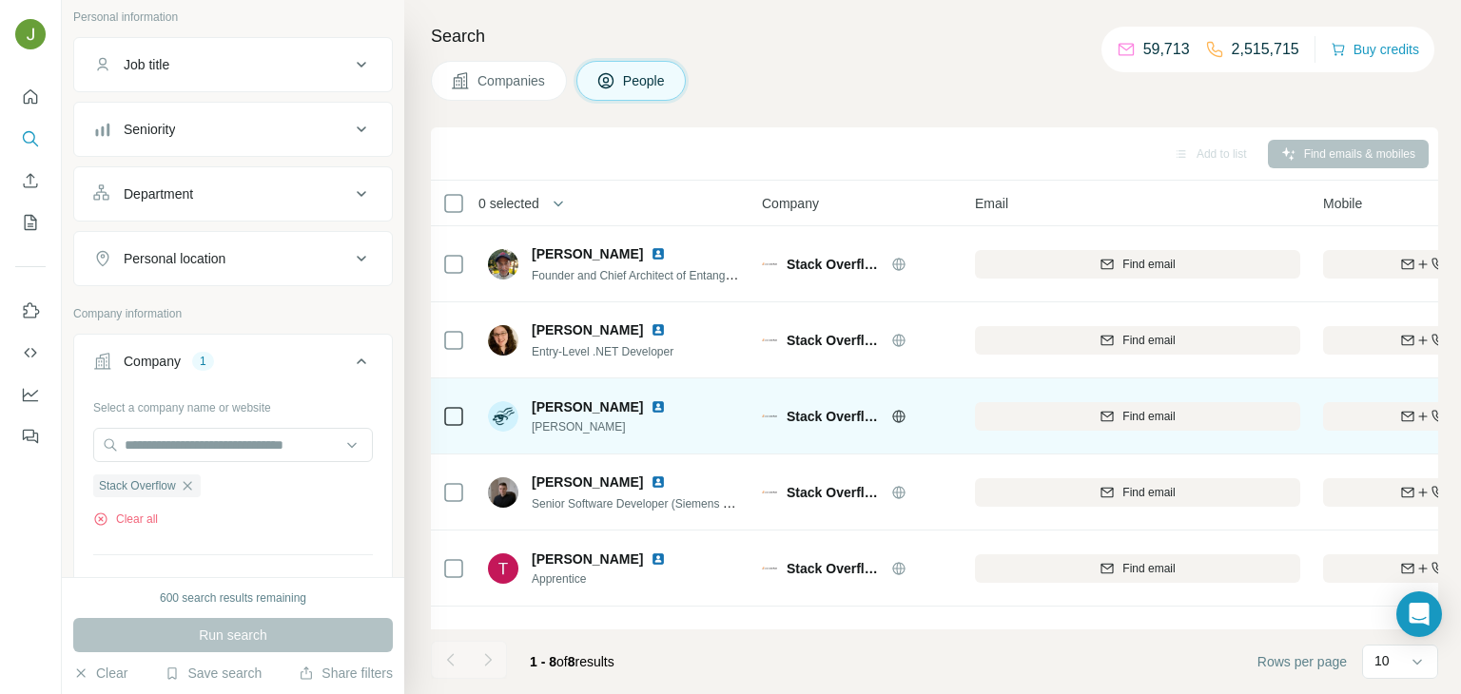
scroll to position [205, 0]
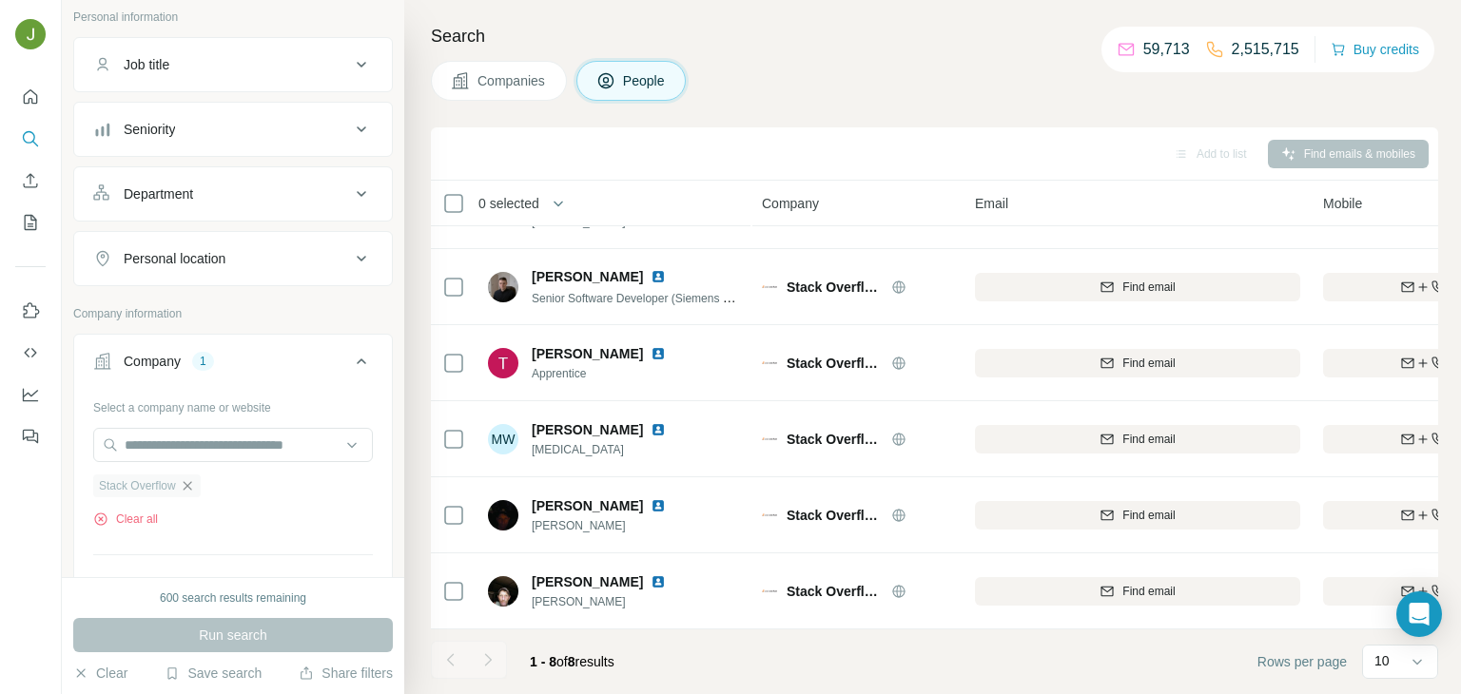
click at [188, 486] on icon "button" at bounding box center [187, 485] width 15 height 15
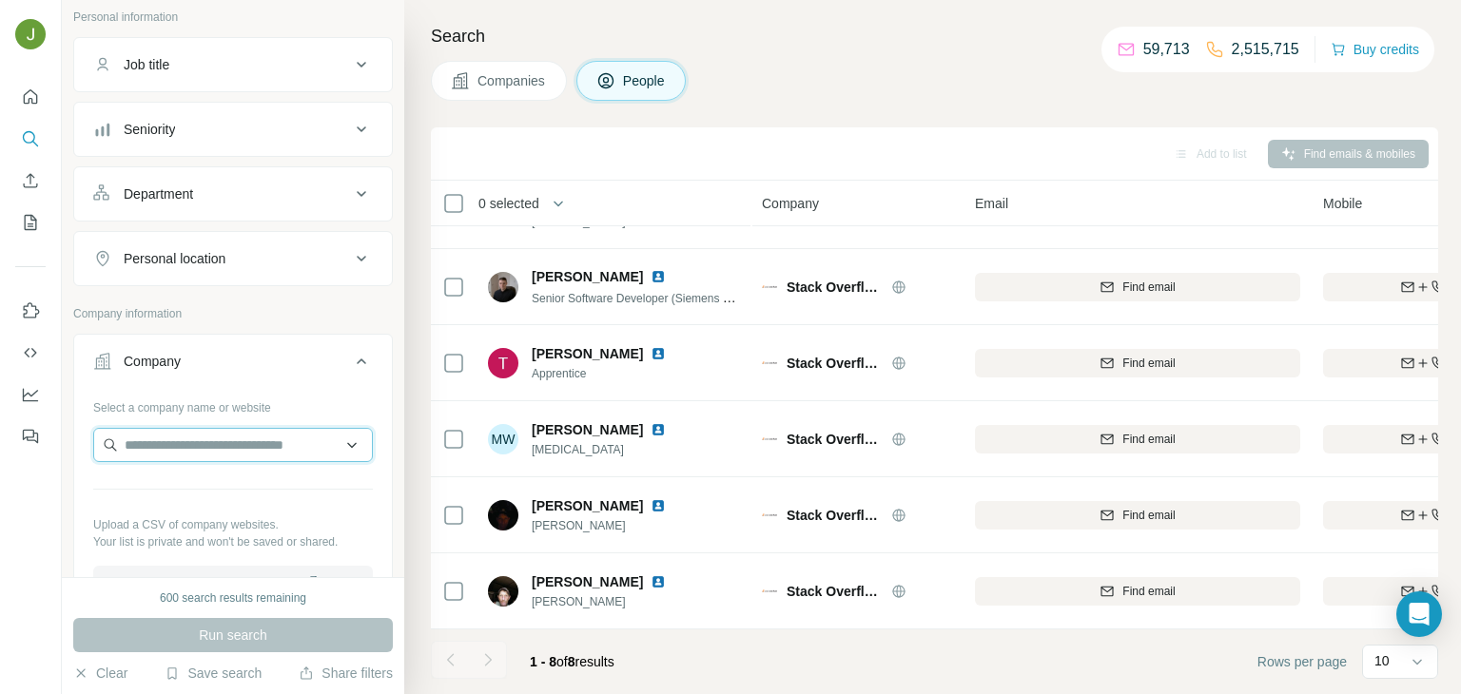
click at [189, 440] on input "text" at bounding box center [233, 445] width 280 height 34
paste input "********"
type input "********"
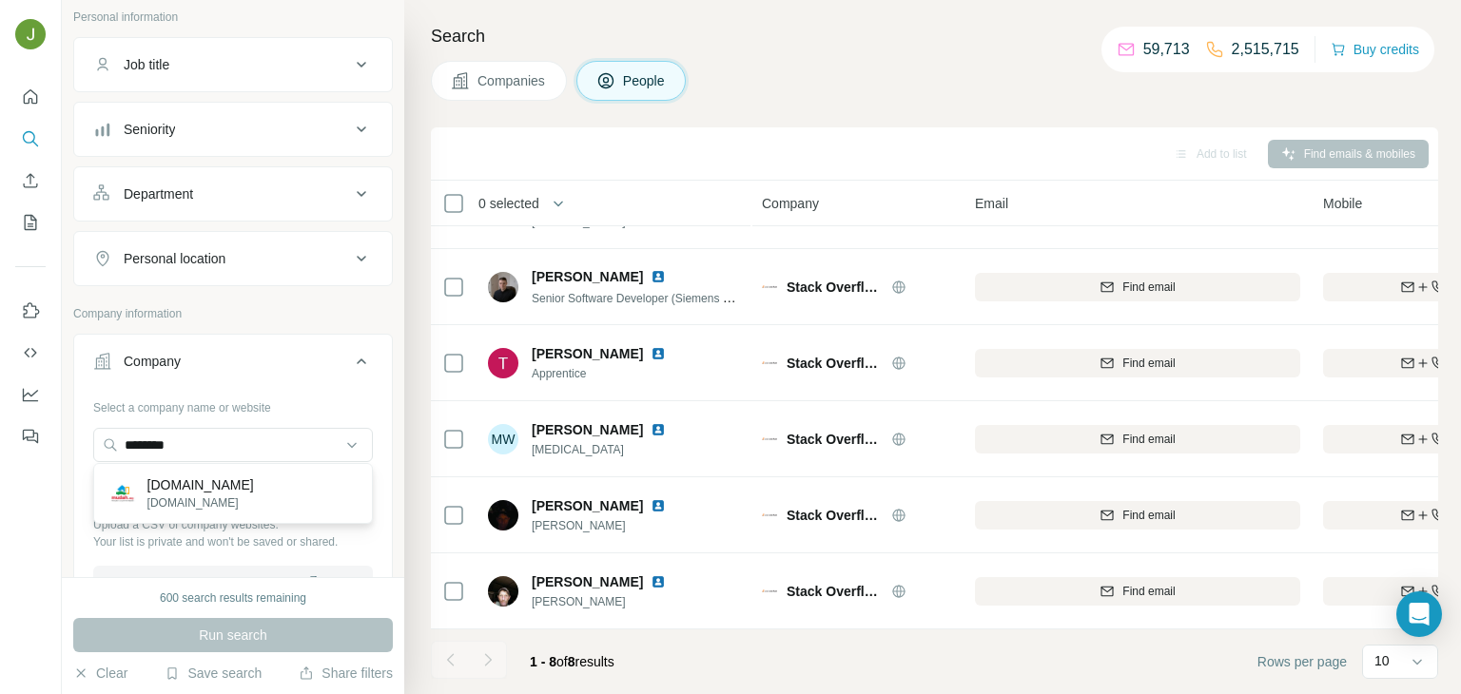
click at [175, 496] on p "[DOMAIN_NAME]" at bounding box center [200, 503] width 107 height 17
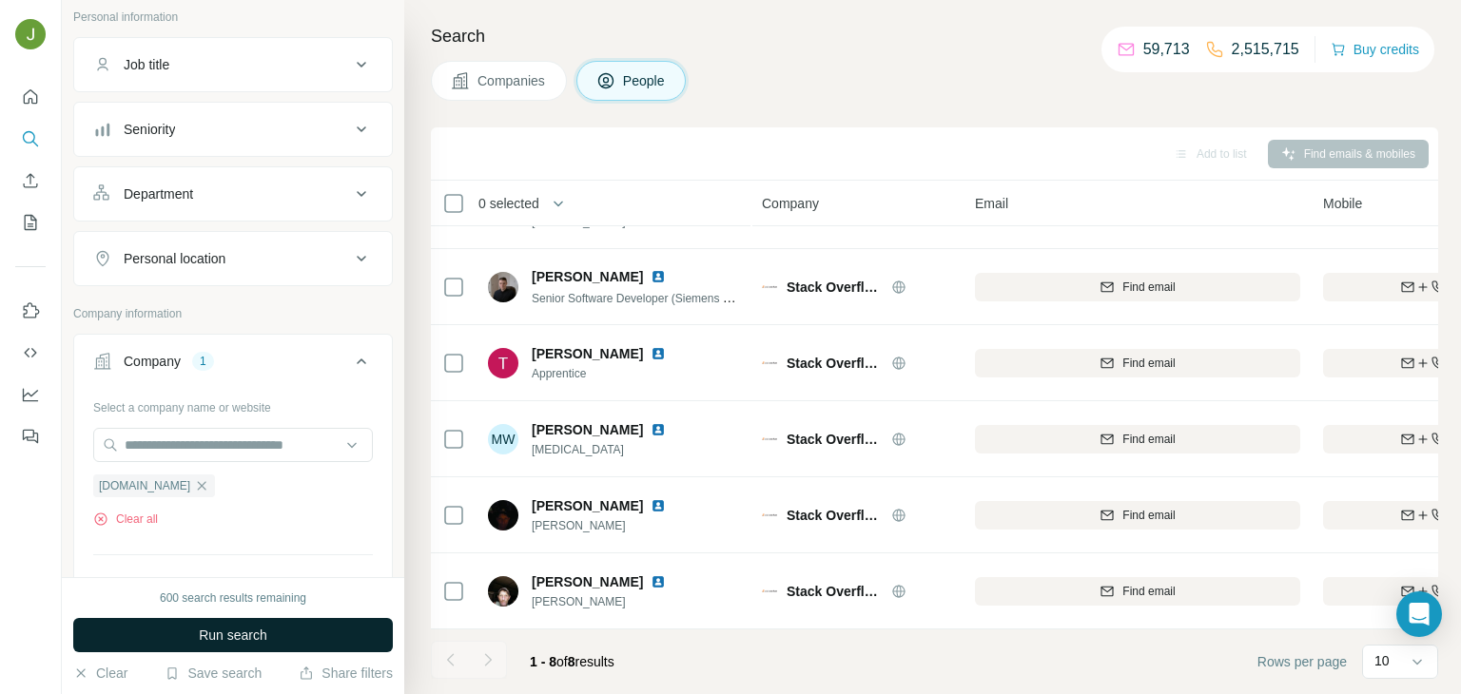
click at [284, 645] on button "Run search" at bounding box center [233, 635] width 320 height 34
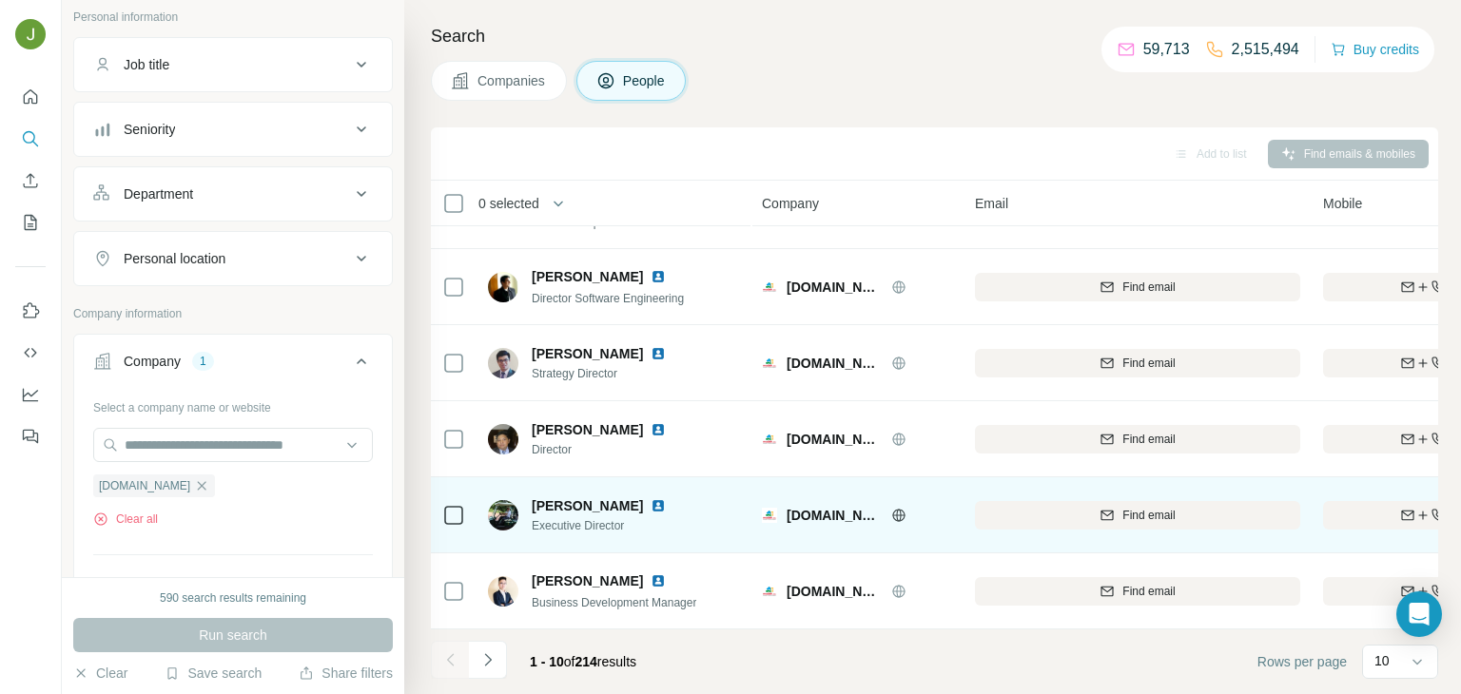
scroll to position [358, 0]
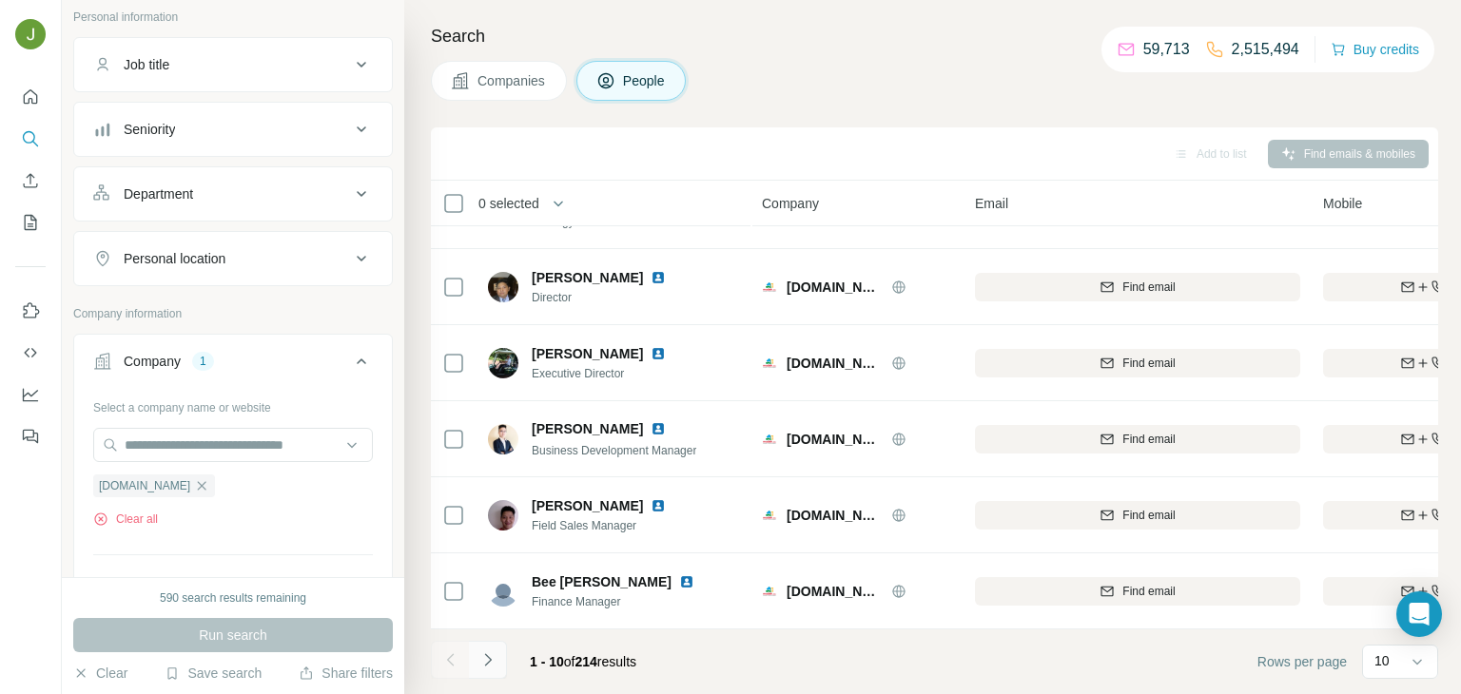
click at [481, 667] on icon "Navigate to next page" at bounding box center [487, 660] width 19 height 19
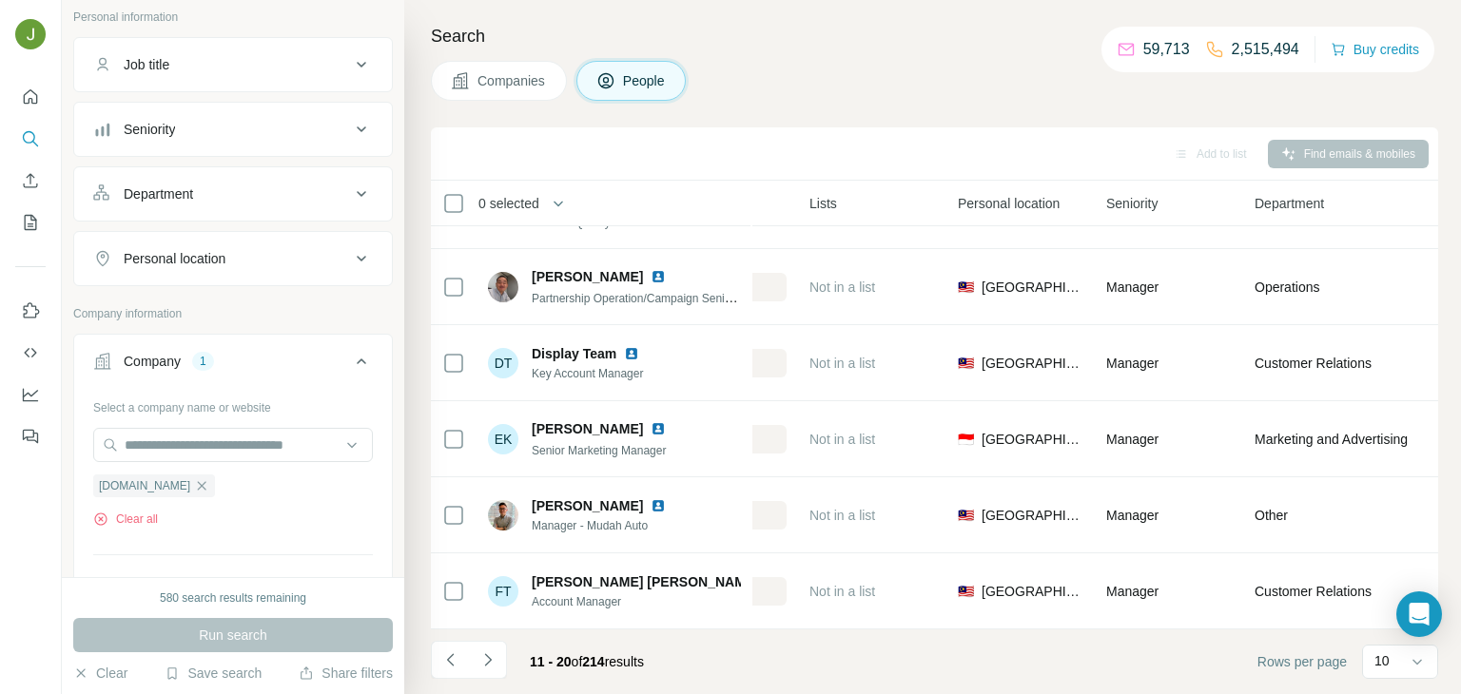
scroll to position [358, 958]
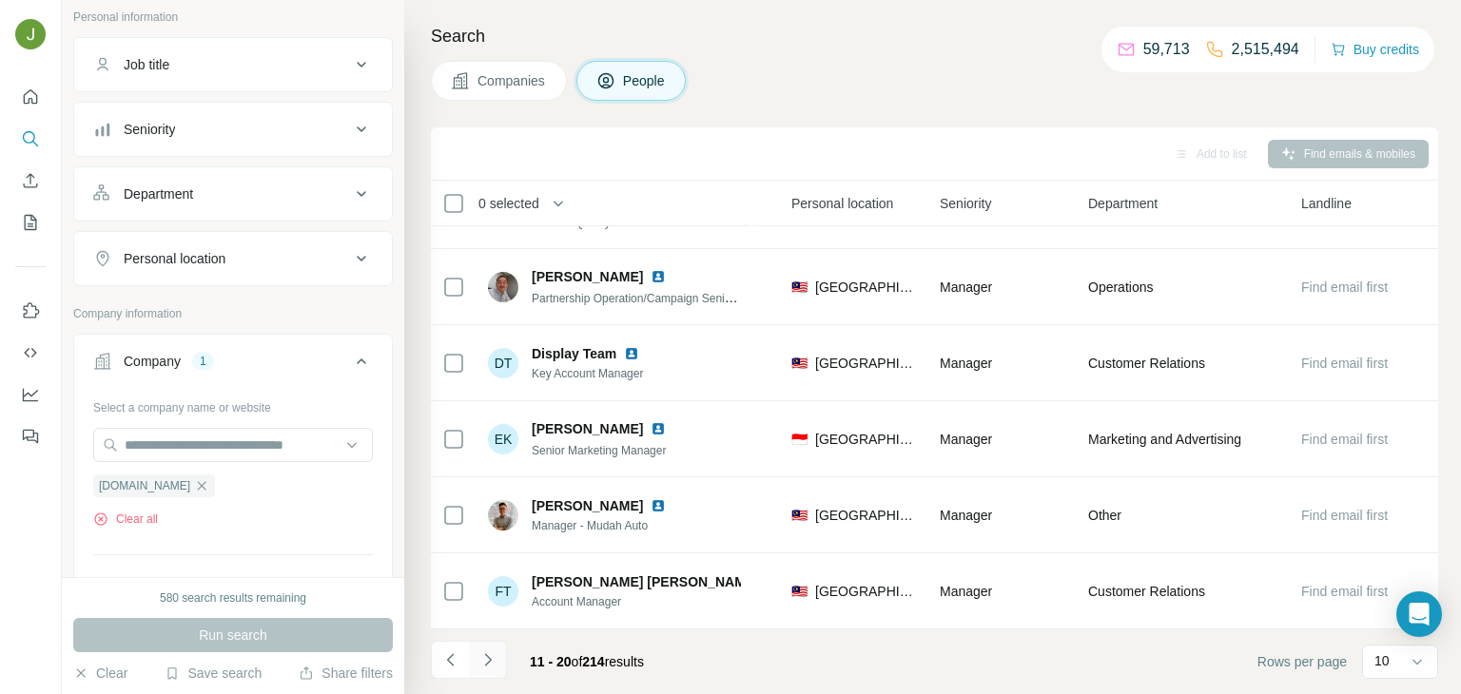
click at [478, 670] on button "Navigate to next page" at bounding box center [488, 660] width 38 height 38
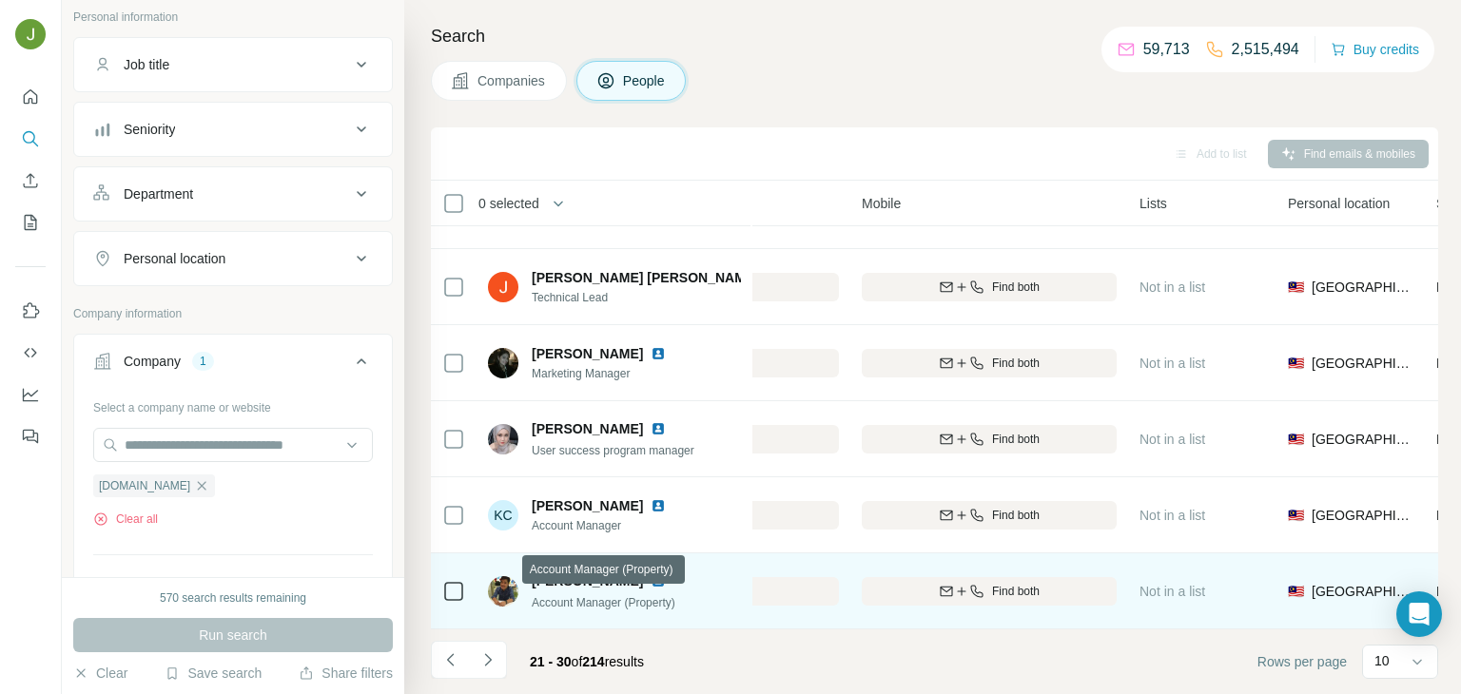
scroll to position [0, 461]
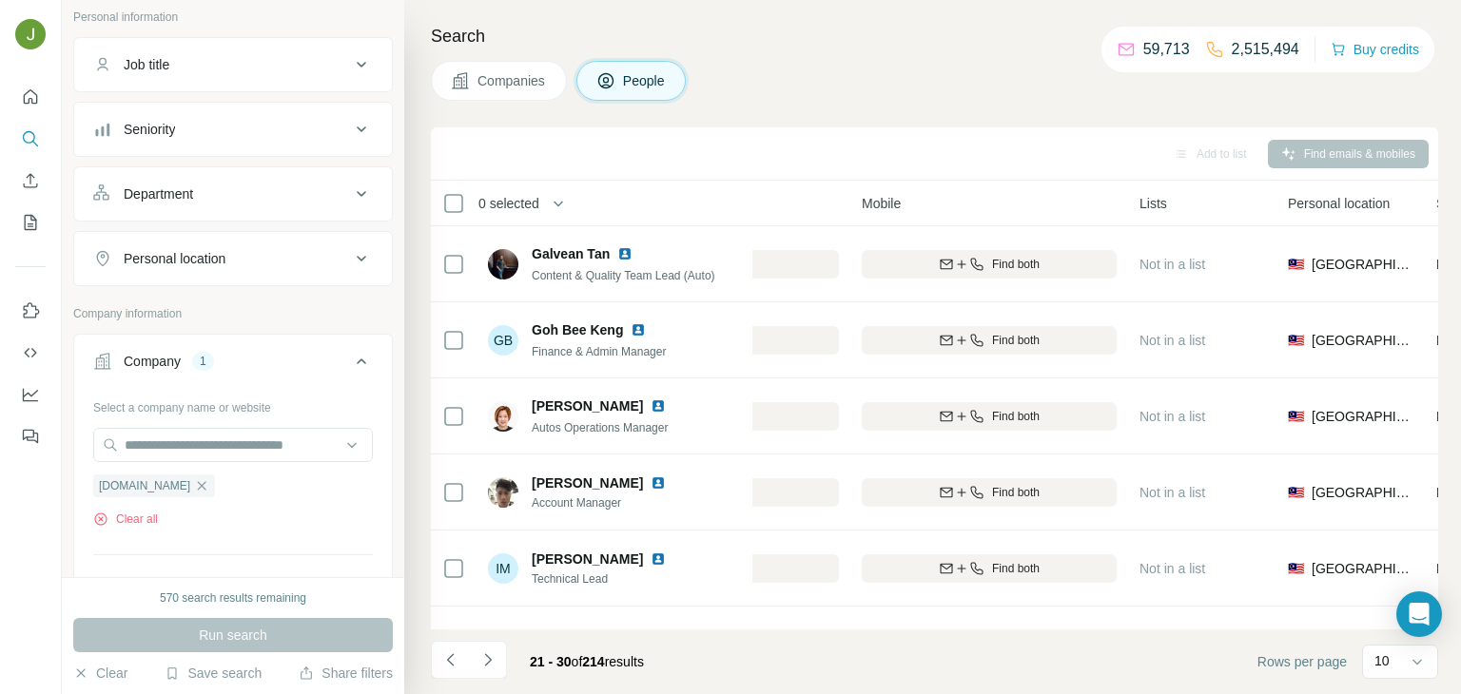
click at [492, 667] on icon "Navigate to next page" at bounding box center [487, 660] width 19 height 19
click at [496, 654] on div at bounding box center [488, 660] width 38 height 38
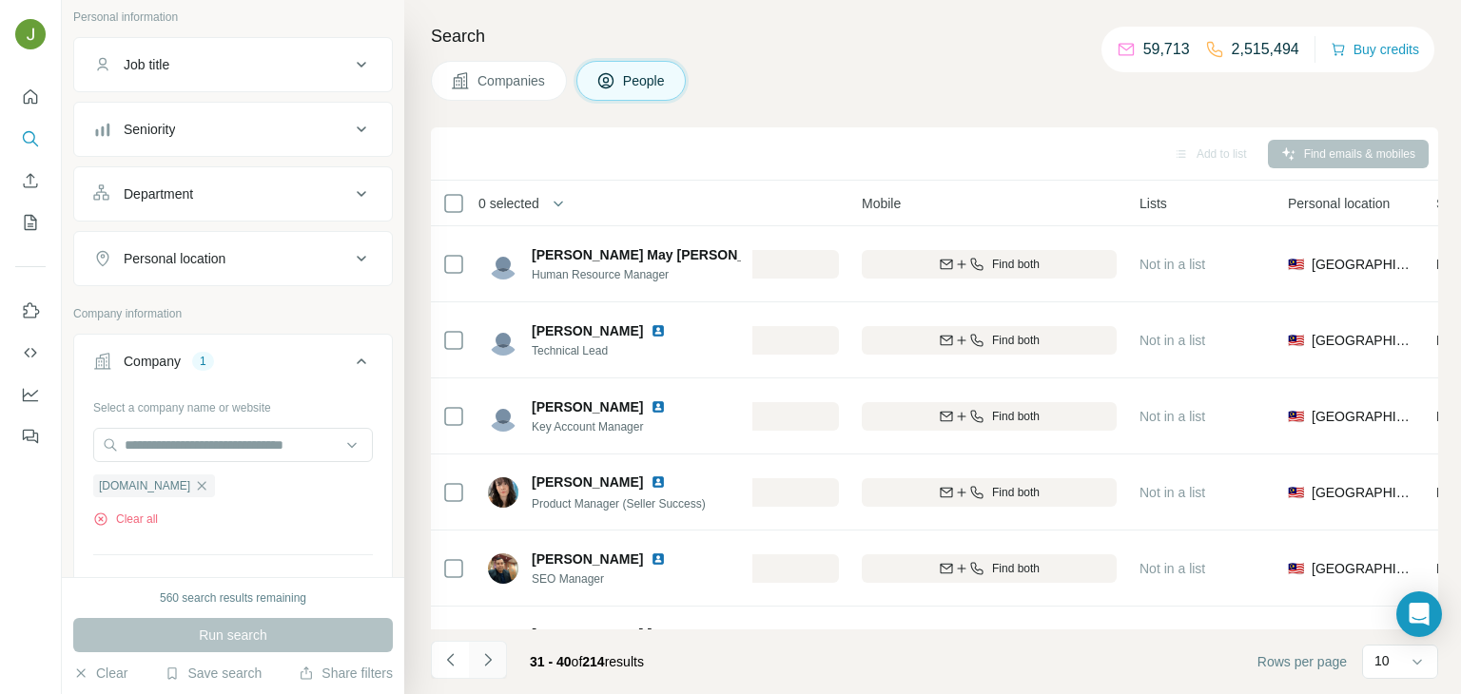
click at [485, 672] on button "Navigate to next page" at bounding box center [488, 660] width 38 height 38
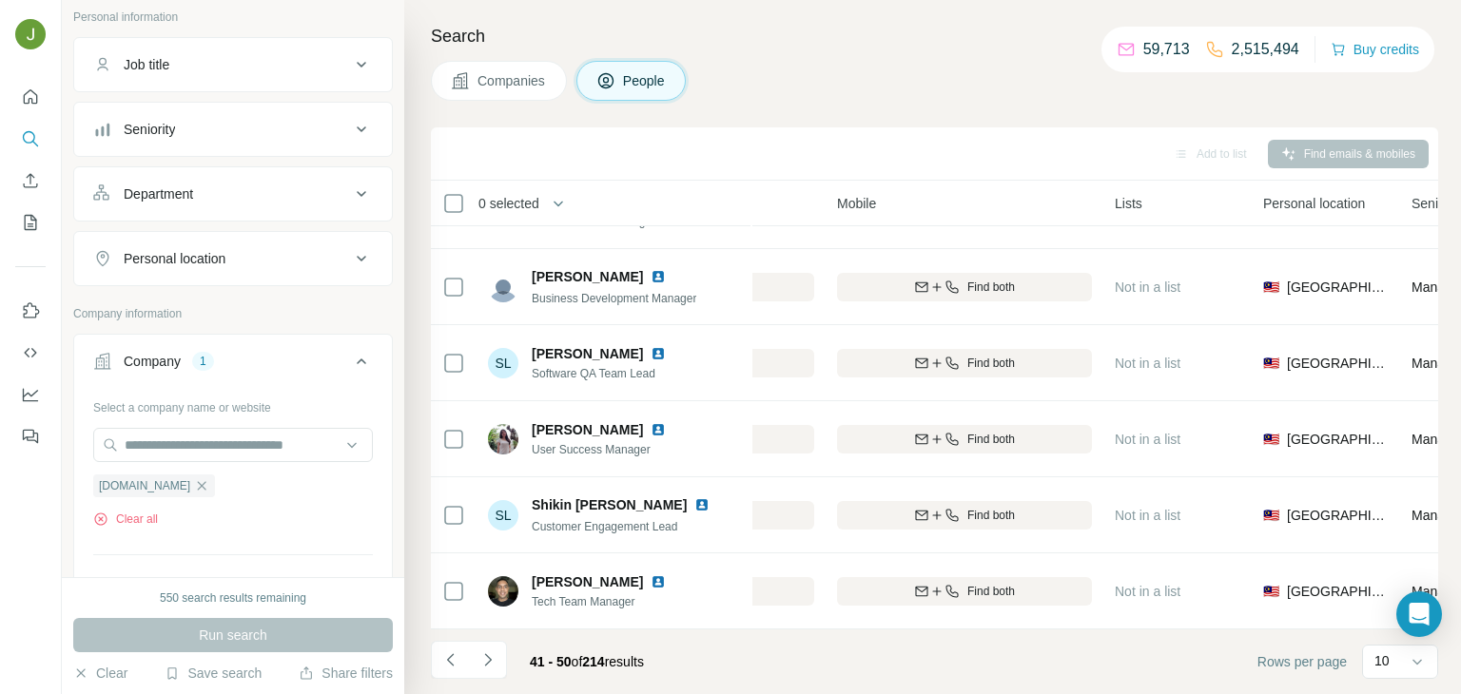
scroll to position [358, 506]
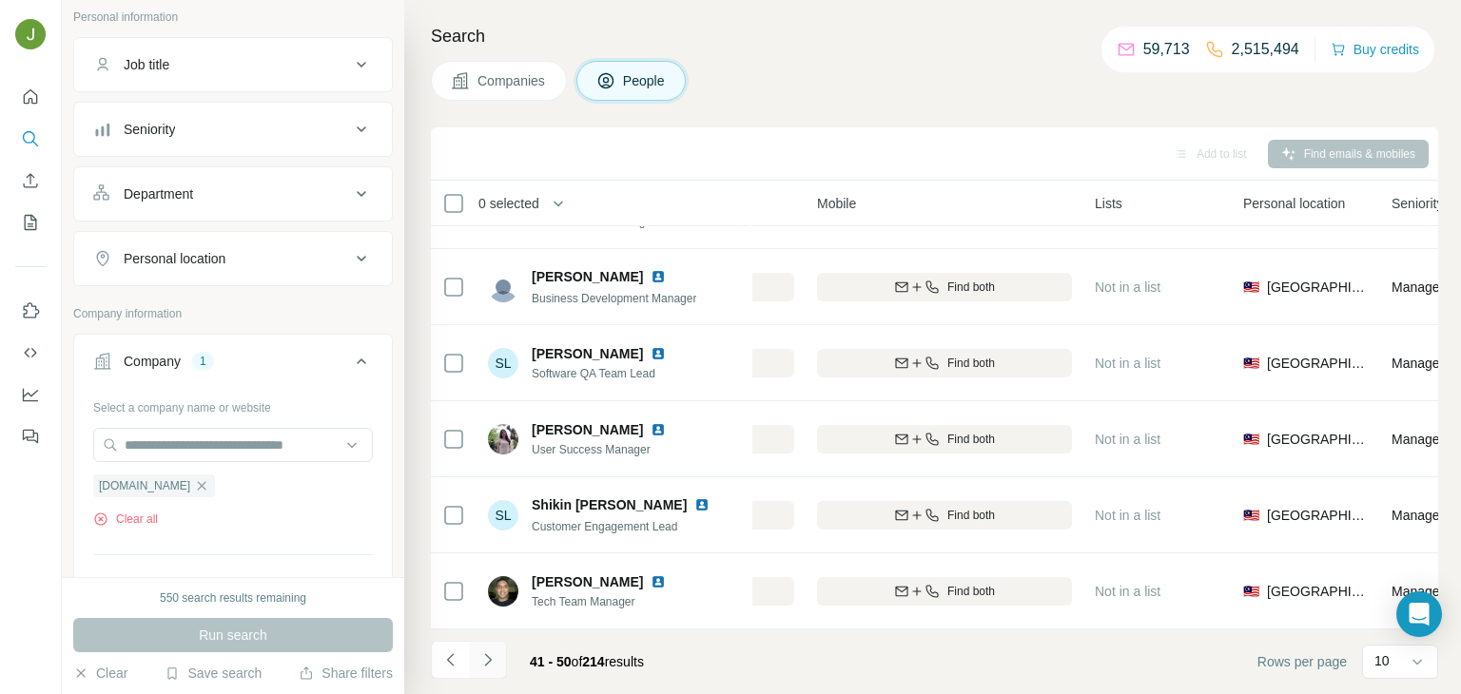
click at [484, 652] on icon "Navigate to next page" at bounding box center [487, 660] width 19 height 19
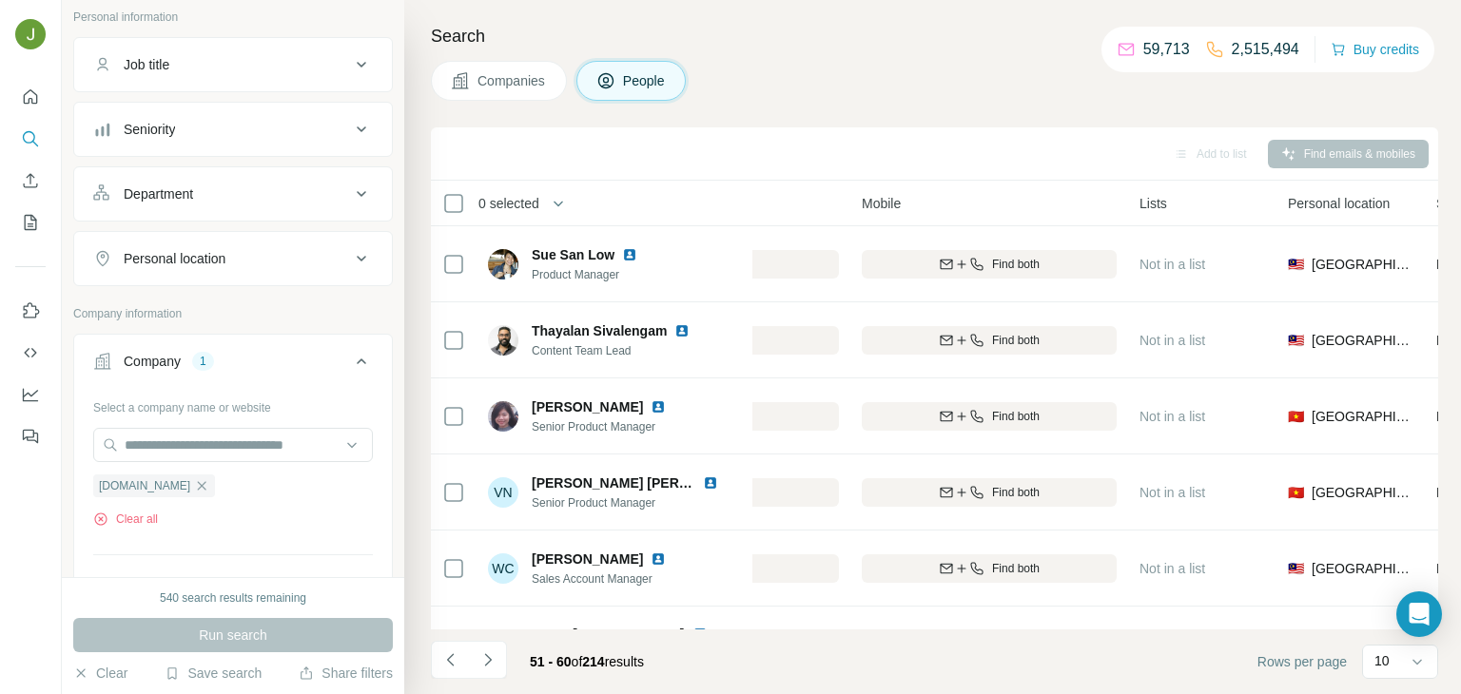
scroll to position [358, 461]
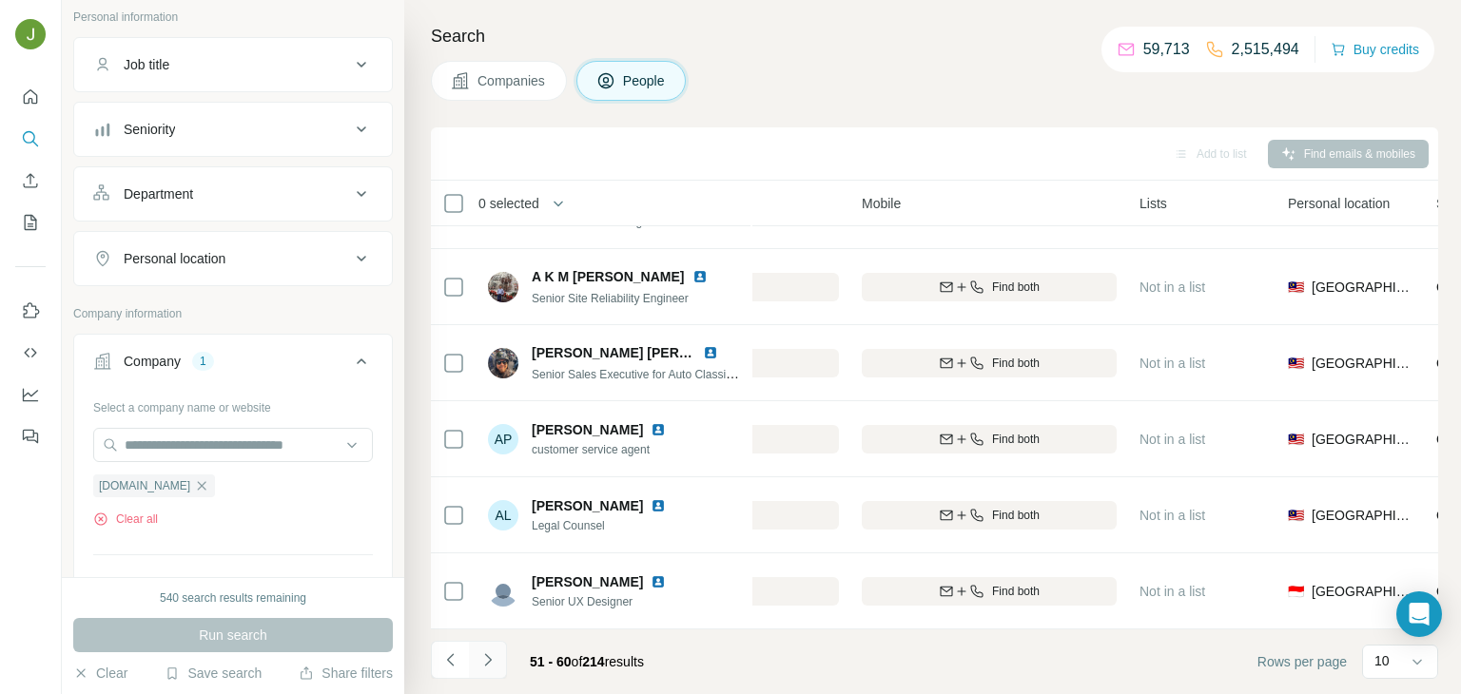
click at [492, 646] on button "Navigate to next page" at bounding box center [488, 660] width 38 height 38
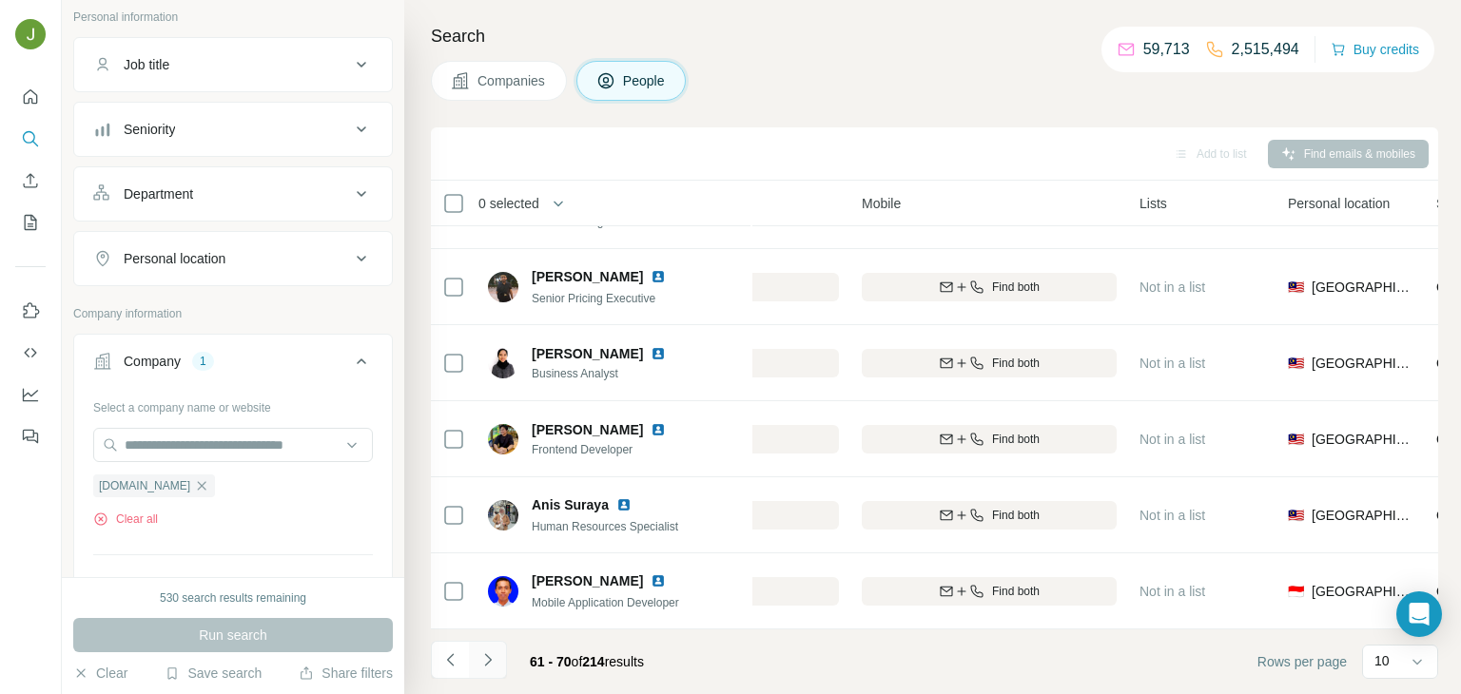
click at [494, 651] on icon "Navigate to next page" at bounding box center [487, 660] width 19 height 19
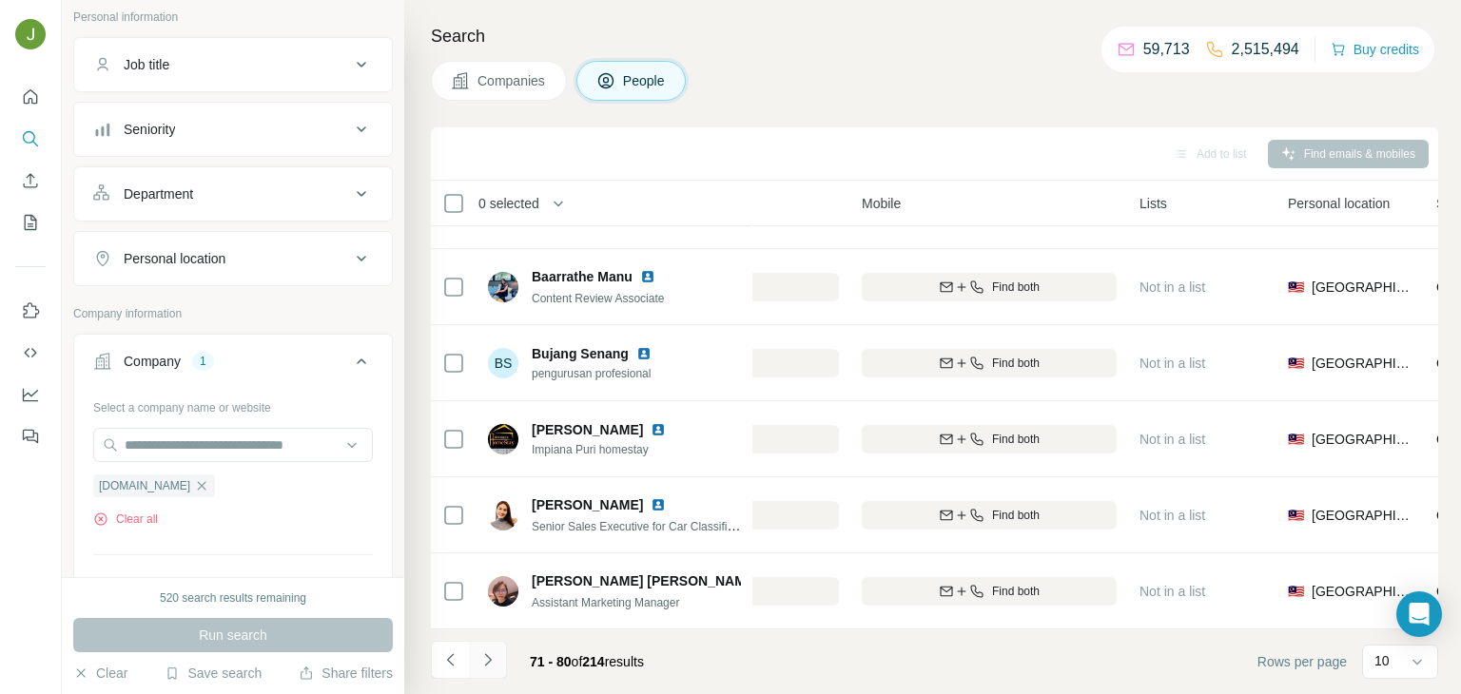
click at [490, 667] on icon "Navigate to next page" at bounding box center [487, 660] width 19 height 19
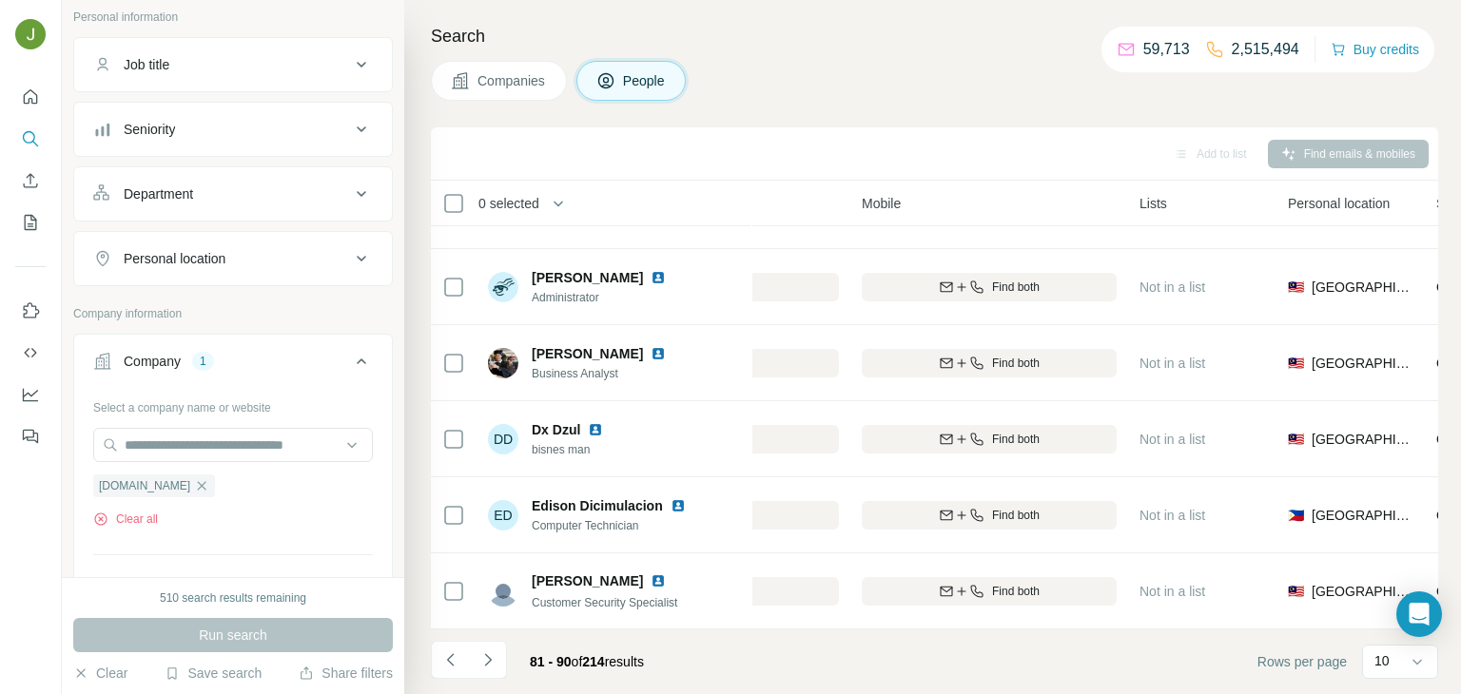
scroll to position [0, 461]
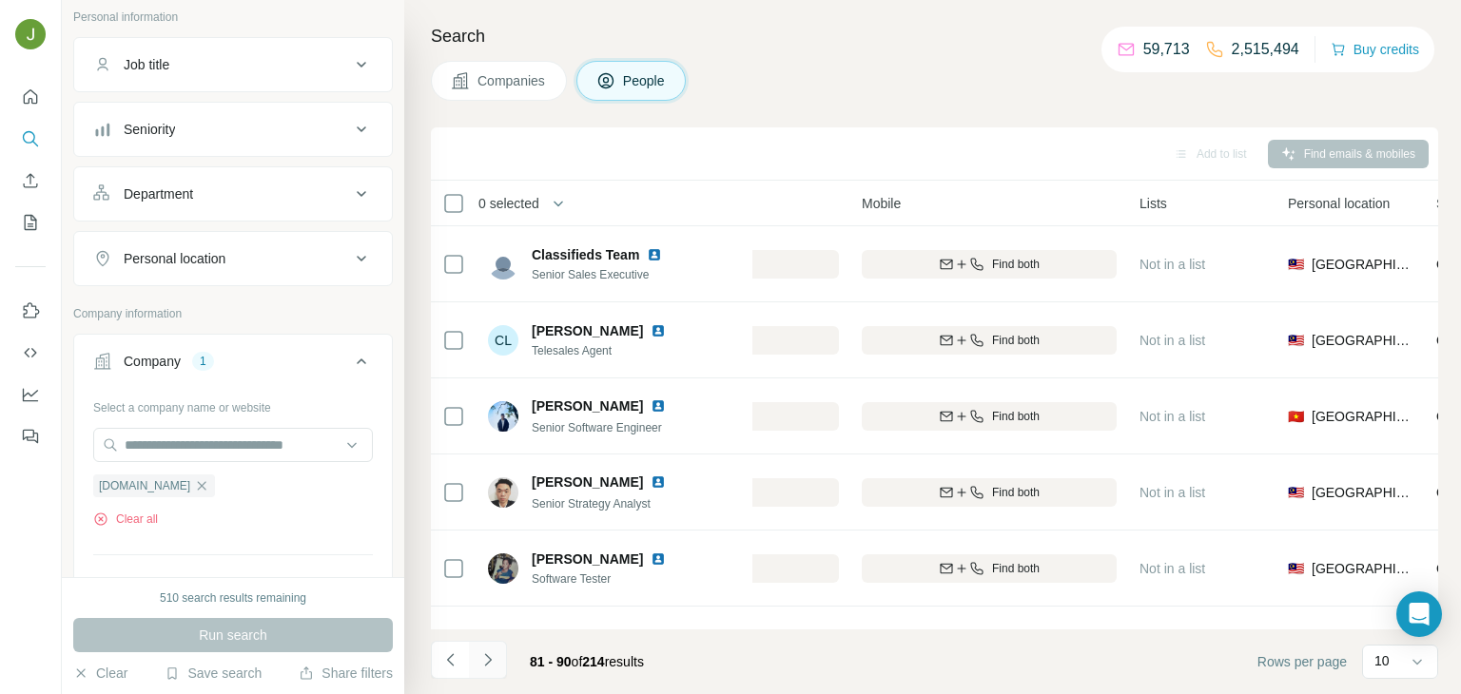
click at [496, 651] on icon "Navigate to next page" at bounding box center [487, 660] width 19 height 19
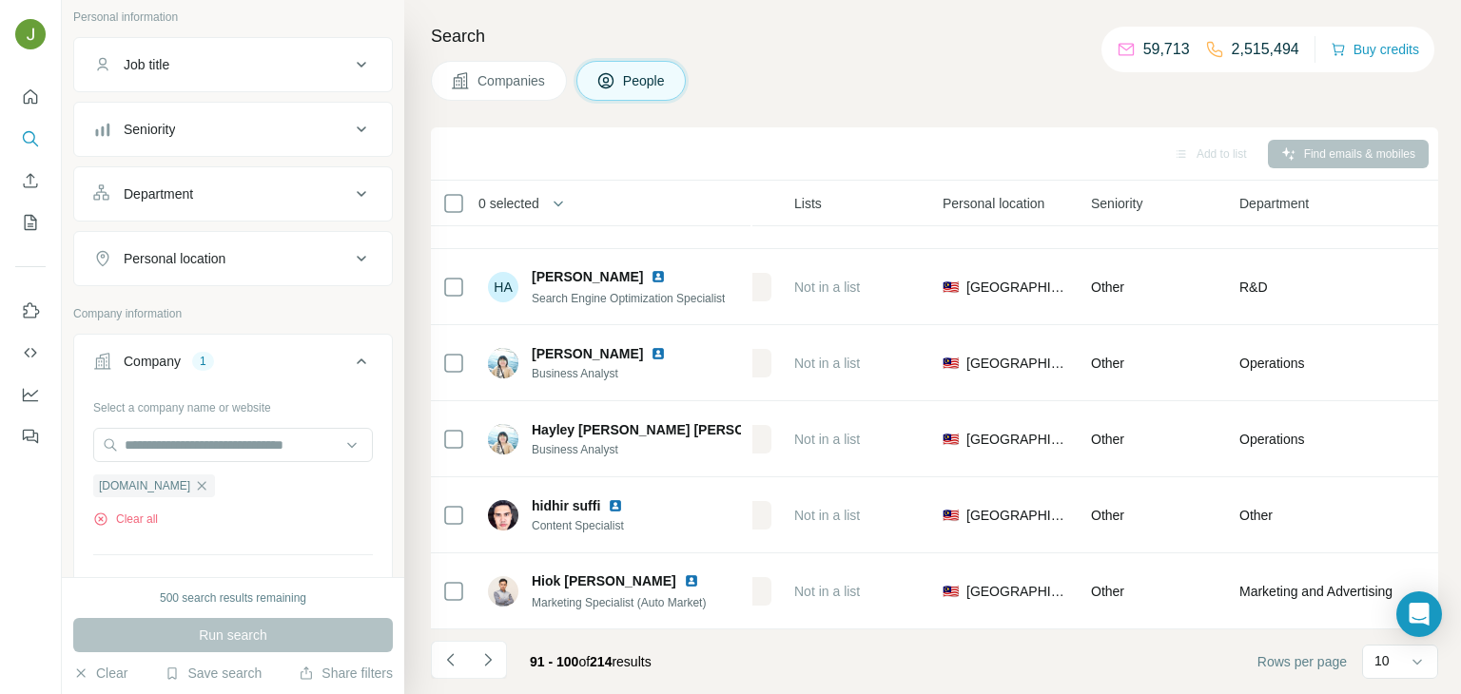
scroll to position [358, 958]
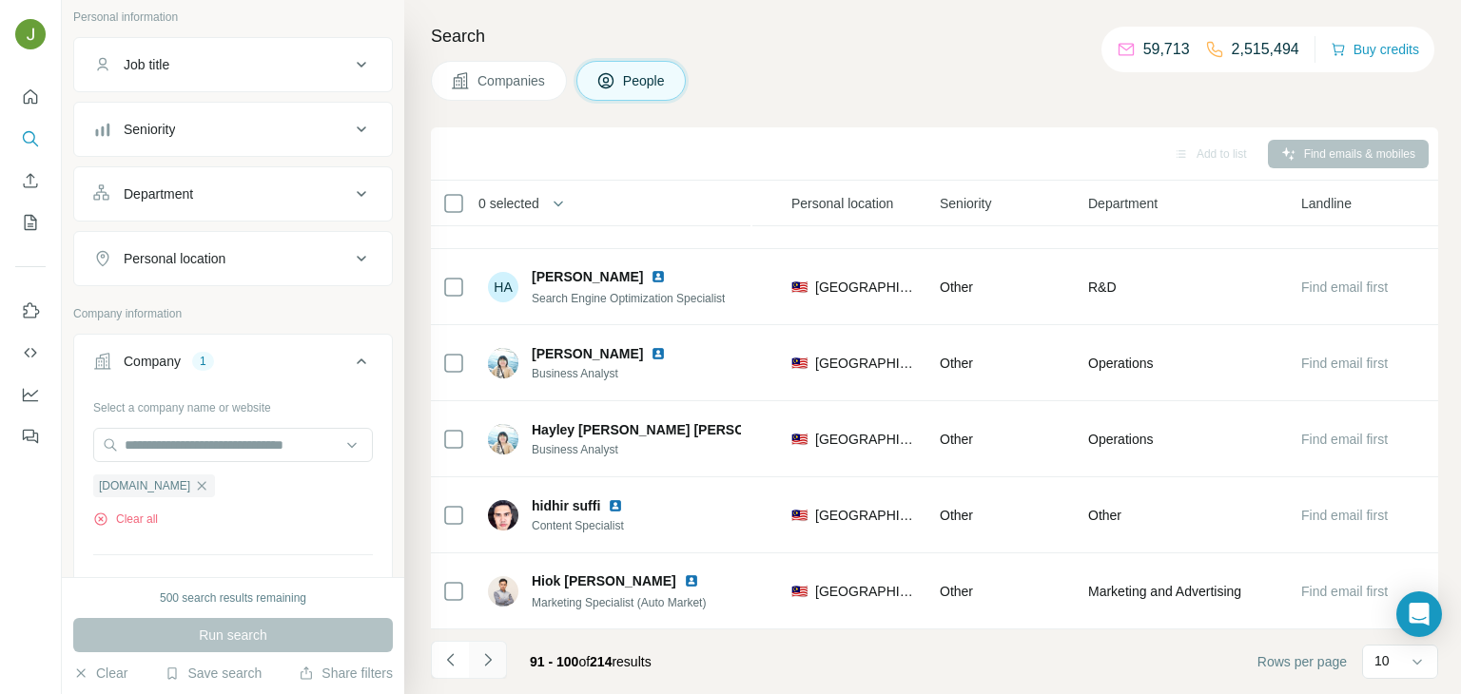
click at [492, 655] on icon "Navigate to next page" at bounding box center [487, 660] width 19 height 19
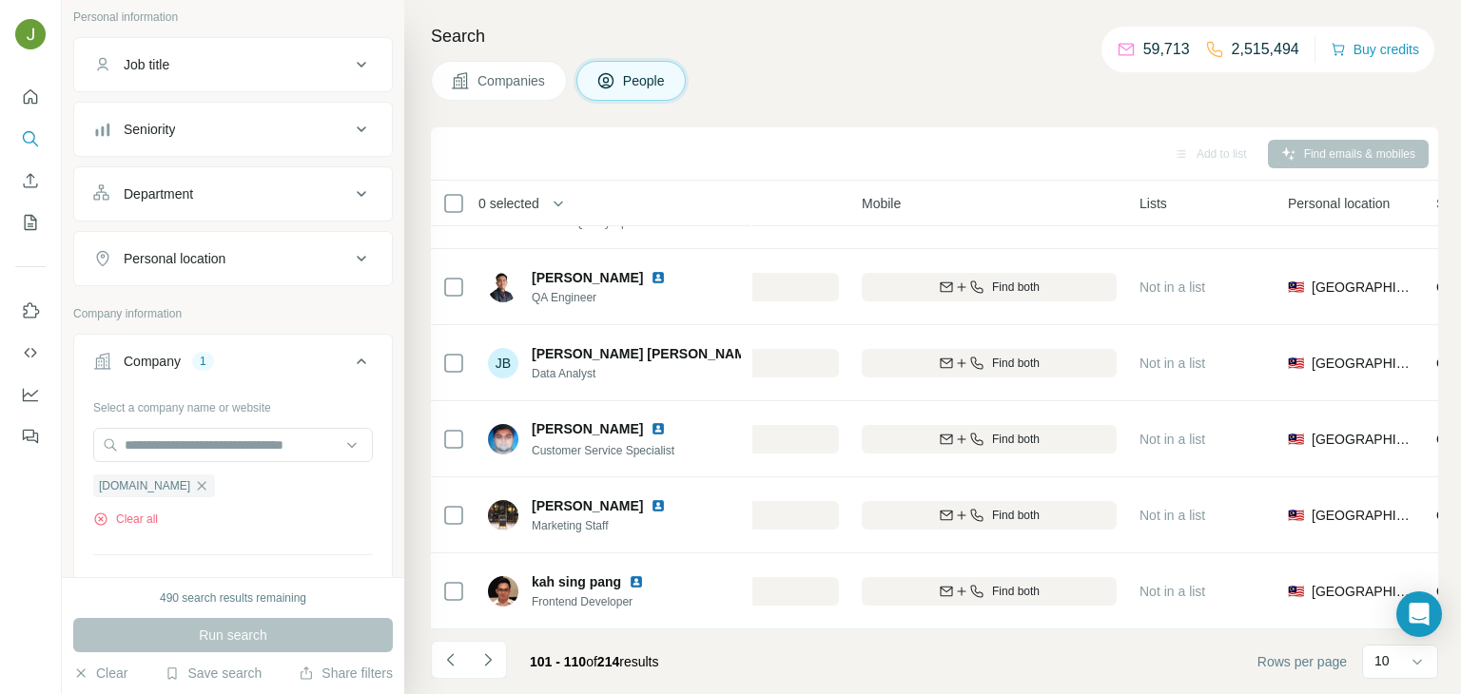
scroll to position [0, 461]
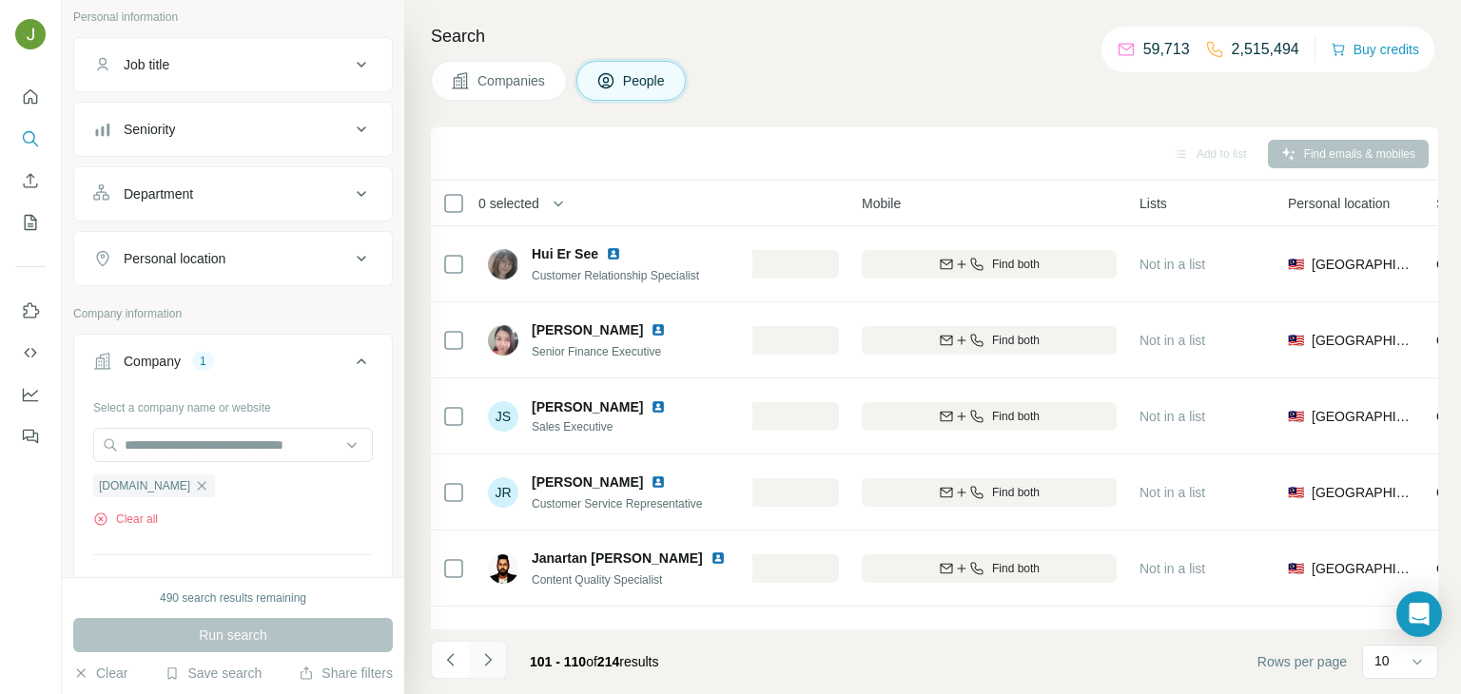
click at [495, 662] on icon "Navigate to next page" at bounding box center [487, 660] width 19 height 19
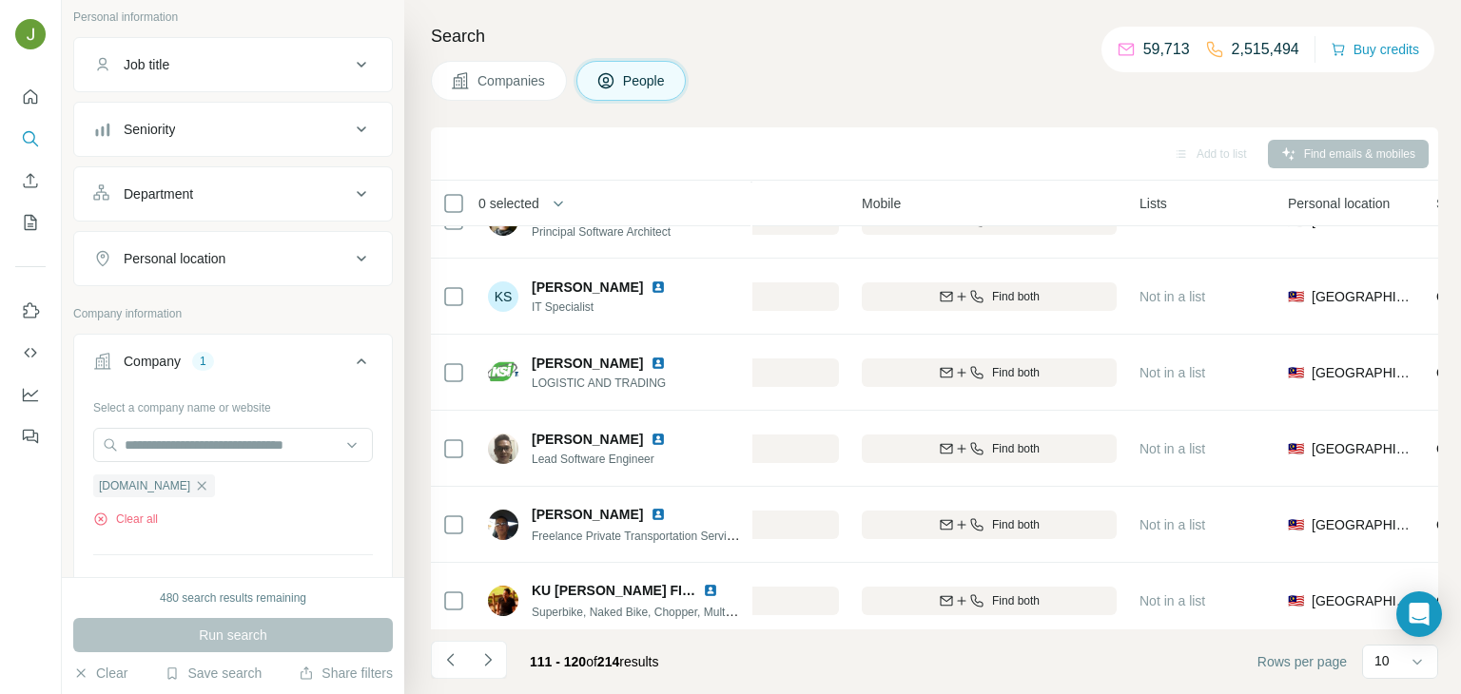
scroll to position [358, 461]
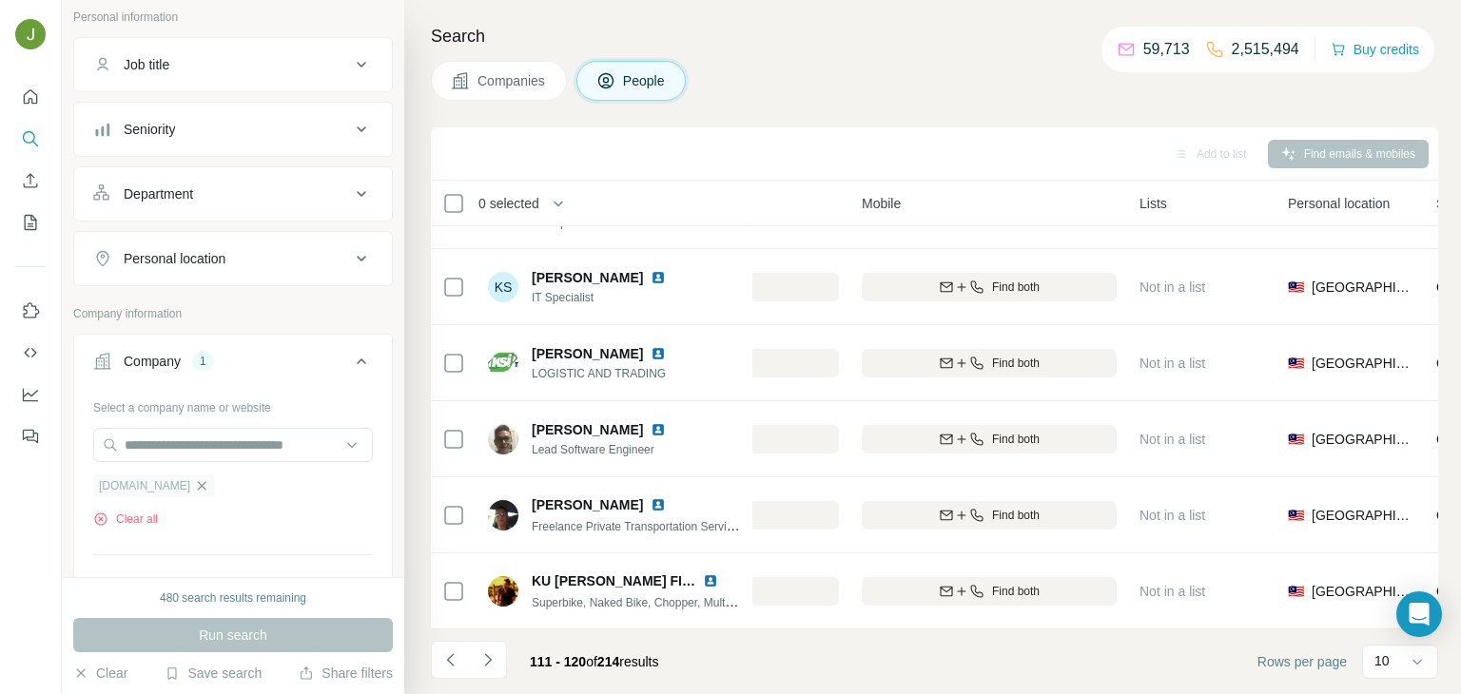
click at [198, 481] on icon "button" at bounding box center [202, 485] width 9 height 9
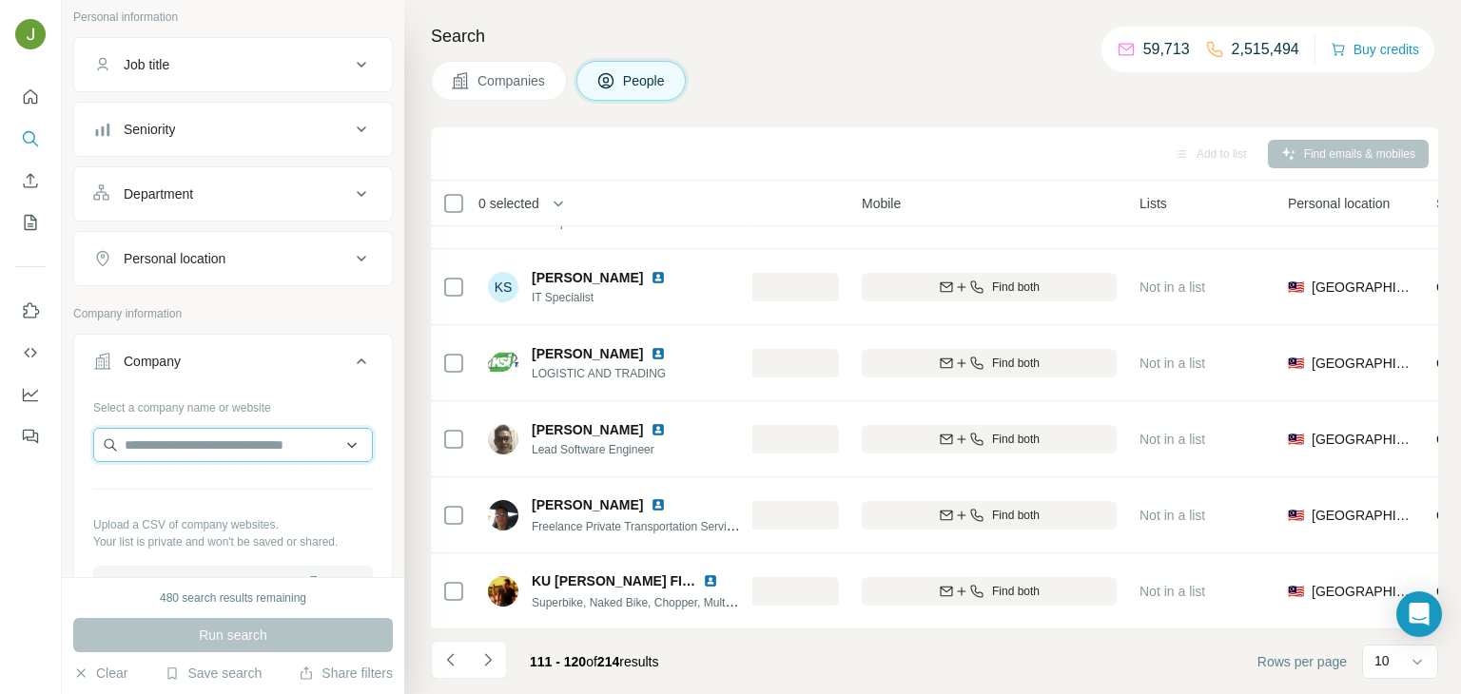
click at [209, 432] on input "text" at bounding box center [233, 445] width 280 height 34
paste input "**********"
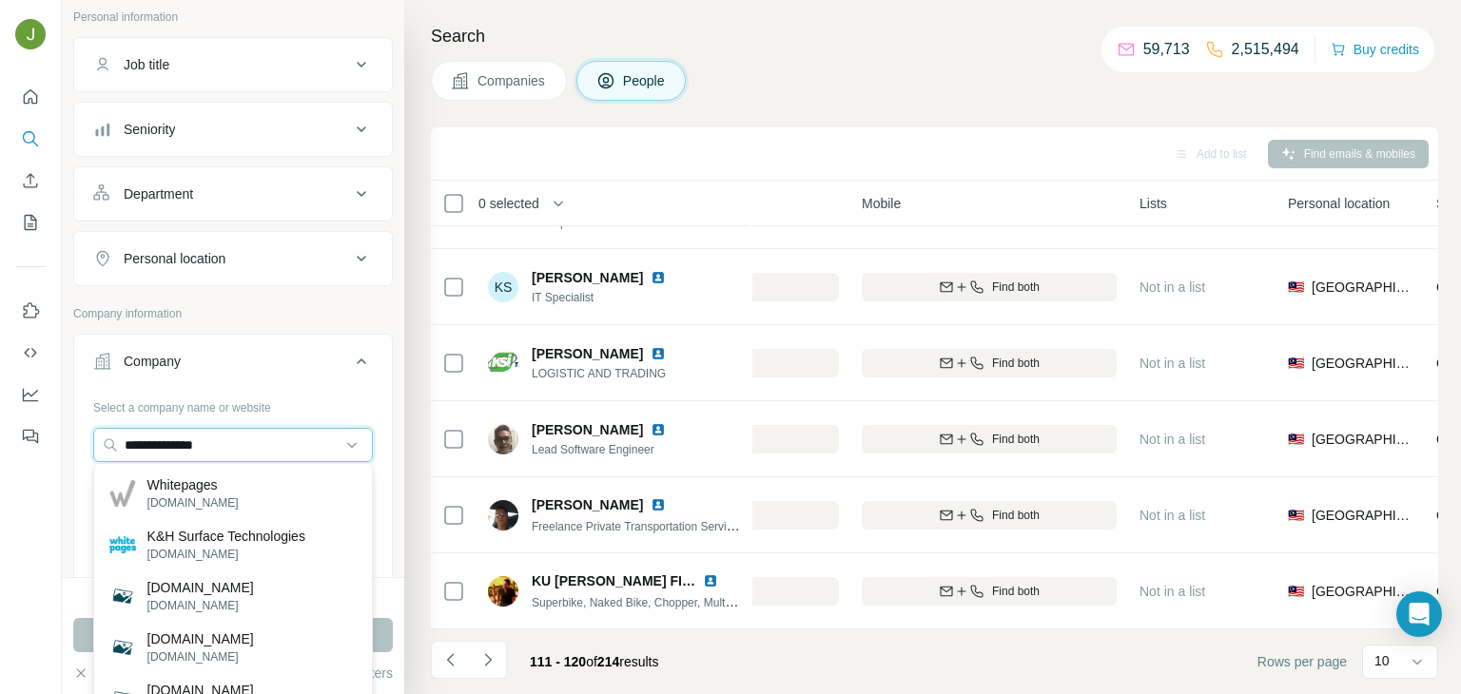
type input "**********"
click at [232, 490] on p "Whitepages" at bounding box center [192, 485] width 91 height 19
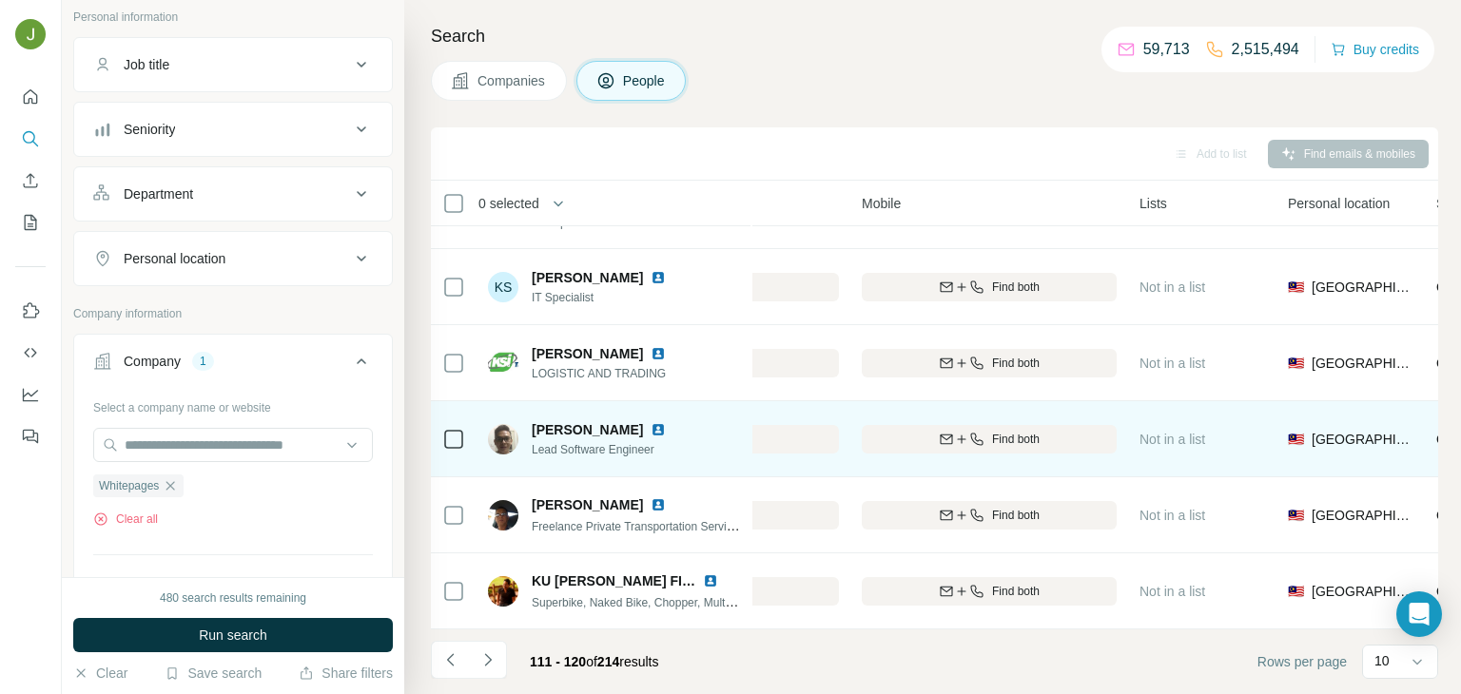
scroll to position [358, 0]
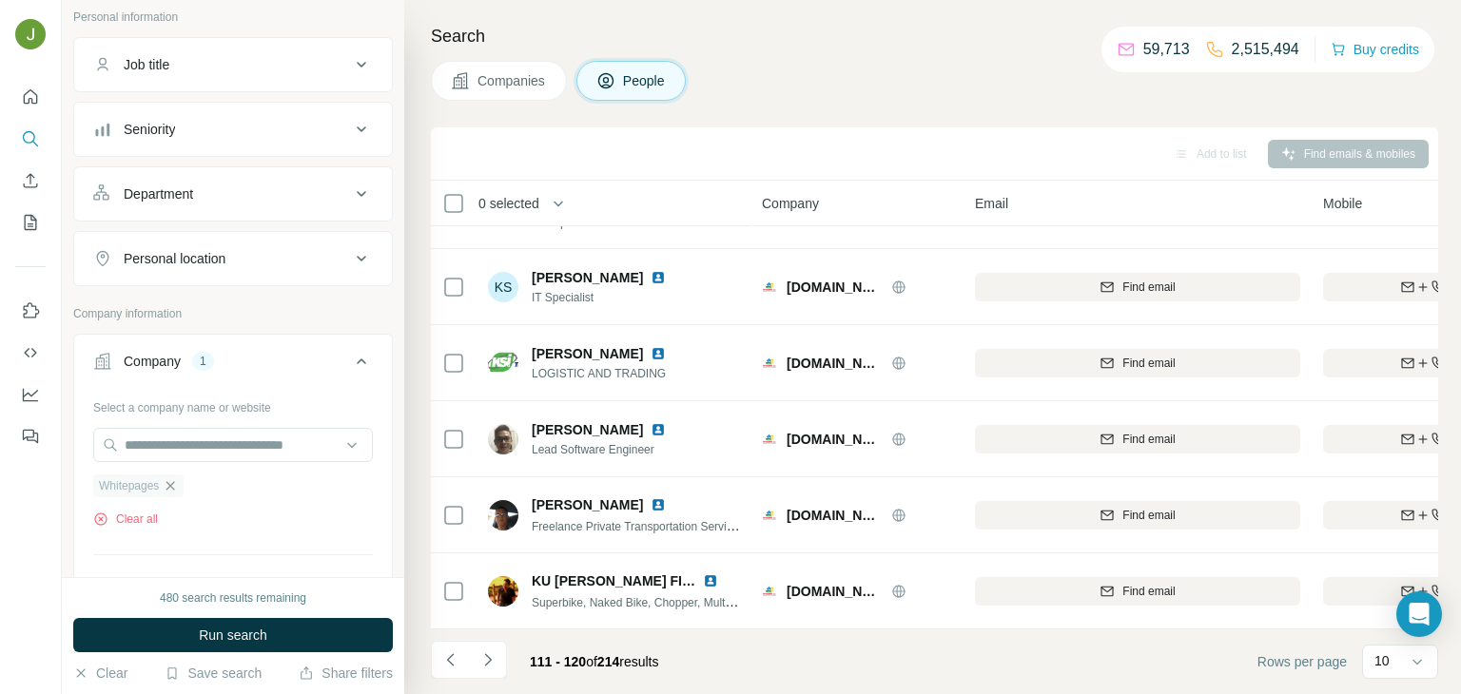
click at [175, 478] on icon "button" at bounding box center [170, 485] width 15 height 15
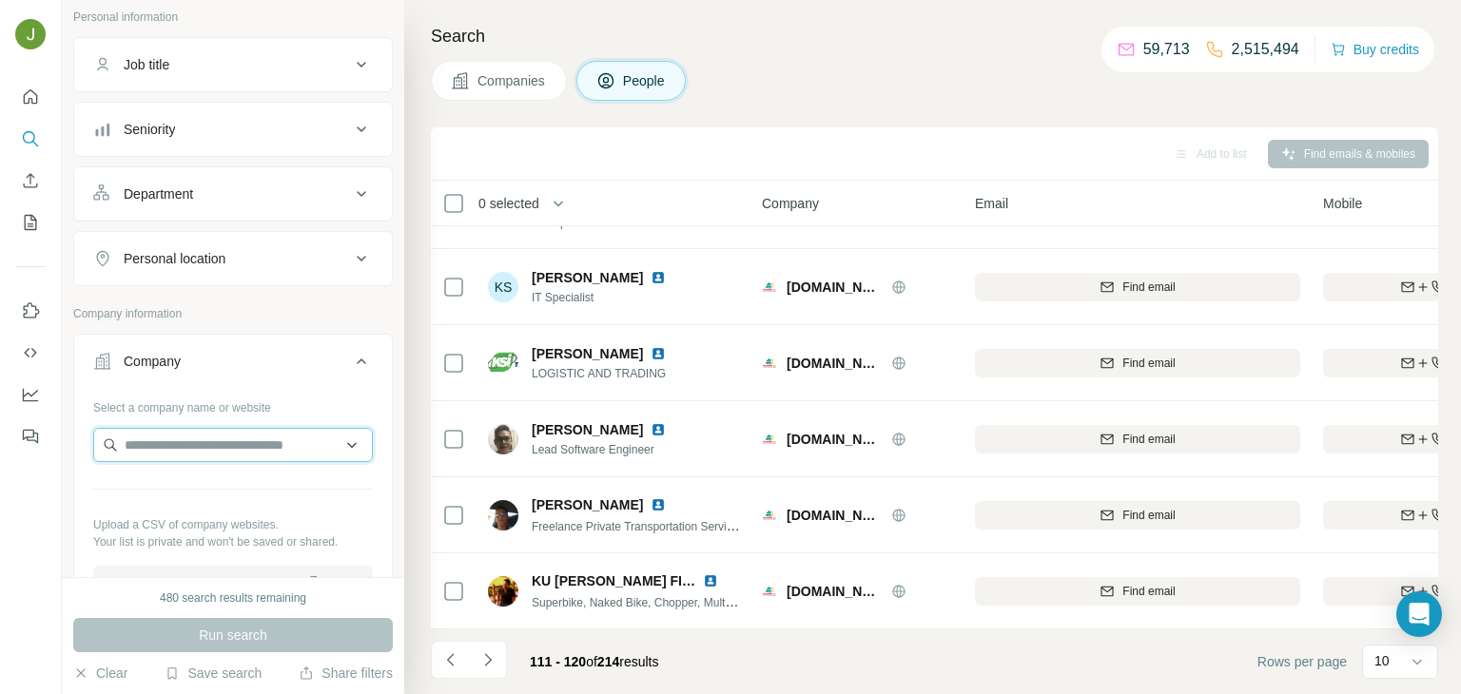
click at [166, 451] on input "text" at bounding box center [233, 445] width 280 height 34
paste input "**********"
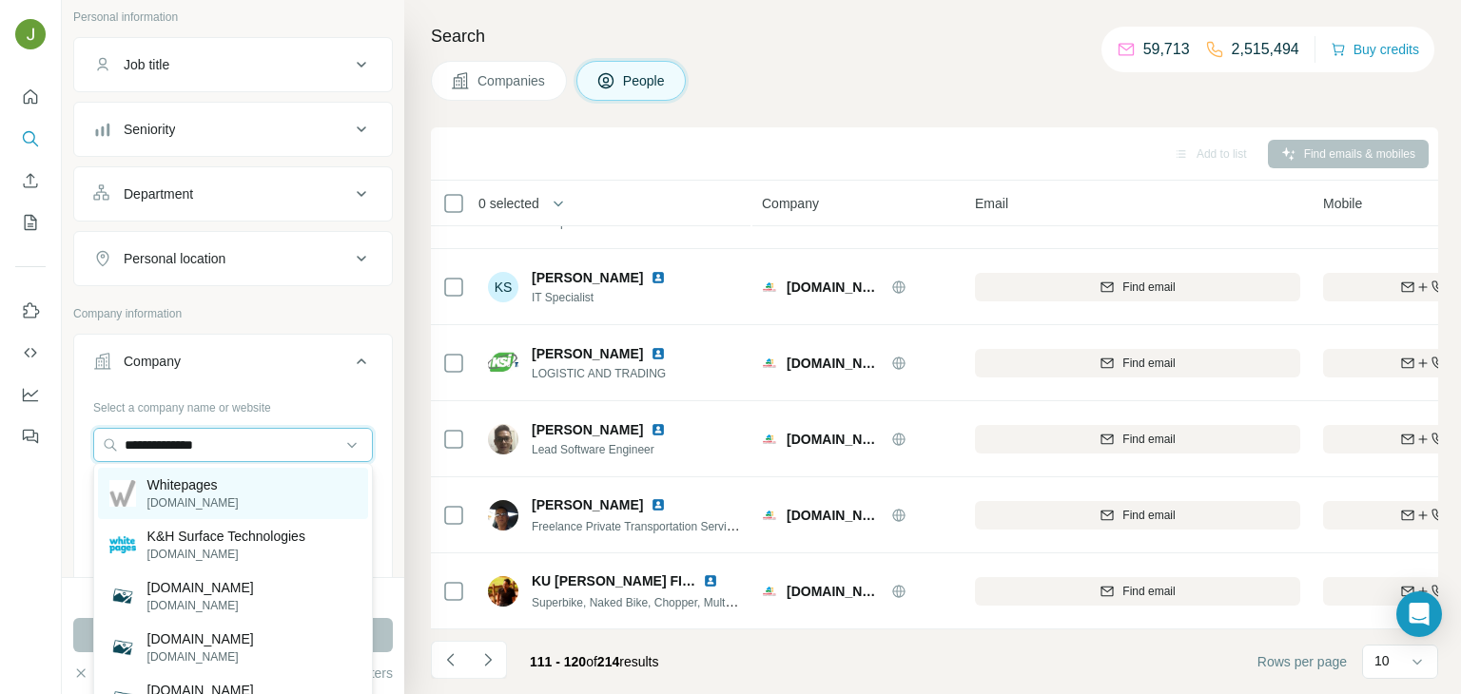
type input "**********"
click at [206, 485] on p "Whitepages" at bounding box center [192, 485] width 91 height 19
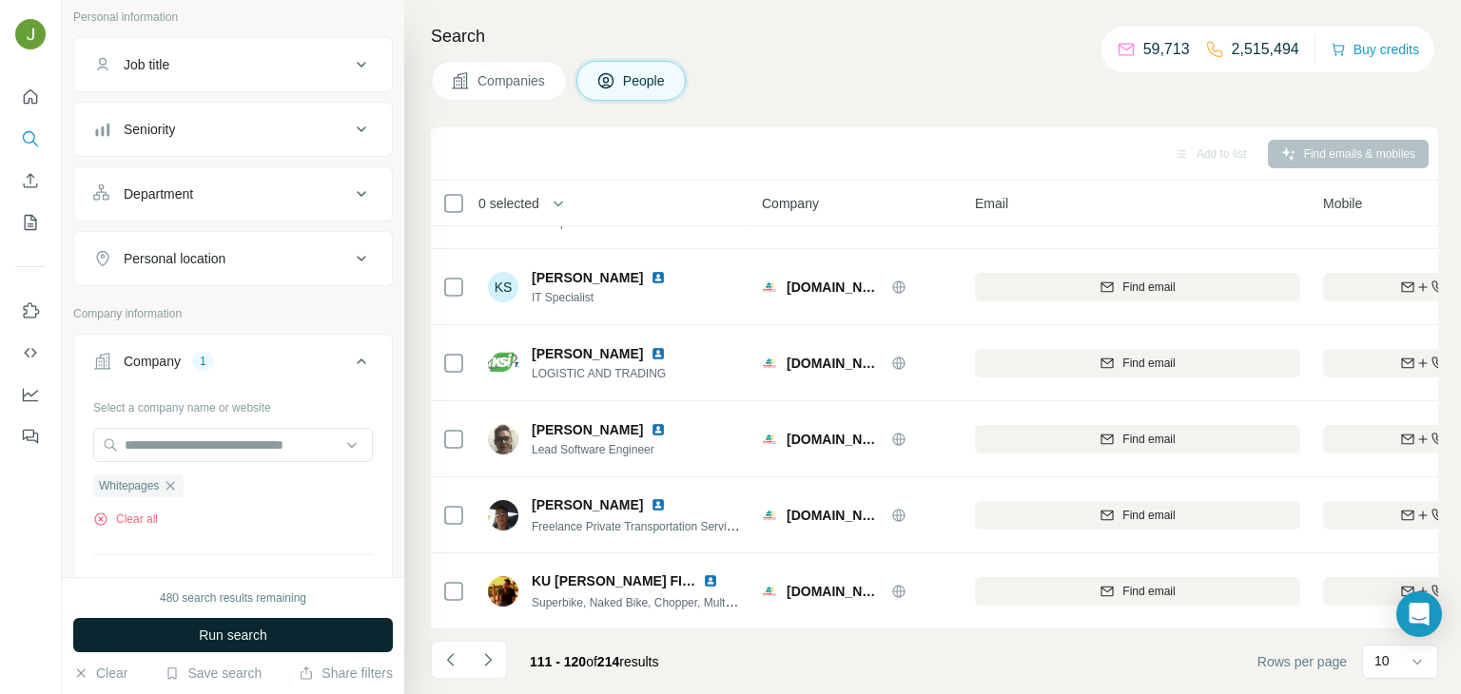
click at [286, 637] on button "Run search" at bounding box center [233, 635] width 320 height 34
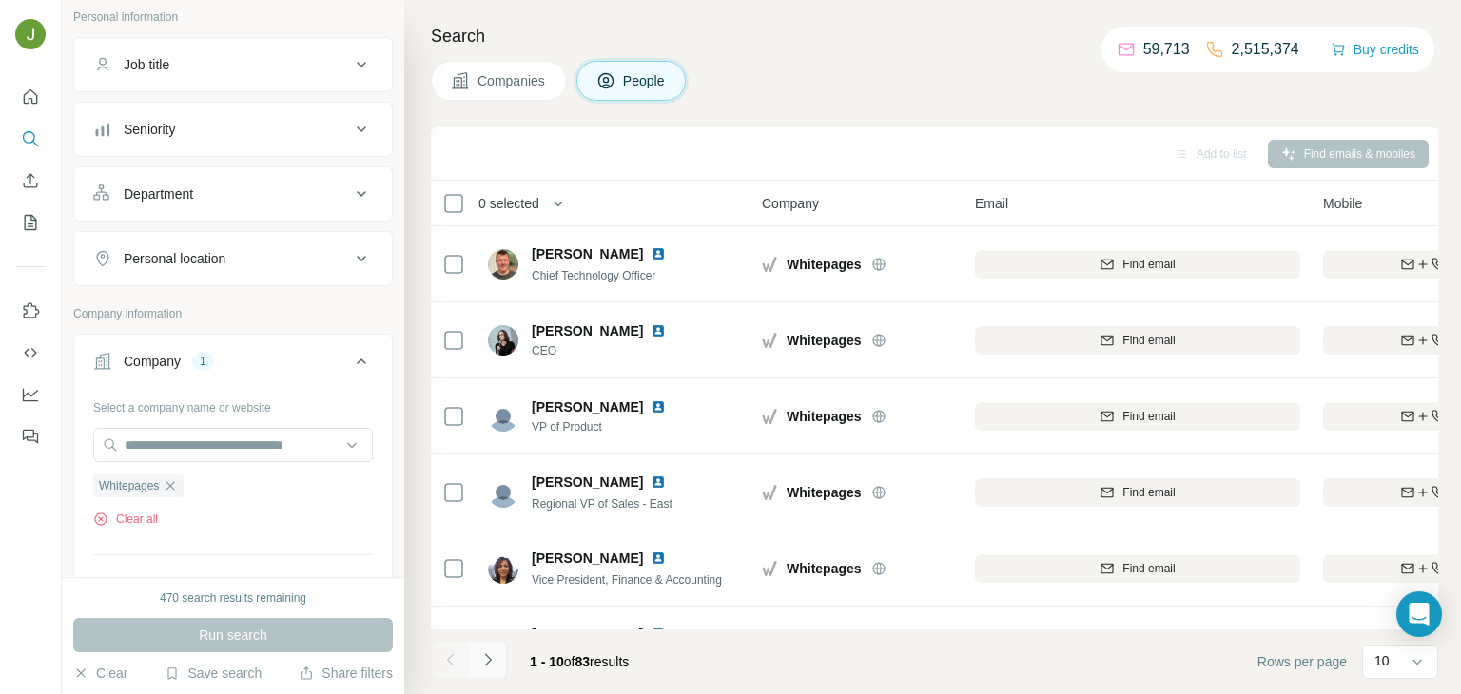
click at [493, 652] on icon "Navigate to next page" at bounding box center [487, 660] width 19 height 19
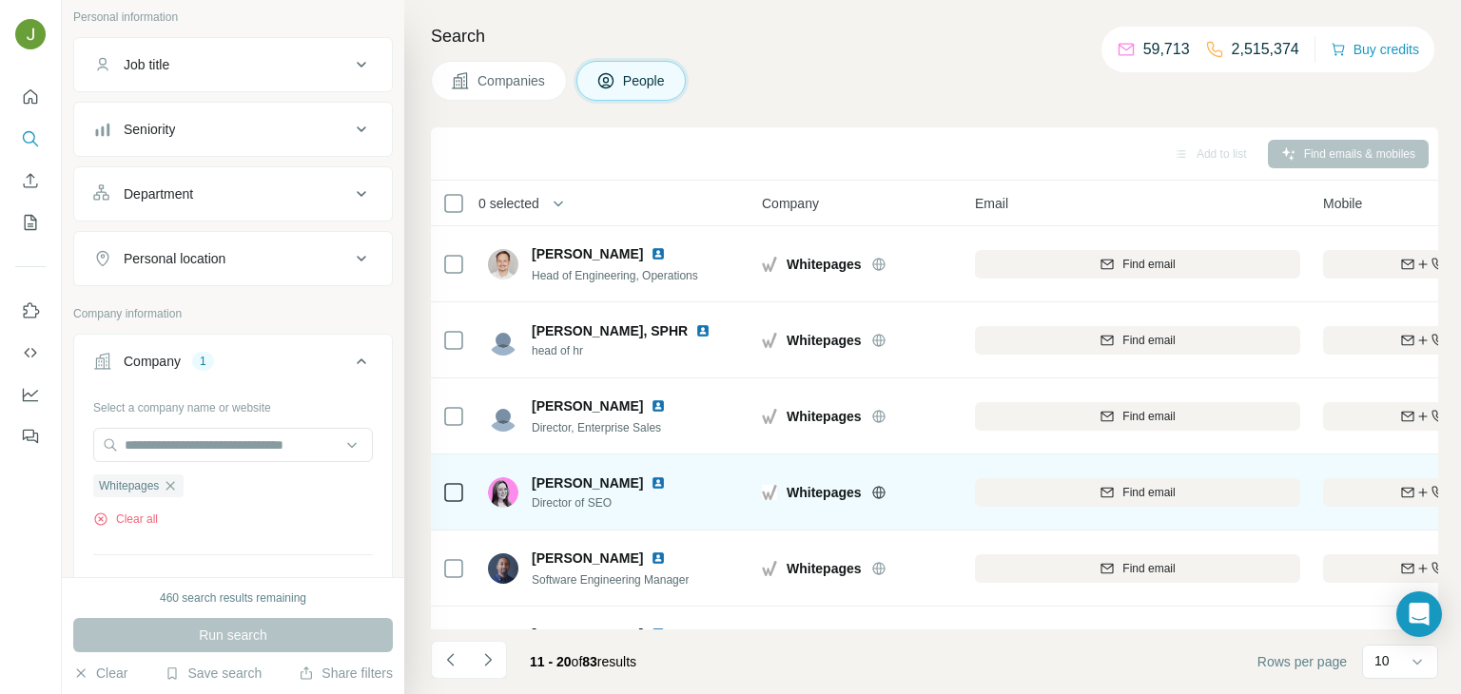
scroll to position [358, 0]
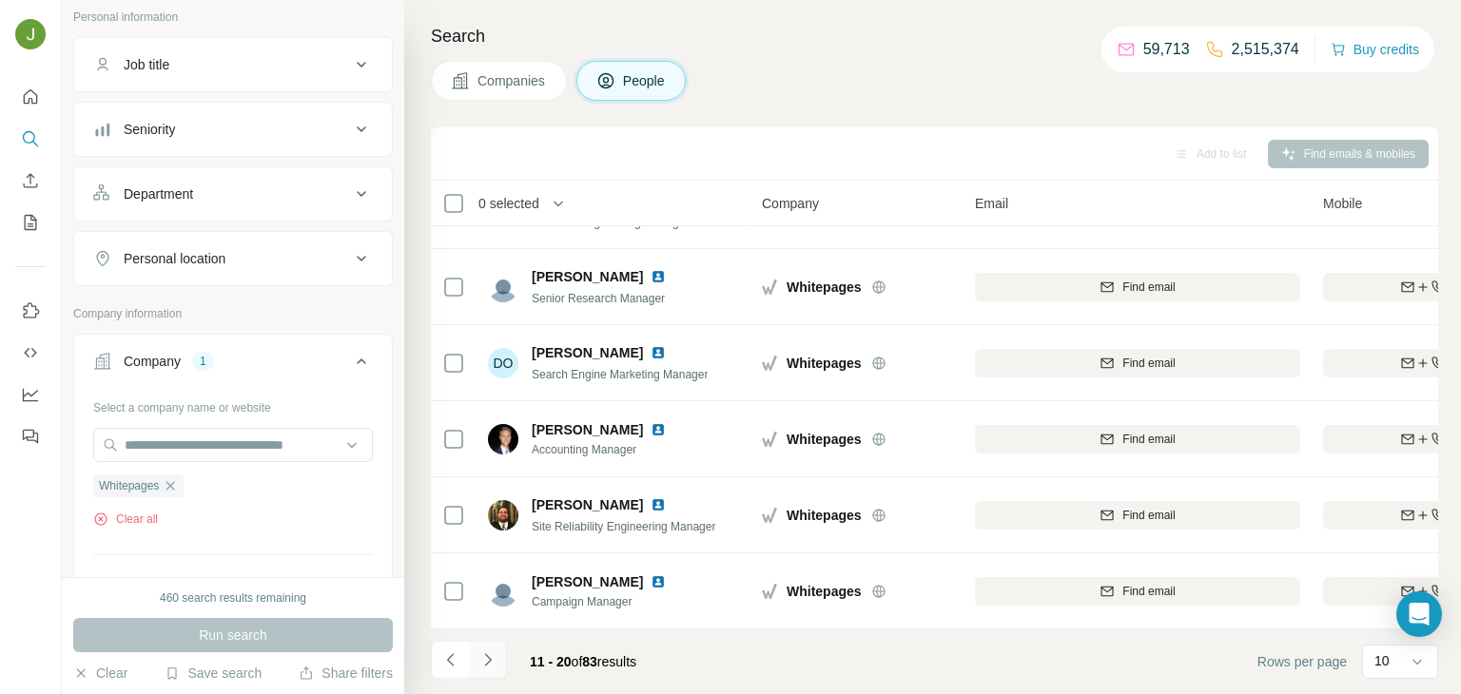
click at [486, 652] on icon "Navigate to next page" at bounding box center [487, 660] width 19 height 19
click at [488, 671] on button "Navigate to next page" at bounding box center [488, 660] width 38 height 38
click at [483, 660] on icon "Navigate to next page" at bounding box center [487, 660] width 19 height 19
click at [486, 659] on icon "Navigate to next page" at bounding box center [487, 660] width 19 height 19
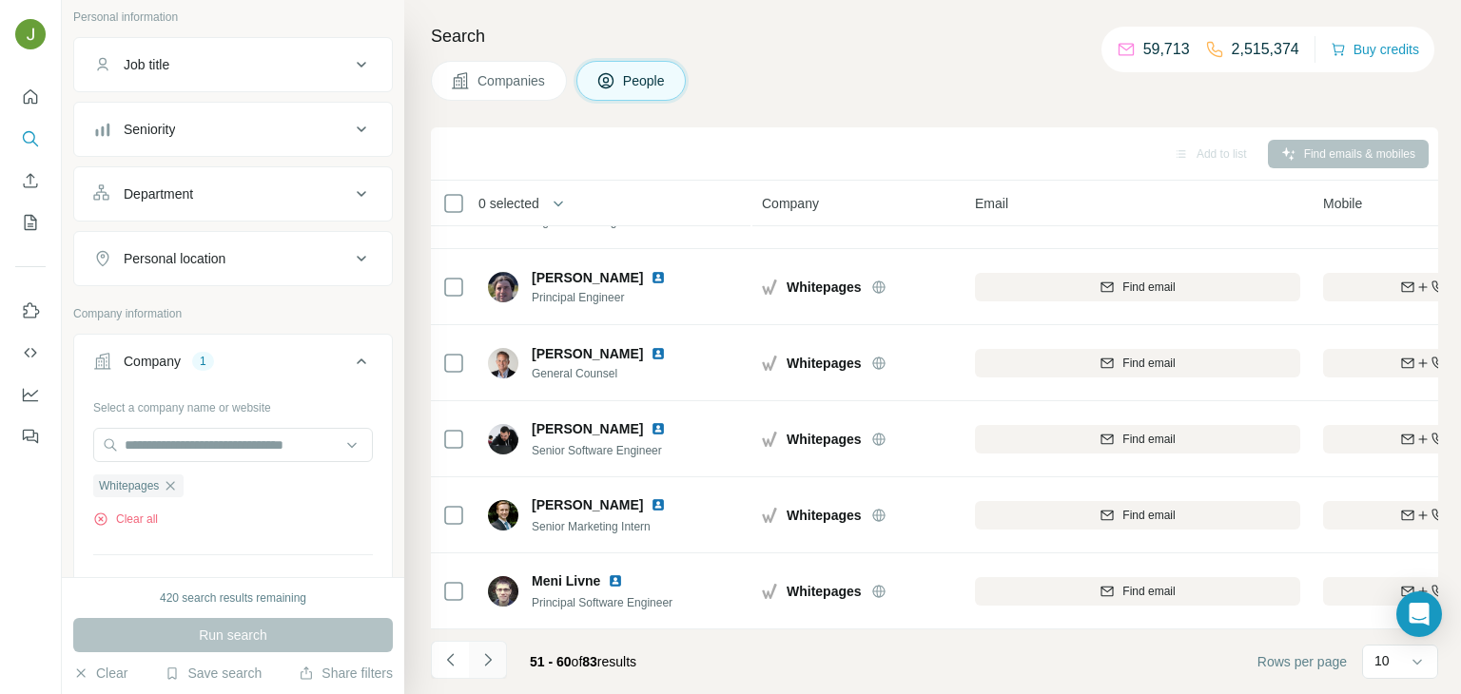
click at [480, 647] on button "Navigate to next page" at bounding box center [488, 660] width 38 height 38
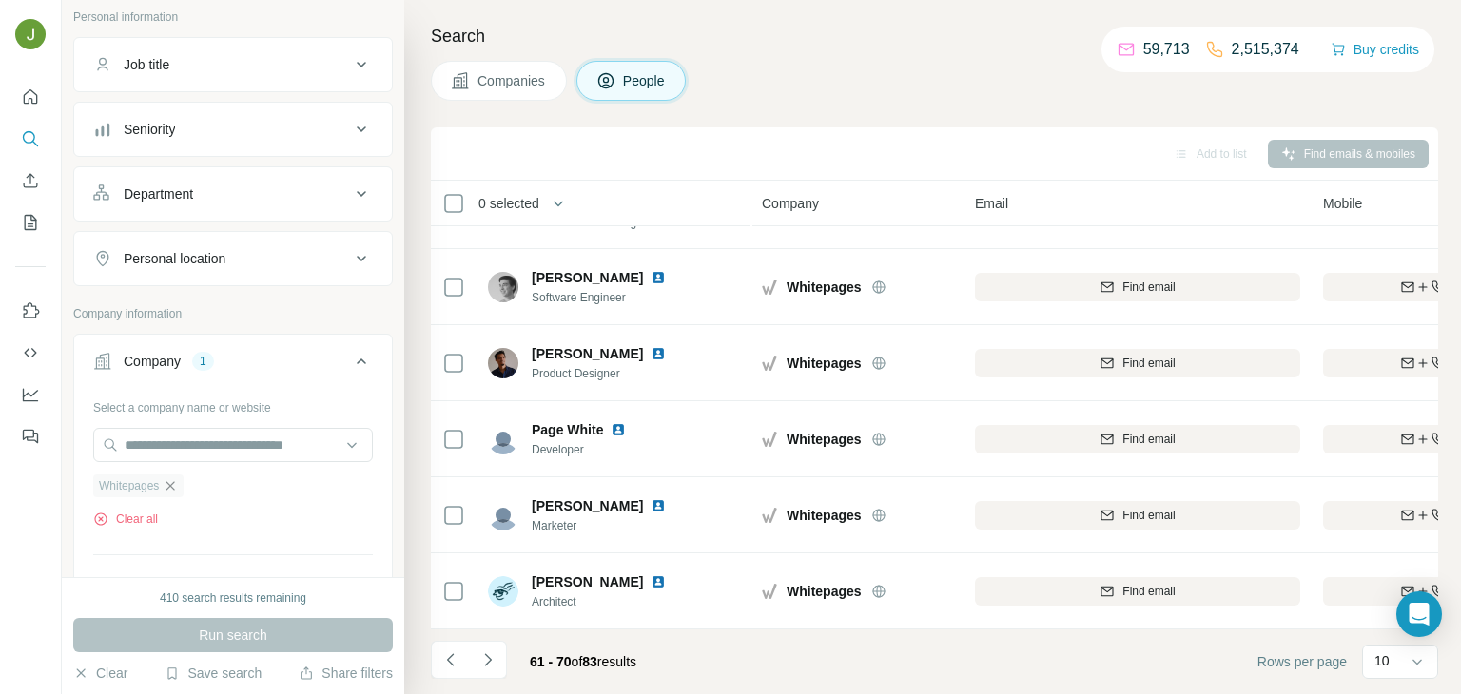
click at [178, 482] on icon "button" at bounding box center [170, 485] width 15 height 15
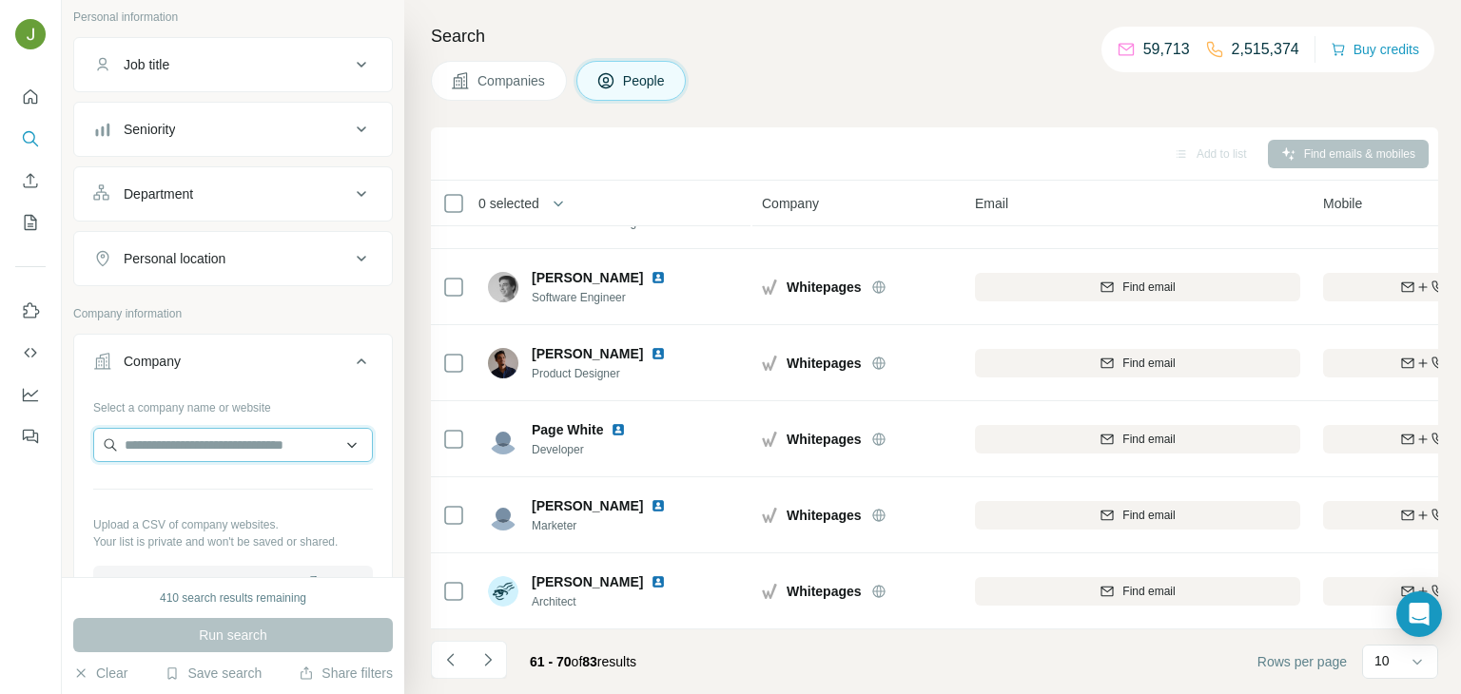
click at [206, 440] on input "text" at bounding box center [233, 445] width 280 height 34
paste input "**********"
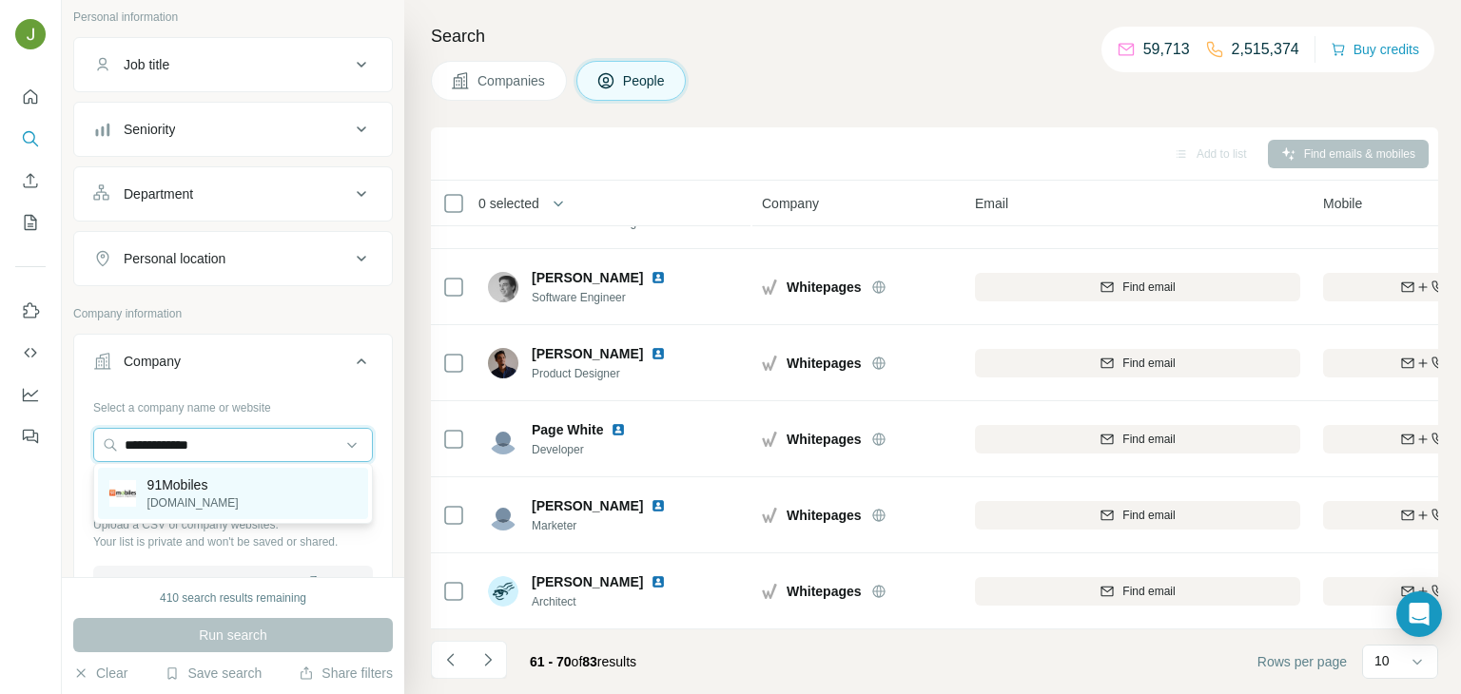
type input "**********"
click at [229, 495] on div "91Mobiles [DOMAIN_NAME]" at bounding box center [233, 493] width 270 height 51
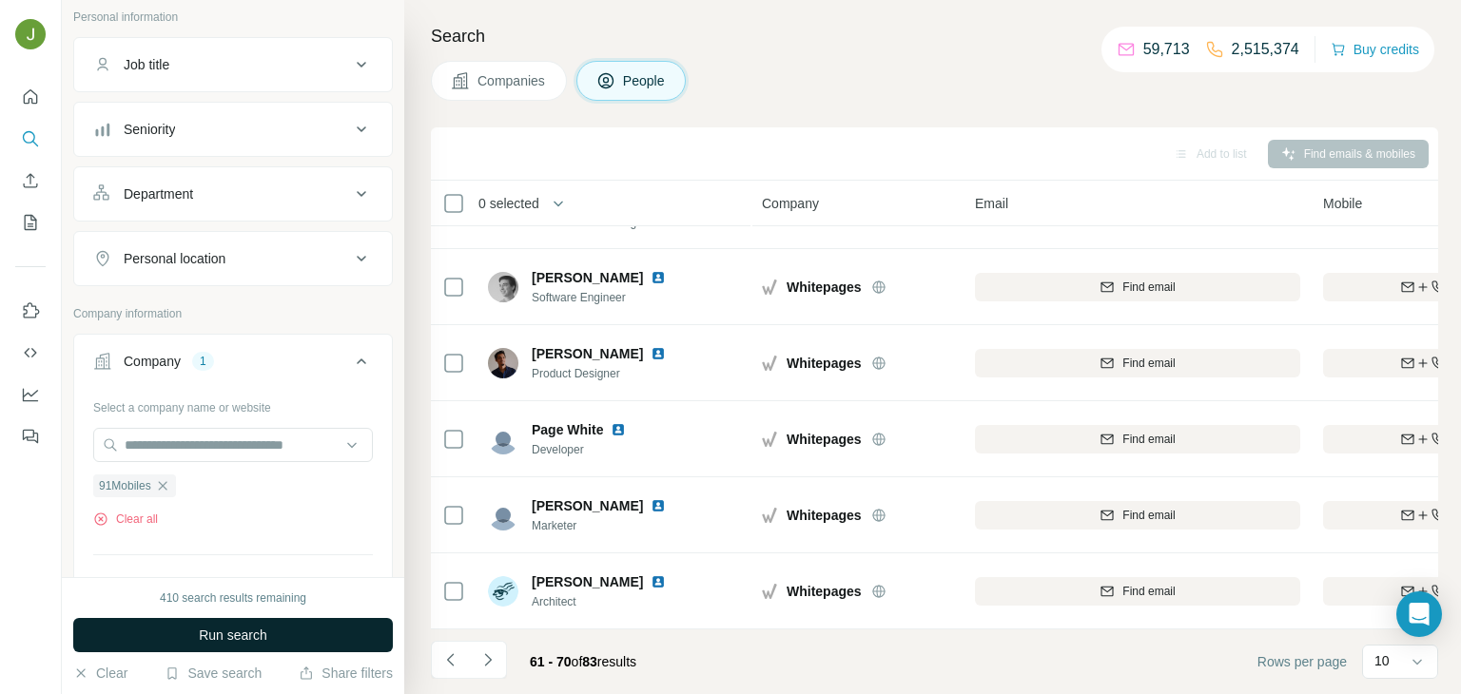
click at [286, 632] on button "Run search" at bounding box center [233, 635] width 320 height 34
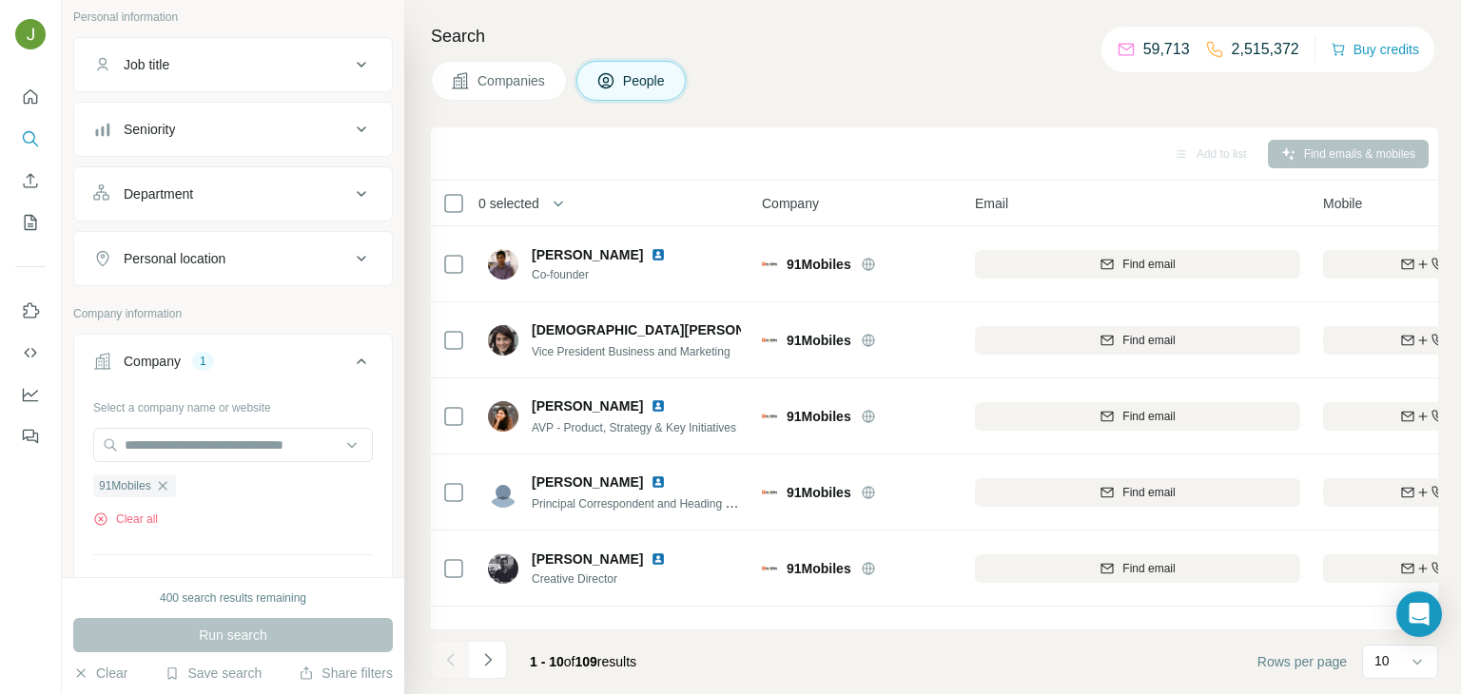
scroll to position [358, 0]
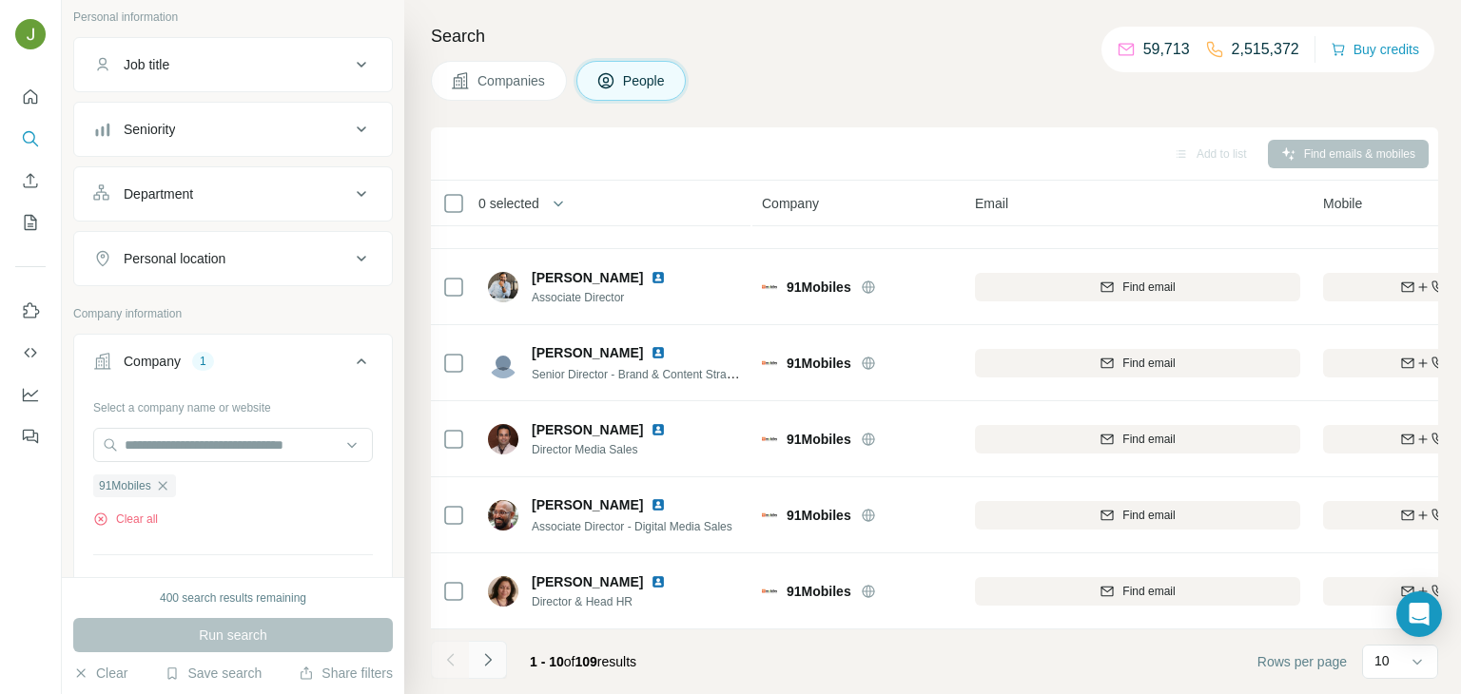
click at [482, 655] on icon "Navigate to next page" at bounding box center [487, 660] width 19 height 19
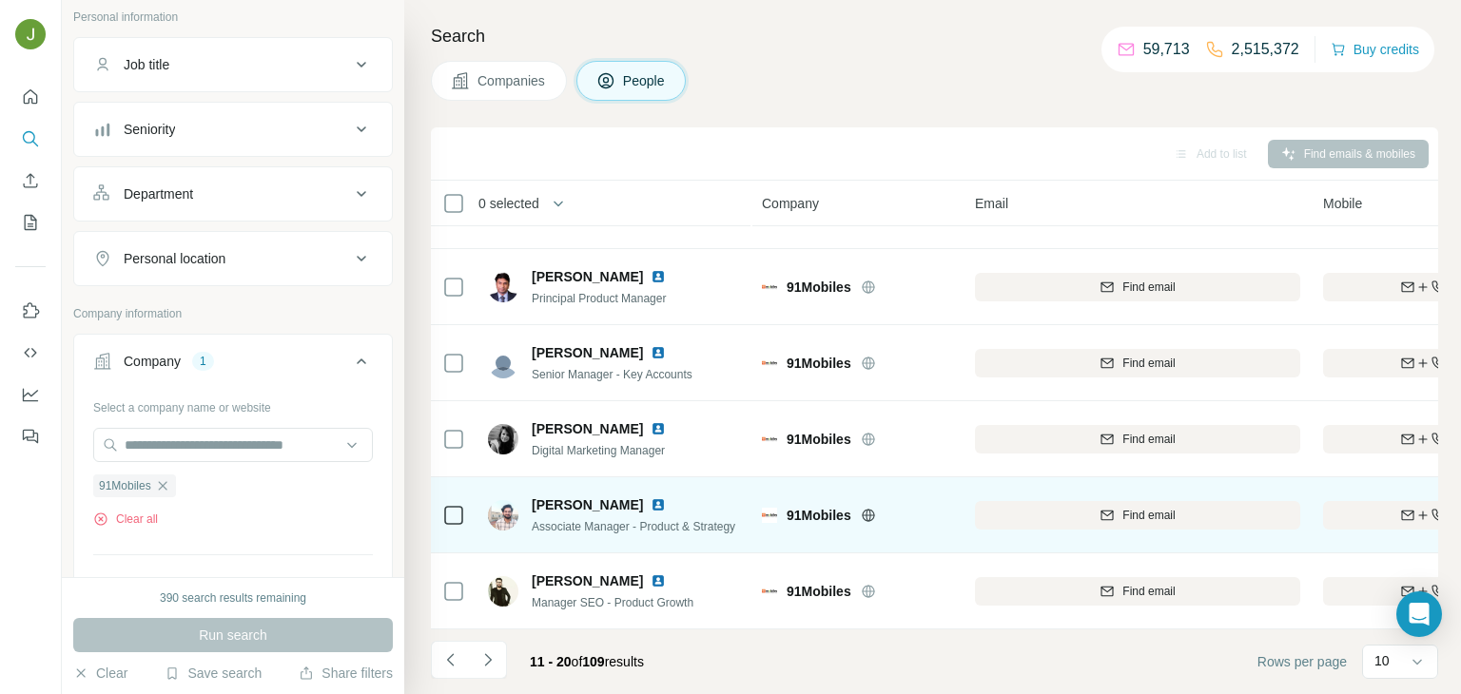
scroll to position [0, 0]
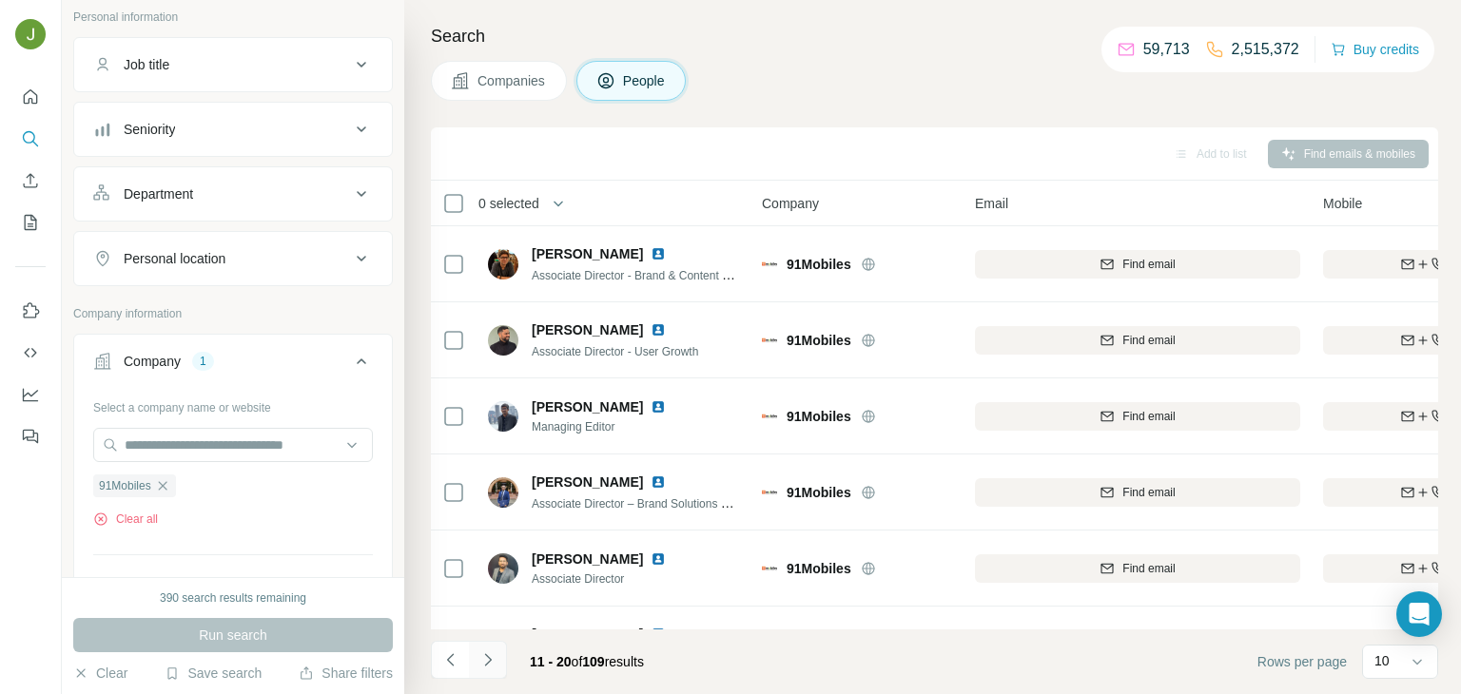
click at [486, 658] on icon "Navigate to next page" at bounding box center [487, 660] width 19 height 19
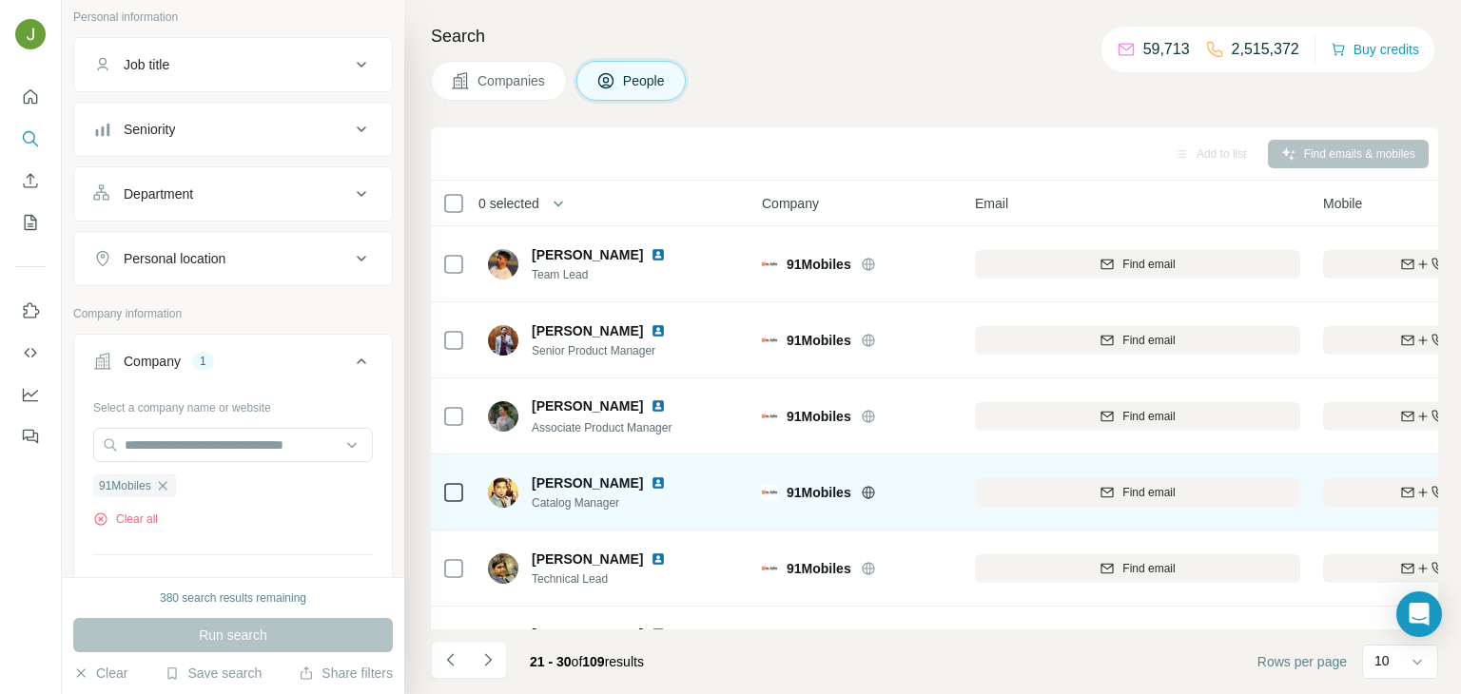
scroll to position [358, 0]
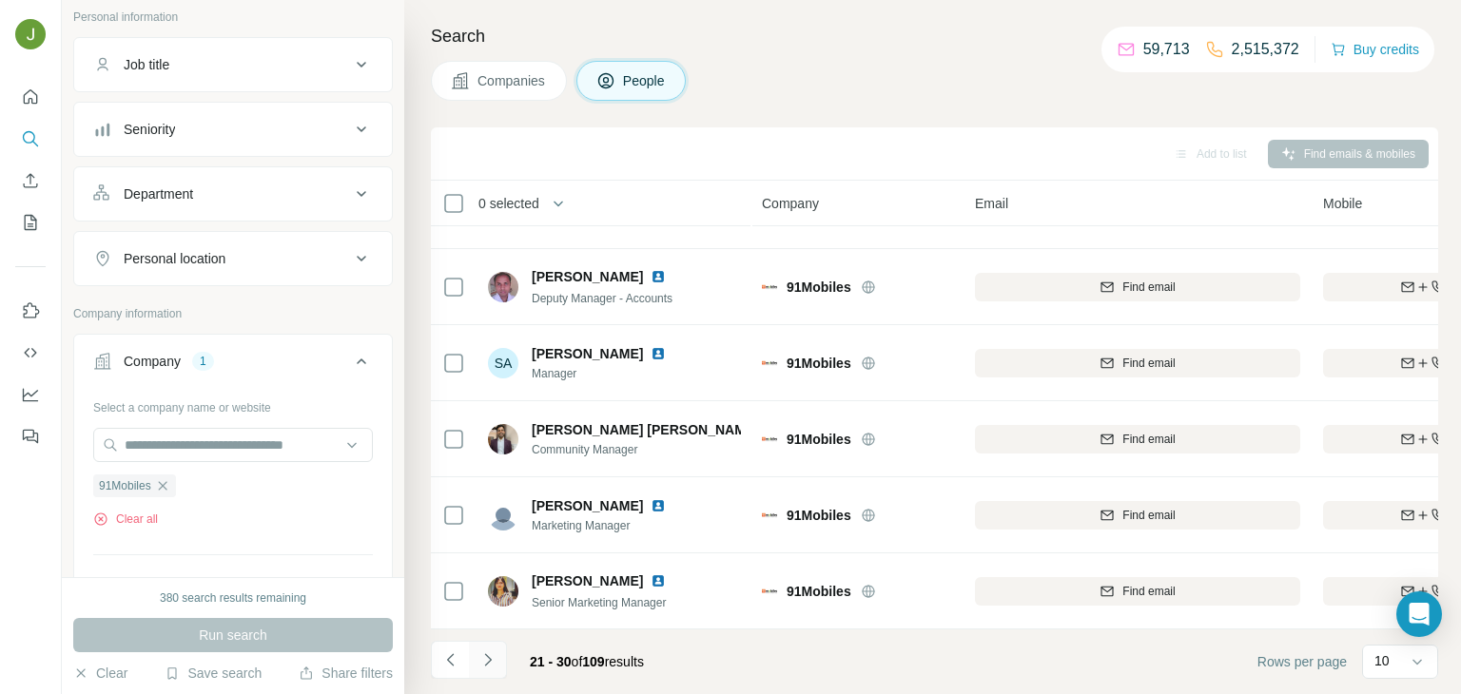
click at [494, 652] on icon "Navigate to next page" at bounding box center [487, 660] width 19 height 19
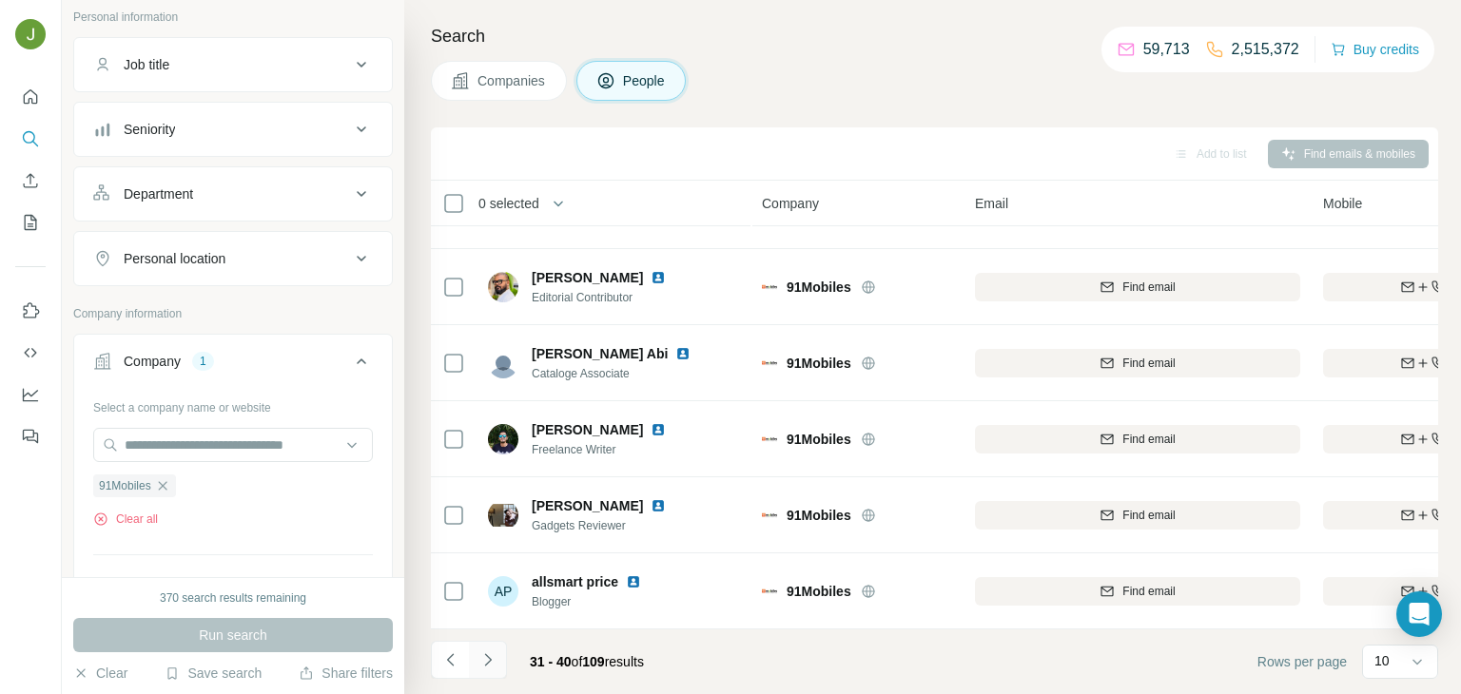
click at [491, 654] on icon "Navigate to next page" at bounding box center [487, 660] width 19 height 19
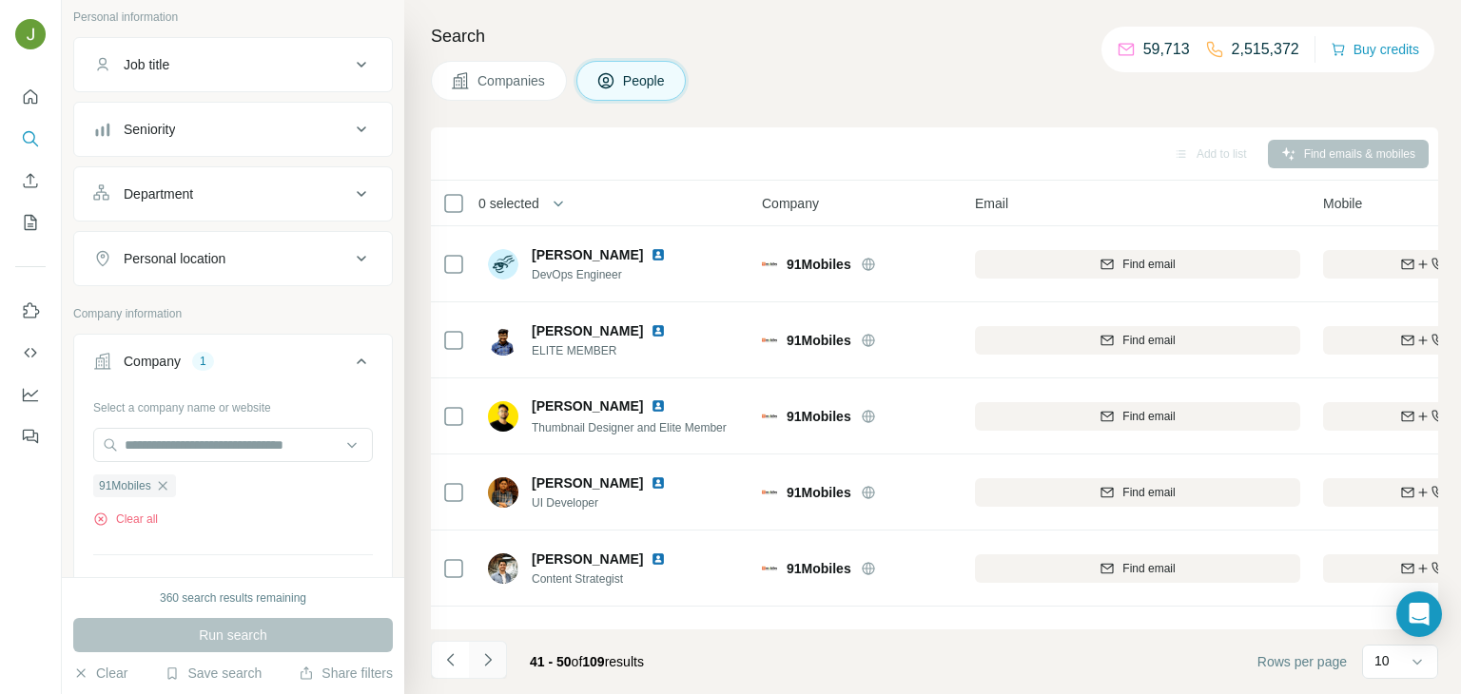
click at [484, 658] on icon "Navigate to next page" at bounding box center [487, 660] width 19 height 19
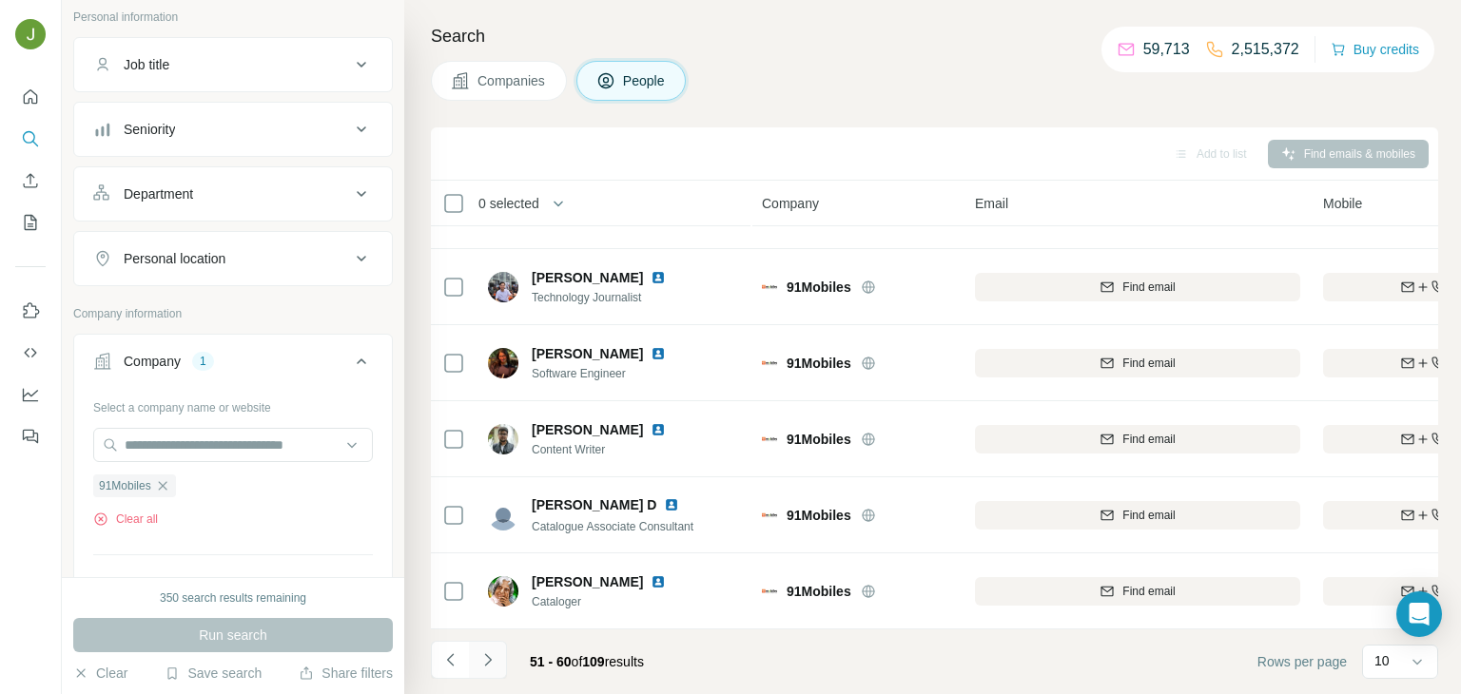
click at [485, 653] on icon "Navigate to next page" at bounding box center [487, 659] width 7 height 12
click at [499, 647] on button "Navigate to next page" at bounding box center [488, 660] width 38 height 38
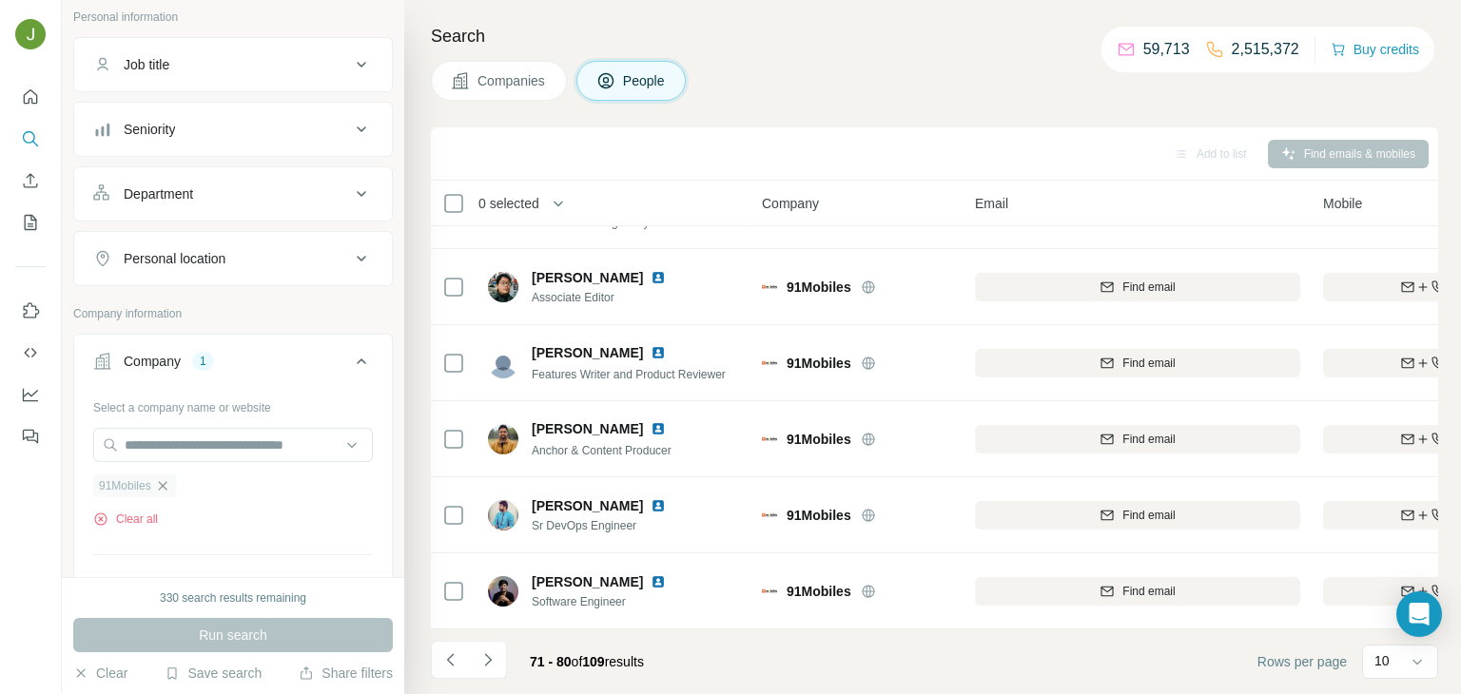
click at [164, 478] on icon "button" at bounding box center [162, 485] width 15 height 15
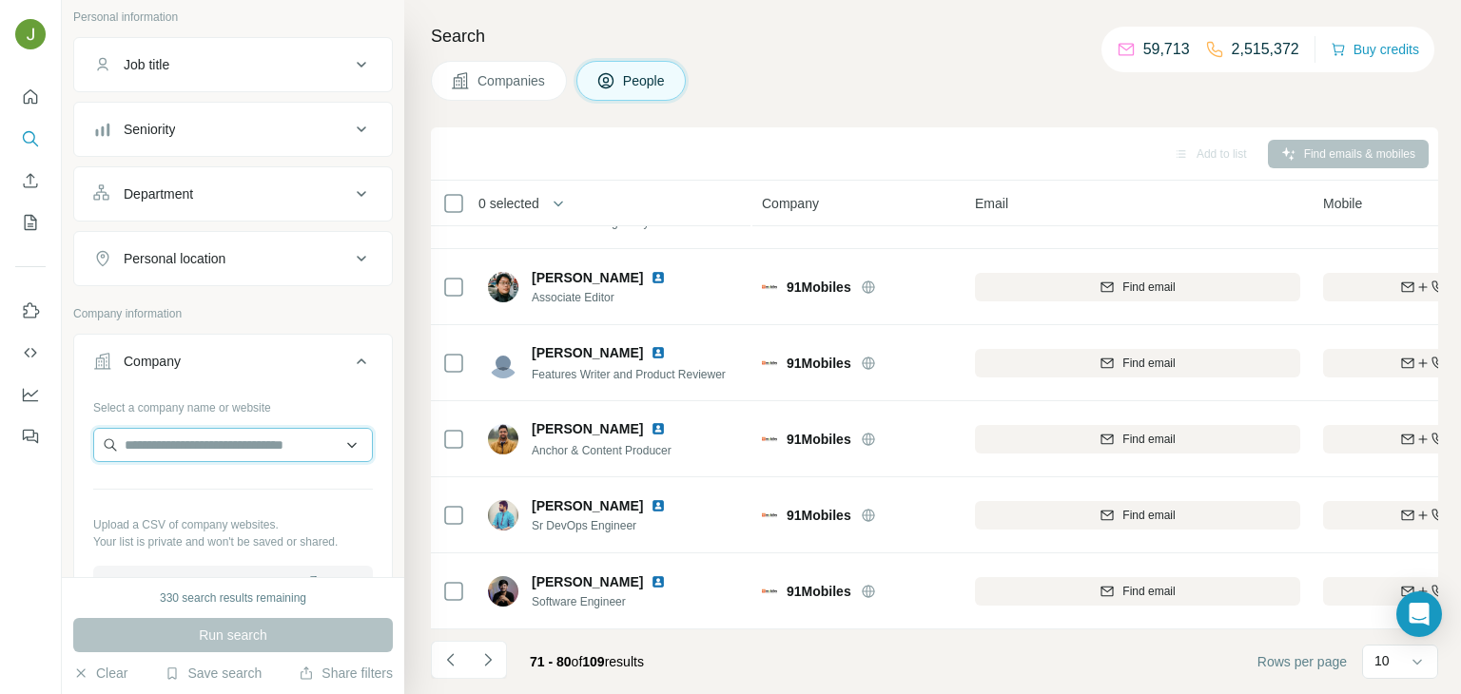
click at [156, 444] on input "text" at bounding box center [233, 445] width 280 height 34
paste input "**********"
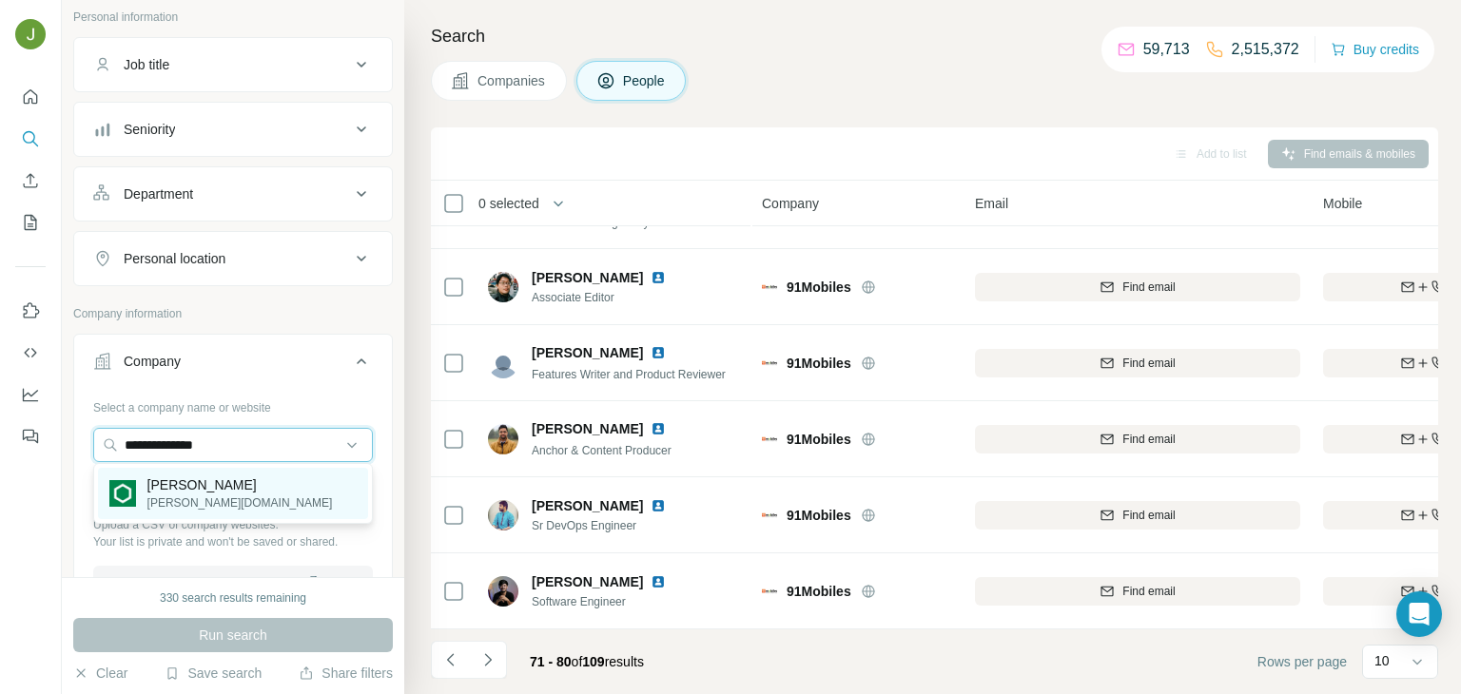
type input "**********"
click at [206, 483] on p "[PERSON_NAME]" at bounding box center [239, 485] width 185 height 19
